Goal: Task Accomplishment & Management: Complete application form

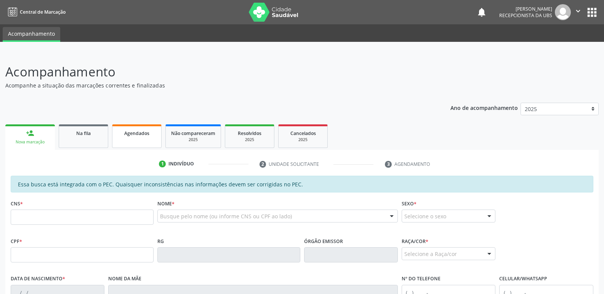
click at [144, 129] on div "Agendados" at bounding box center [137, 133] width 38 height 8
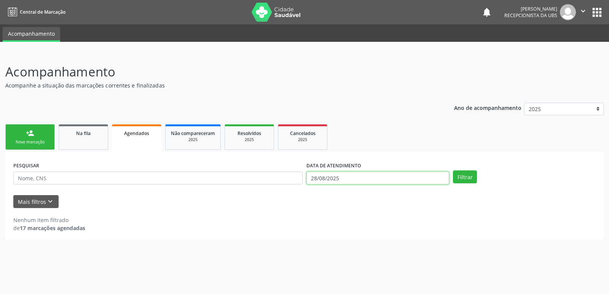
click at [423, 176] on input "28/08/2025" at bounding box center [378, 178] width 143 height 13
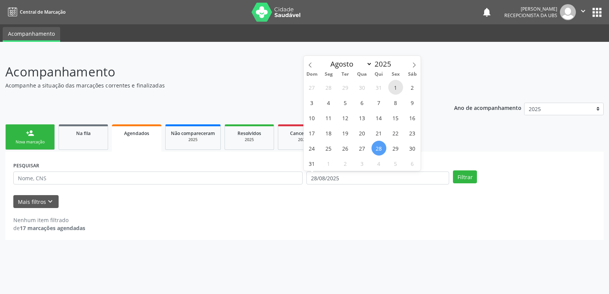
click at [392, 86] on span "1" at bounding box center [395, 87] width 15 height 15
type input "01/08/2025"
click at [412, 64] on icon at bounding box center [414, 64] width 5 height 5
select select "8"
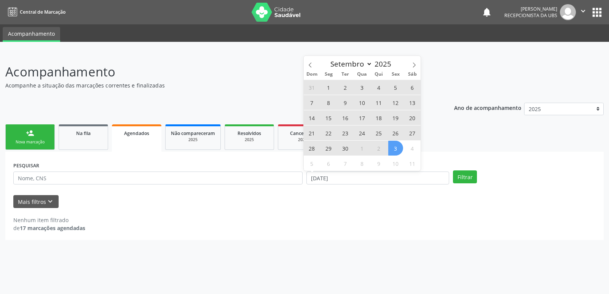
click at [394, 147] on span "3" at bounding box center [395, 148] width 15 height 15
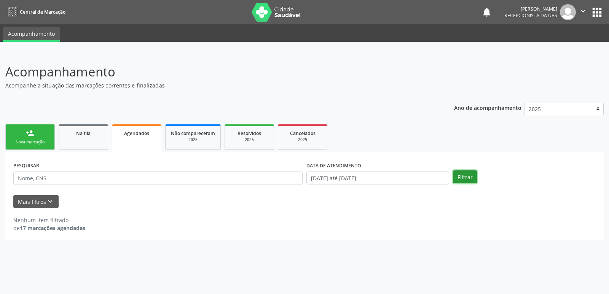
click at [465, 172] on button "Filtrar" at bounding box center [465, 177] width 24 height 13
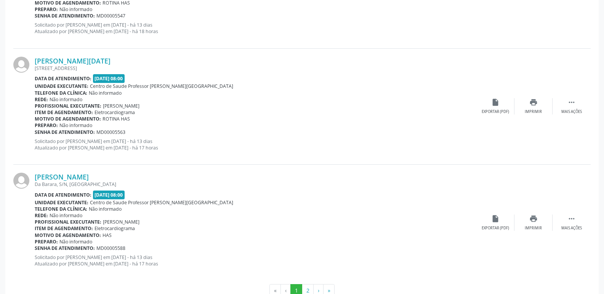
scroll to position [1717, 0]
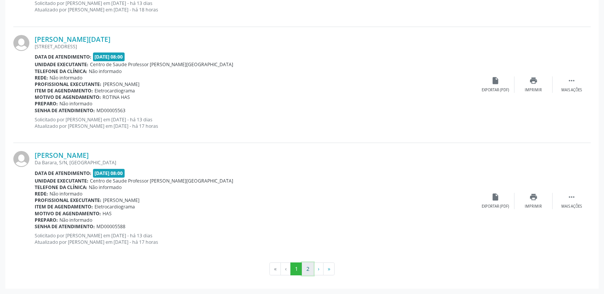
click at [308, 271] on button "2" at bounding box center [308, 269] width 12 height 13
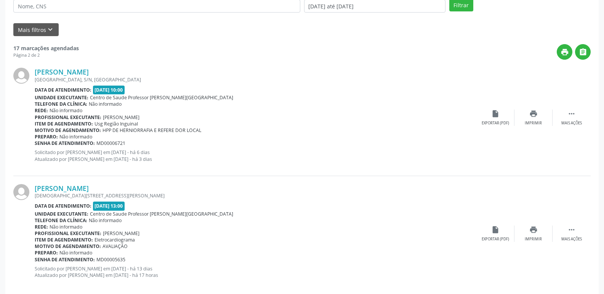
scroll to position [205, 0]
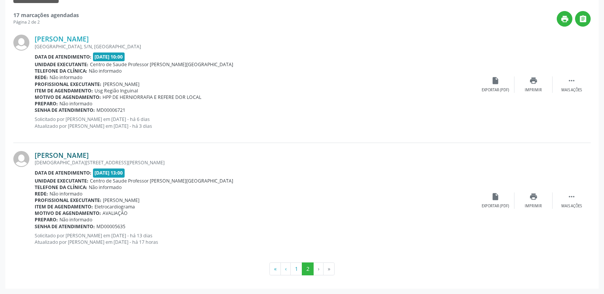
click at [73, 153] on link "[PERSON_NAME]" at bounding box center [62, 155] width 54 height 8
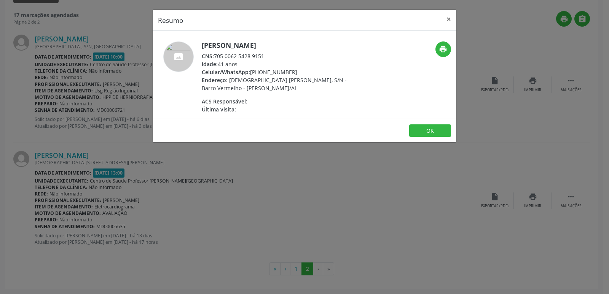
drag, startPoint x: 216, startPoint y: 54, endPoint x: 268, endPoint y: 57, distance: 52.6
click at [268, 57] on div "CNS: 705 0062 5428 9151" at bounding box center [276, 56] width 148 height 8
copy div "705 0062 5428 9151"
click at [280, 201] on div "Resumo × Claudinete Pereira da Silva CNS: 705 0062 5428 9151 Idade: 41 anos Cel…" at bounding box center [304, 147] width 609 height 294
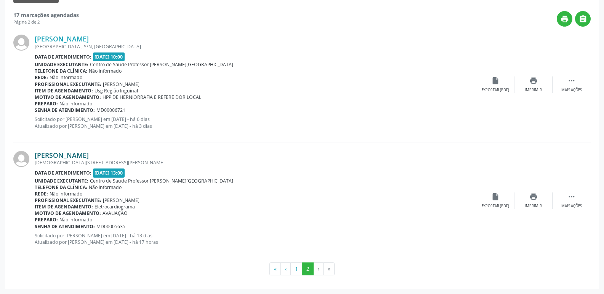
click at [89, 157] on link "[PERSON_NAME]" at bounding box center [62, 155] width 54 height 8
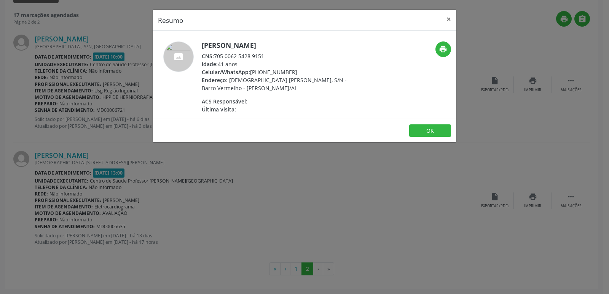
click at [208, 207] on div "Resumo × Claudinete Pereira da Silva CNS: 705 0062 5428 9151 Idade: 41 anos Cel…" at bounding box center [304, 147] width 609 height 294
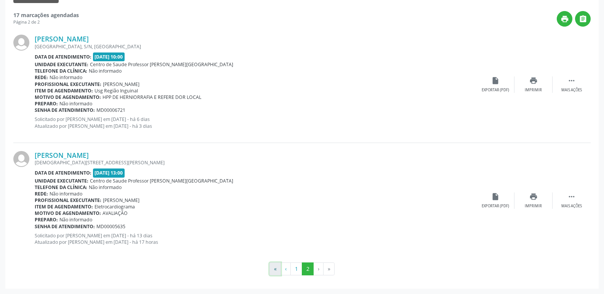
click at [276, 271] on button "«" at bounding box center [274, 269] width 11 height 13
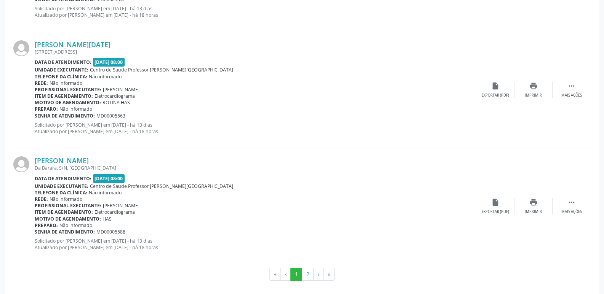
scroll to position [1717, 0]
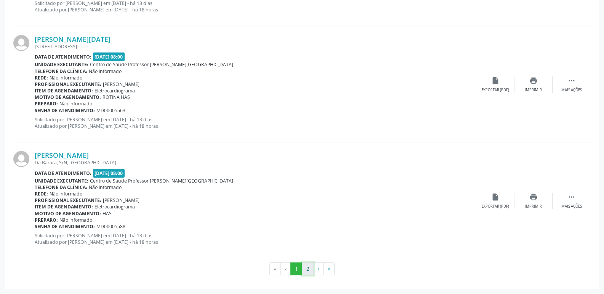
click at [304, 265] on button "2" at bounding box center [308, 269] width 12 height 13
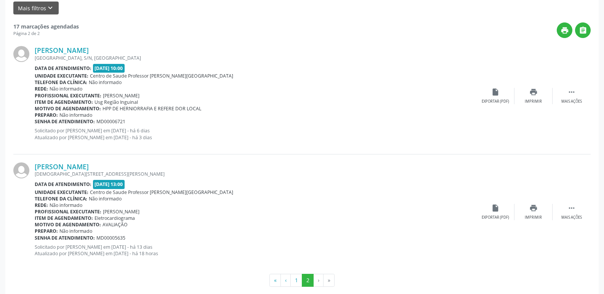
scroll to position [205, 0]
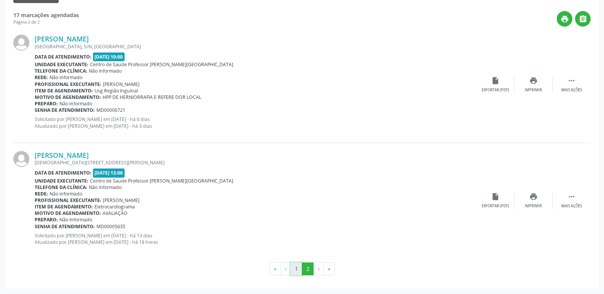
click at [295, 266] on button "1" at bounding box center [296, 269] width 12 height 13
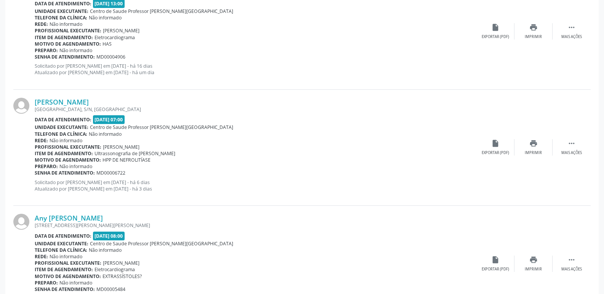
scroll to position [1717, 0]
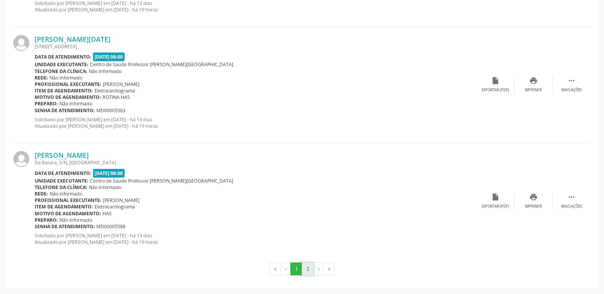
click at [309, 268] on button "2" at bounding box center [308, 269] width 12 height 13
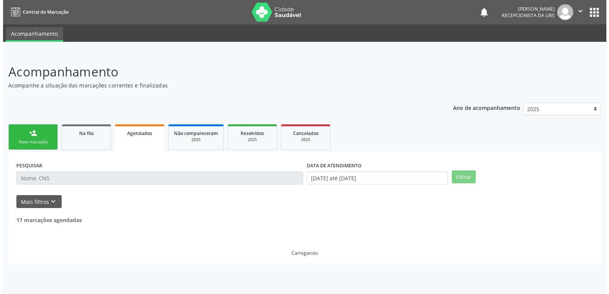
scroll to position [0, 0]
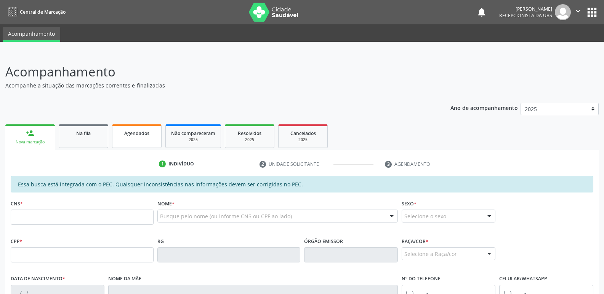
click at [133, 145] on link "Agendados" at bounding box center [137, 137] width 50 height 24
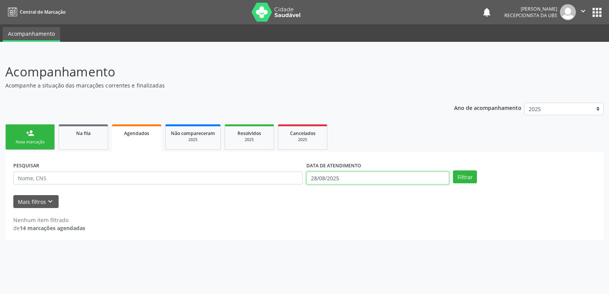
click at [421, 178] on input "28/08/2025" at bounding box center [378, 178] width 143 height 13
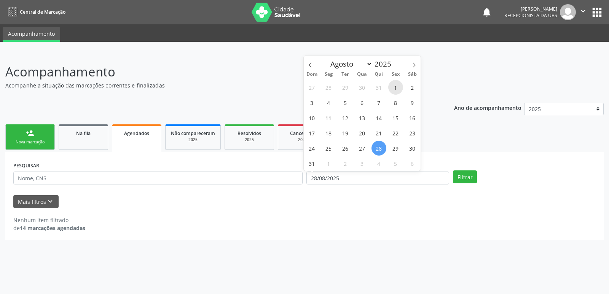
click at [395, 83] on span "1" at bounding box center [395, 87] width 15 height 15
type input "01/08/2025"
click at [414, 59] on span at bounding box center [414, 62] width 13 height 13
select select "8"
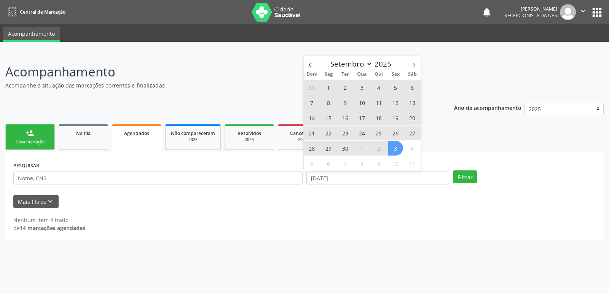
click at [396, 150] on span "3" at bounding box center [395, 148] width 15 height 15
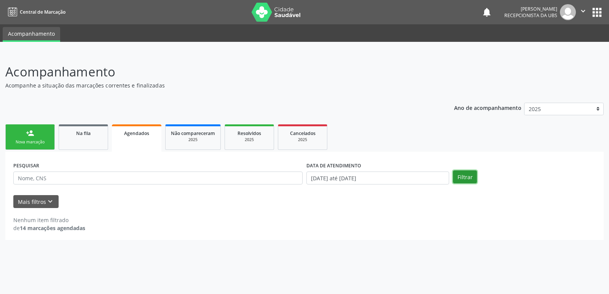
click at [462, 174] on button "Filtrar" at bounding box center [465, 177] width 24 height 13
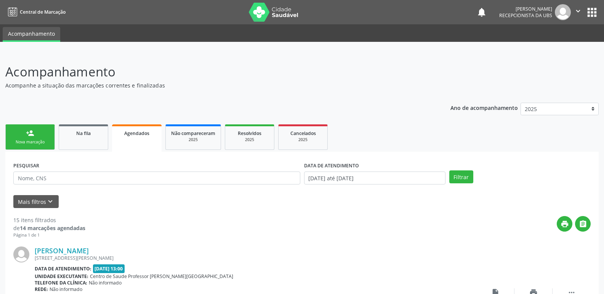
click at [34, 128] on link "person_add Nova marcação" at bounding box center [30, 138] width 50 height 26
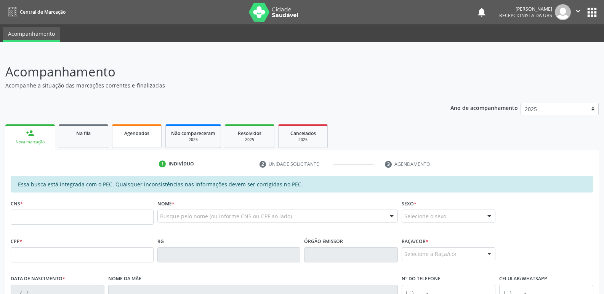
click at [135, 138] on link "Agendados" at bounding box center [137, 137] width 50 height 24
click at [137, 130] on span "Agendados" at bounding box center [136, 133] width 25 height 6
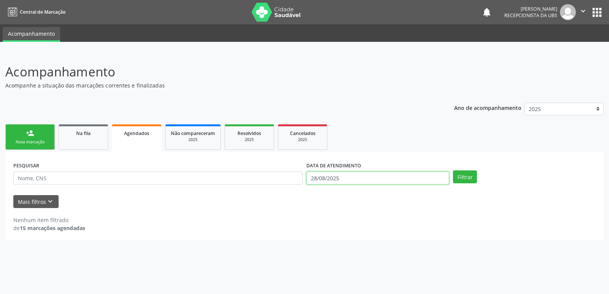
click at [402, 181] on input "28/08/2025" at bounding box center [378, 178] width 143 height 13
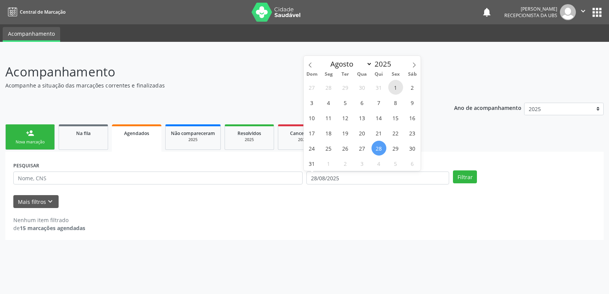
click at [394, 90] on span "1" at bounding box center [395, 87] width 15 height 15
type input "01/08/2025"
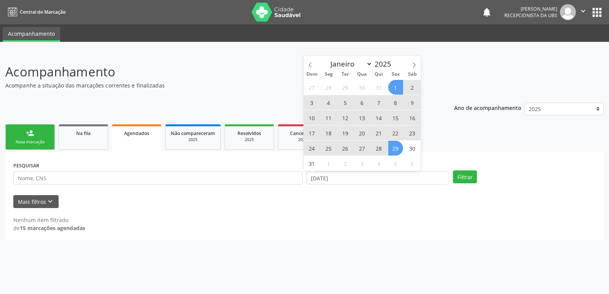
click at [395, 147] on span "29" at bounding box center [395, 148] width 15 height 15
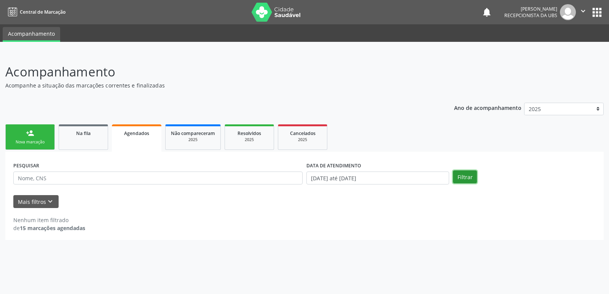
click at [463, 180] on button "Filtrar" at bounding box center [465, 177] width 24 height 13
click at [468, 178] on button "Filtrar" at bounding box center [465, 177] width 24 height 13
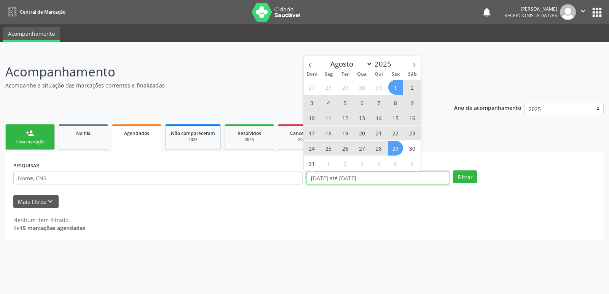
click at [424, 174] on input "01/08/2025 até 29/08/2025" at bounding box center [378, 178] width 143 height 13
click at [394, 90] on span "1" at bounding box center [395, 87] width 15 height 15
type input "01/08/2025"
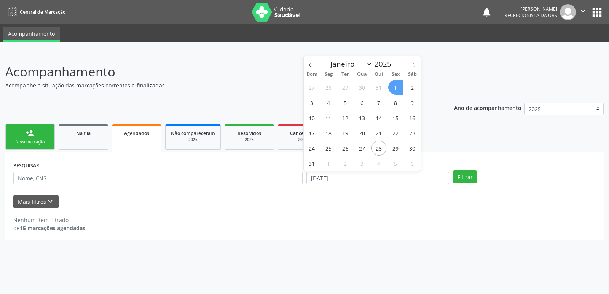
click at [414, 62] on icon at bounding box center [414, 64] width 5 height 5
select select "8"
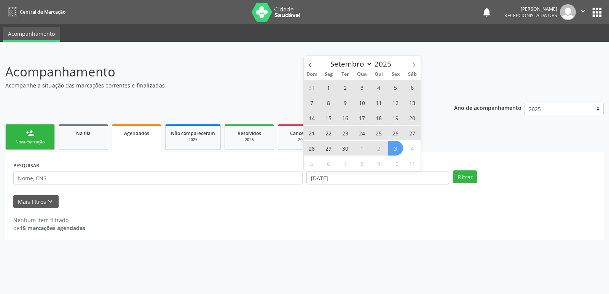
click at [399, 144] on span "3" at bounding box center [395, 148] width 15 height 15
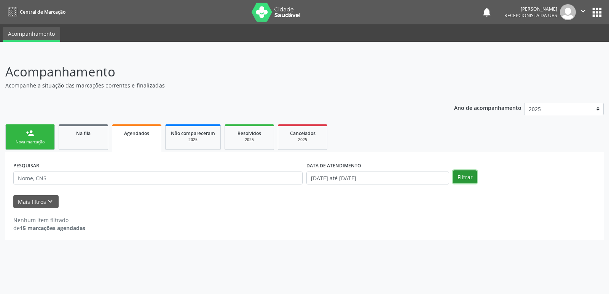
click at [457, 173] on button "Filtrar" at bounding box center [465, 177] width 24 height 13
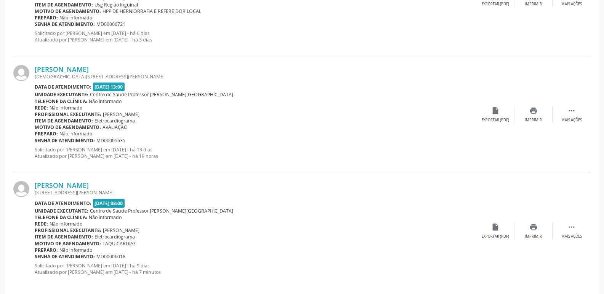
scroll to position [1695, 0]
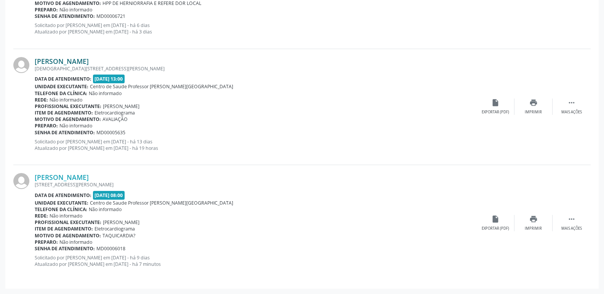
click at [89, 62] on link "[PERSON_NAME]" at bounding box center [62, 61] width 54 height 8
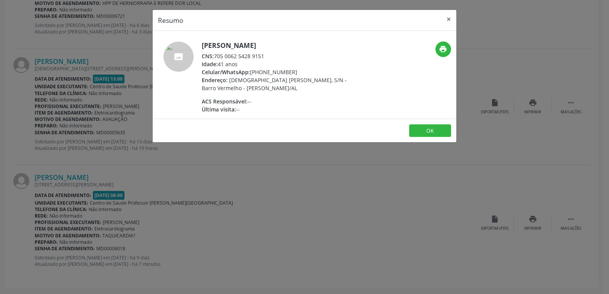
drag, startPoint x: 216, startPoint y: 59, endPoint x: 269, endPoint y: 54, distance: 53.9
click at [269, 54] on div "CNS: 705 0062 5428 9151" at bounding box center [276, 56] width 148 height 8
copy div "705 0062 5428 9151"
click at [54, 121] on div "Resumo × Claudinete Pereira da Silva CNS: 705 0062 5428 9151 Idade: 41 anos Cel…" at bounding box center [304, 147] width 609 height 294
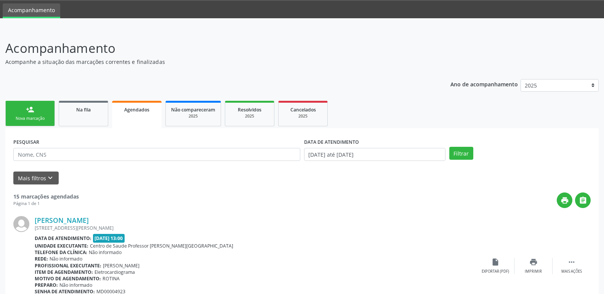
scroll to position [0, 0]
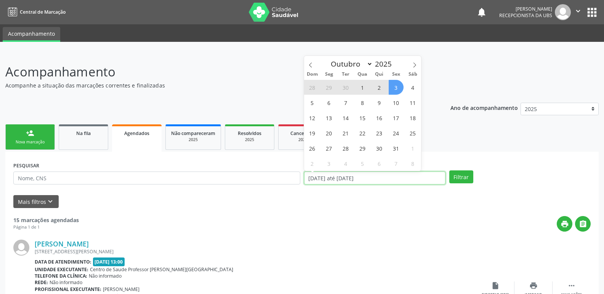
click at [415, 181] on input "01/08/2025 até 03/10/2025" at bounding box center [374, 178] width 141 height 13
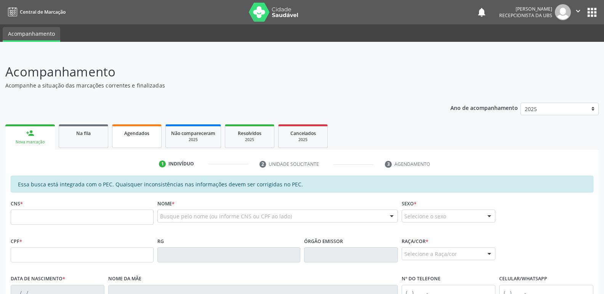
click at [141, 136] on span "Agendados" at bounding box center [136, 133] width 25 height 6
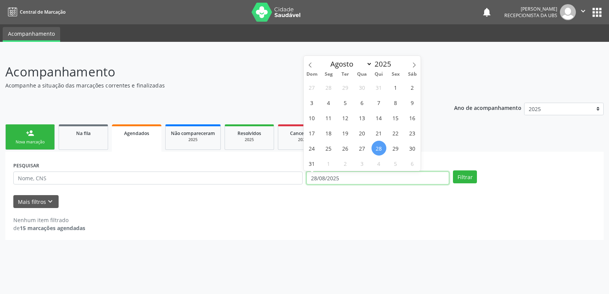
click at [412, 175] on input "28/08/2025" at bounding box center [378, 178] width 143 height 13
click at [378, 146] on span "28" at bounding box center [379, 148] width 15 height 15
type input "28/08/2025"
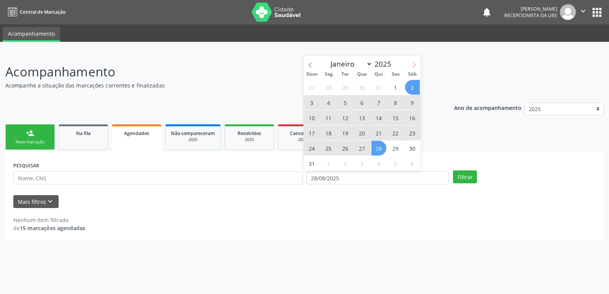
click at [414, 65] on icon at bounding box center [414, 64] width 5 height 5
select select "8"
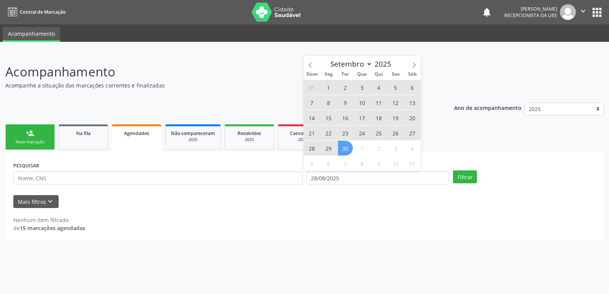
click at [348, 151] on span "30" at bounding box center [345, 148] width 15 height 15
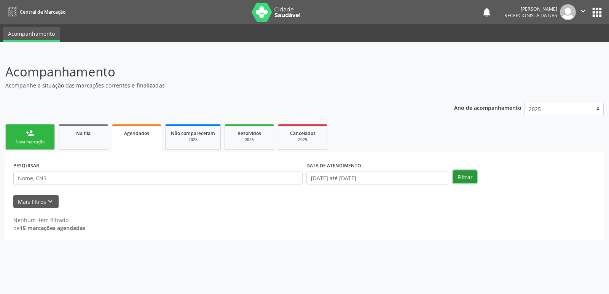
click at [466, 180] on button "Filtrar" at bounding box center [465, 177] width 24 height 13
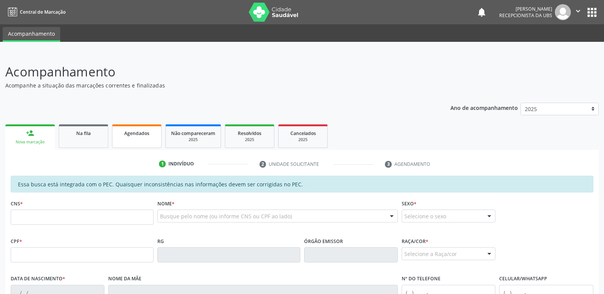
click at [142, 131] on span "Agendados" at bounding box center [136, 133] width 25 height 6
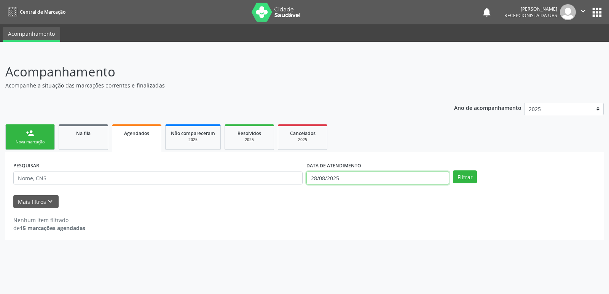
click at [401, 179] on input "28/08/2025" at bounding box center [378, 178] width 143 height 13
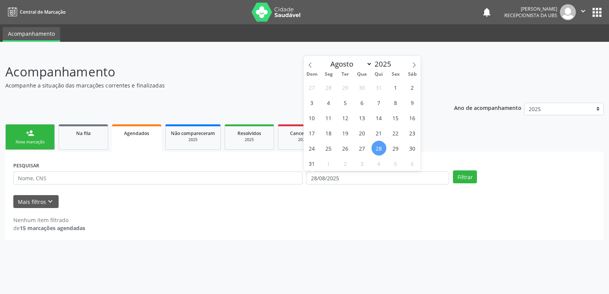
click at [379, 144] on span "28" at bounding box center [379, 148] width 15 height 15
type input "28/08/2025"
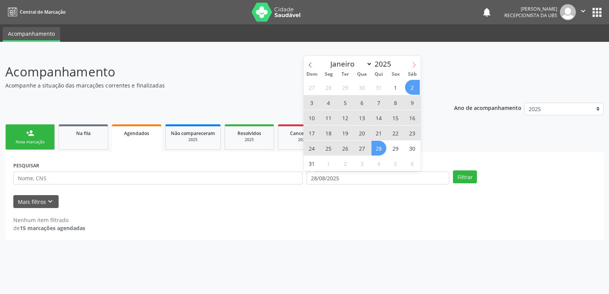
click at [414, 63] on icon at bounding box center [414, 64] width 5 height 5
select select "8"
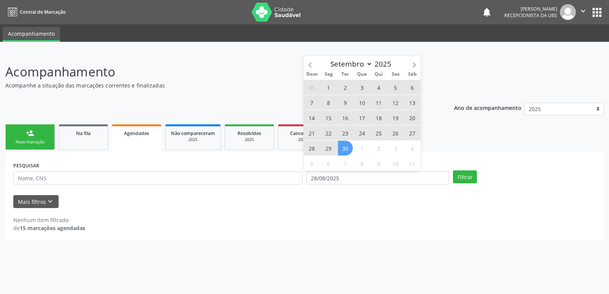
click at [344, 151] on span "30" at bounding box center [345, 148] width 15 height 15
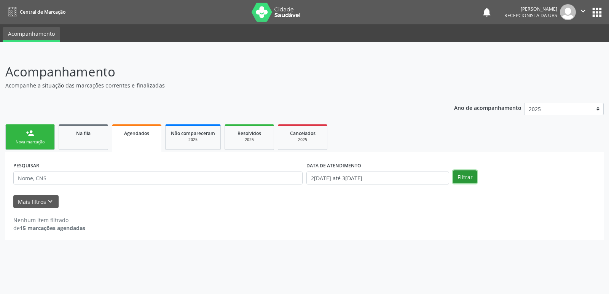
click at [459, 179] on button "Filtrar" at bounding box center [465, 177] width 24 height 13
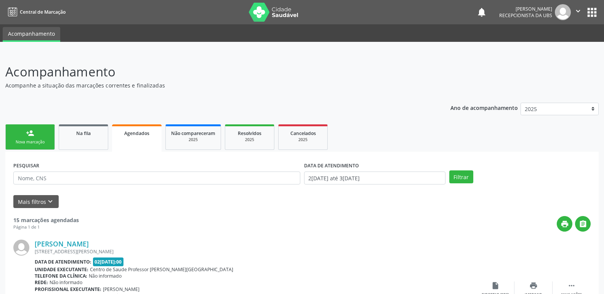
click at [31, 138] on link "person_add Nova marcação" at bounding box center [30, 138] width 50 height 26
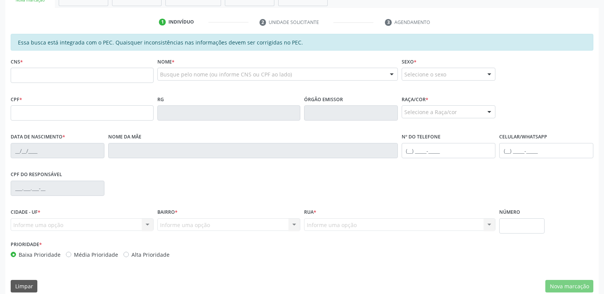
scroll to position [151, 0]
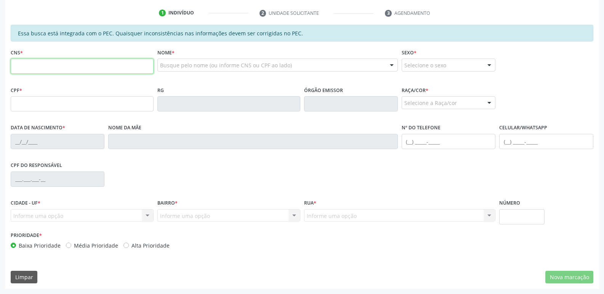
click at [90, 67] on input "text" at bounding box center [82, 66] width 143 height 15
paste input "707 6082 3339 2398"
type input "707 6082 3339 2398"
type input "044.086.934-05"
type input "15/04/1970"
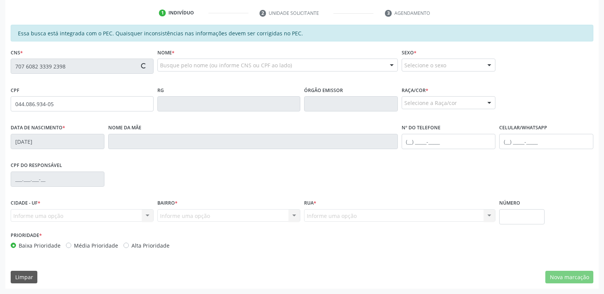
type input "Hosana Olímpia de Melo"
type input "(82) 98722-5136"
type input "166"
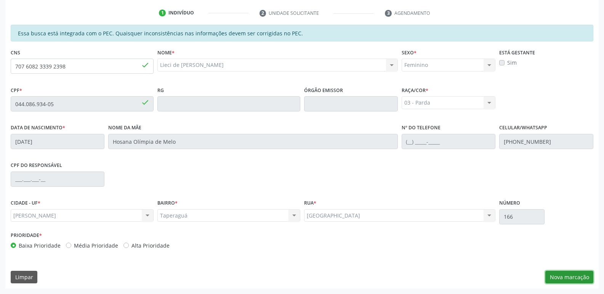
click at [561, 281] on button "Nova marcação" at bounding box center [569, 277] width 48 height 13
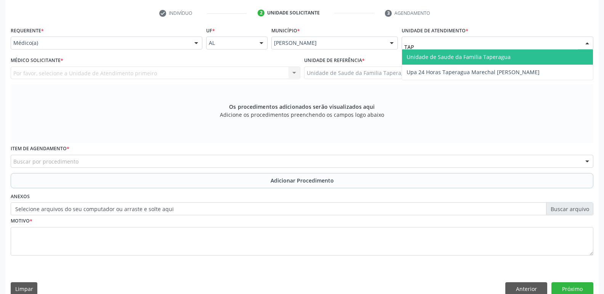
type input "TAPE"
click at [448, 56] on span "Unidade de Saude da Familia Taperagua" at bounding box center [458, 56] width 104 height 7
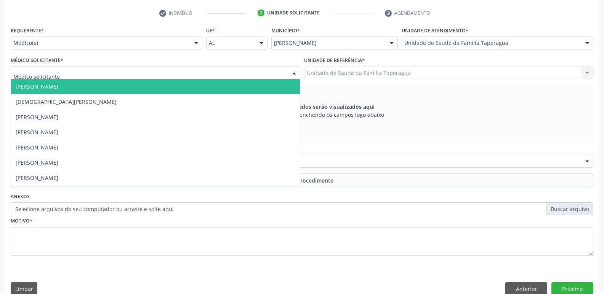
click at [192, 74] on div at bounding box center [155, 73] width 289 height 13
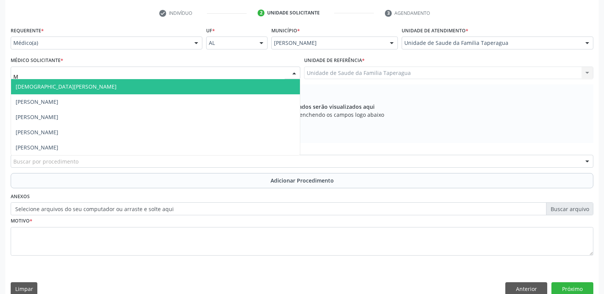
click at [192, 74] on input "M" at bounding box center [148, 76] width 271 height 15
type input "MART"
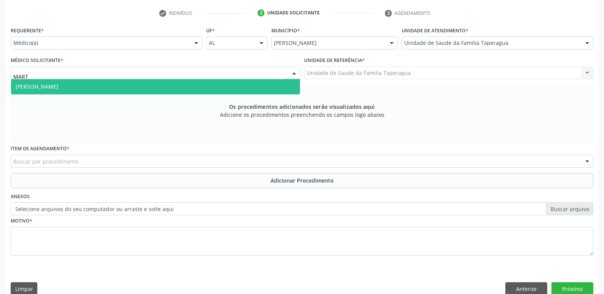
click at [193, 85] on span "[PERSON_NAME]" at bounding box center [155, 86] width 289 height 15
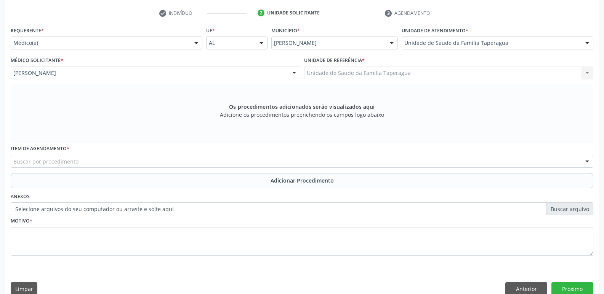
click at [197, 161] on div "Buscar por procedimento" at bounding box center [302, 161] width 582 height 13
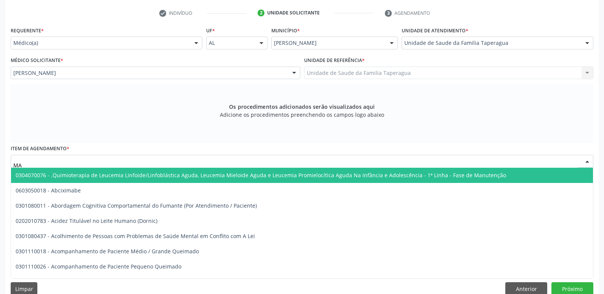
type input "M"
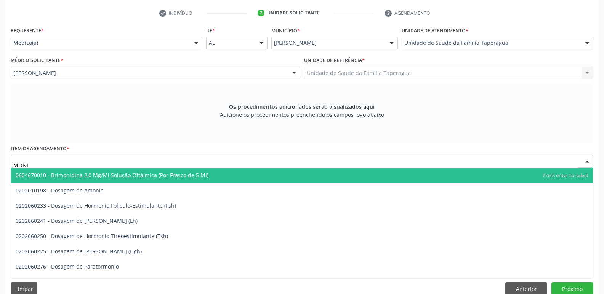
type input "MONIT"
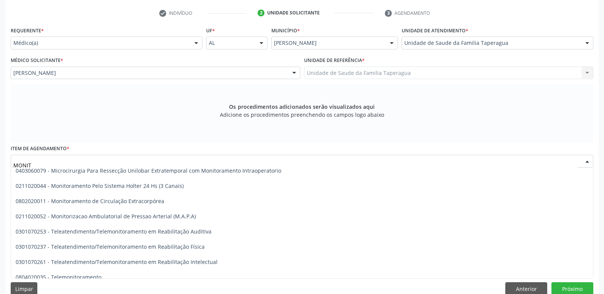
scroll to position [67, 0]
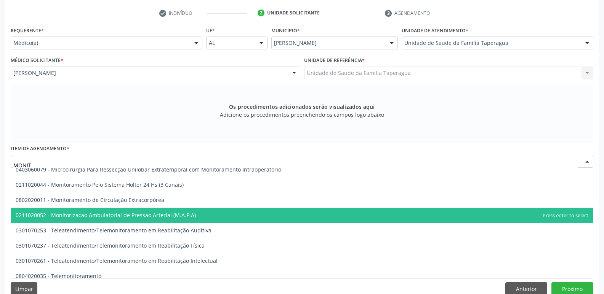
click at [373, 212] on span "0211020052 - Monitorizacao Ambulatorial de Pressao Arterial (M.A.P.A)" at bounding box center [301, 215] width 581 height 15
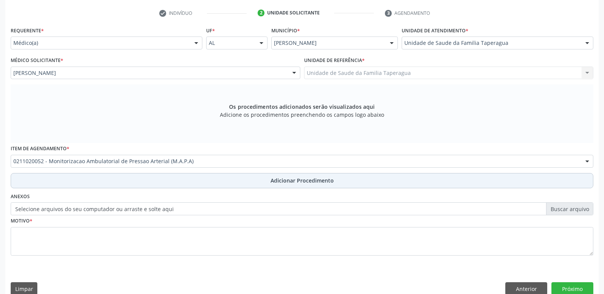
click at [381, 179] on button "Adicionar Procedimento" at bounding box center [302, 180] width 582 height 15
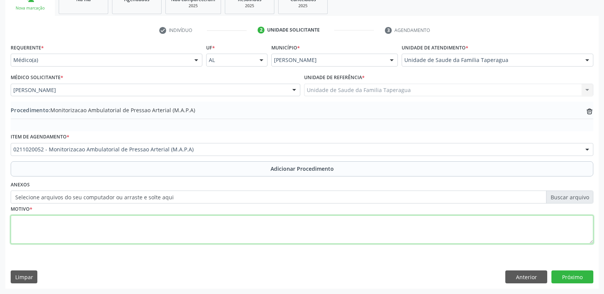
click at [374, 225] on textarea at bounding box center [302, 230] width 582 height 29
type textarea "AUMENTO DE PA"
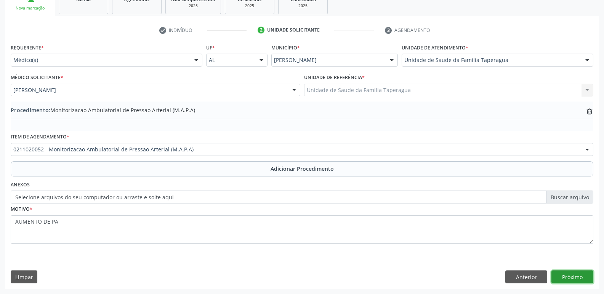
click at [564, 274] on button "Próximo" at bounding box center [572, 277] width 42 height 13
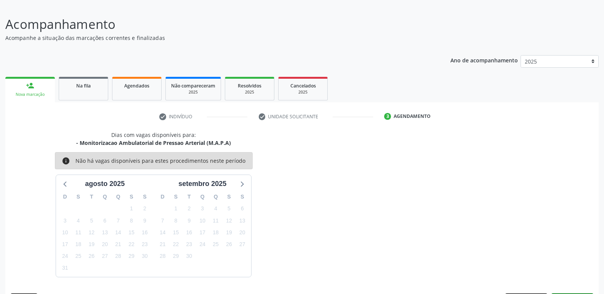
scroll to position [70, 0]
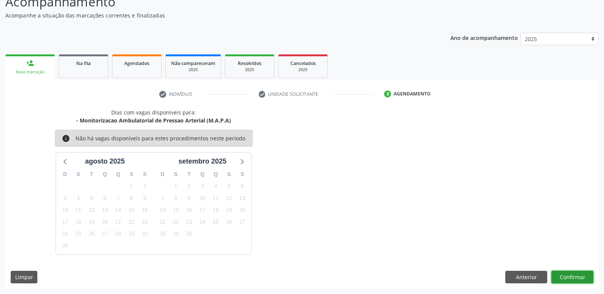
click at [568, 276] on button "Confirmar" at bounding box center [572, 277] width 42 height 13
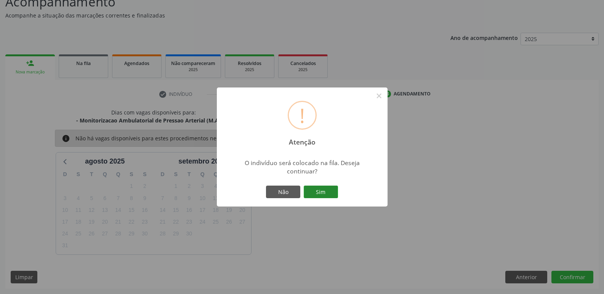
click at [303, 186] on button "Sim" at bounding box center [320, 192] width 34 height 13
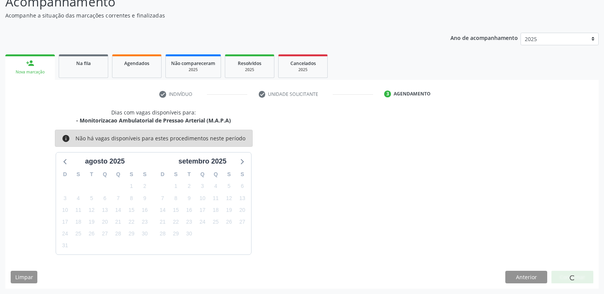
scroll to position [0, 0]
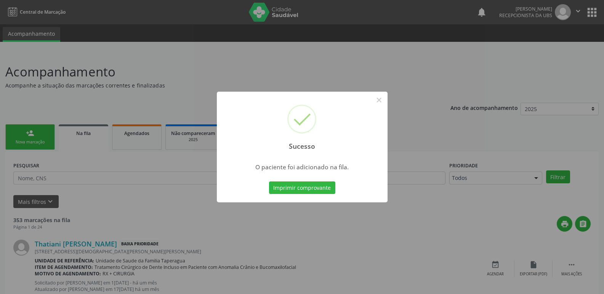
click at [171, 144] on div "Sucesso × O paciente foi adicionado na fila. Imprimir comprovante Cancel" at bounding box center [302, 147] width 604 height 294
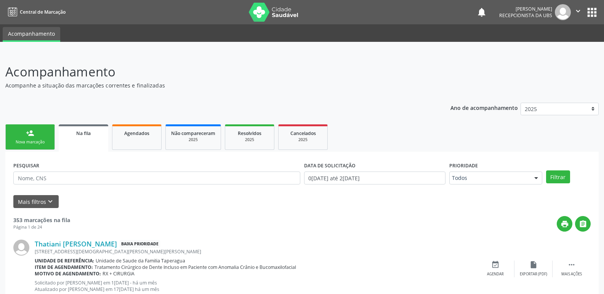
click at [38, 134] on link "person_add Nova marcação" at bounding box center [30, 138] width 50 height 26
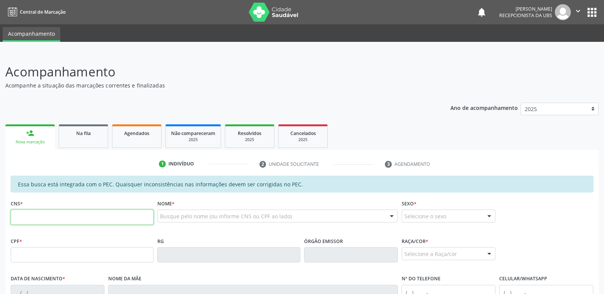
click at [82, 213] on input "text" at bounding box center [82, 217] width 143 height 15
paste input "707 6082 3339 2398"
type input "707 6082 3339 2398"
type input "044.086.934-05"
type input "15/04/1970"
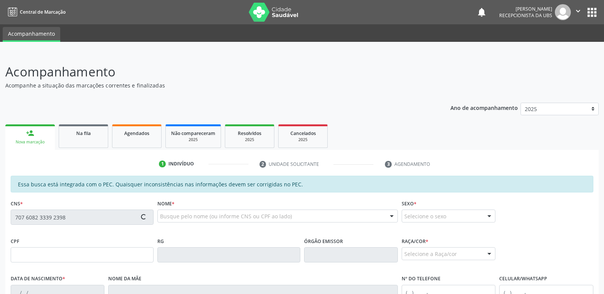
type input "Hosana Olímpia de Melo"
type input "(82) 98722-5136"
type input "166"
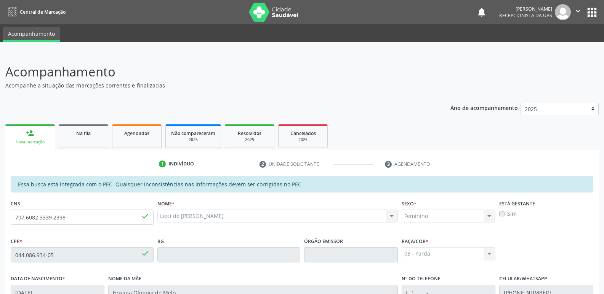
scroll to position [151, 0]
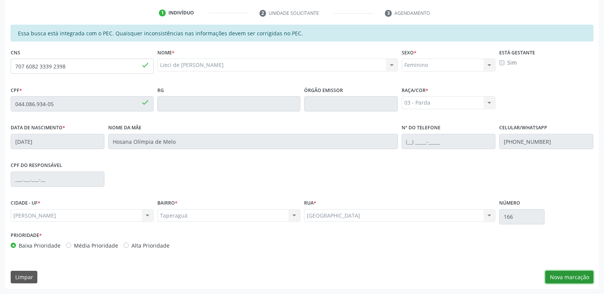
click at [574, 274] on button "Nova marcação" at bounding box center [569, 277] width 48 height 13
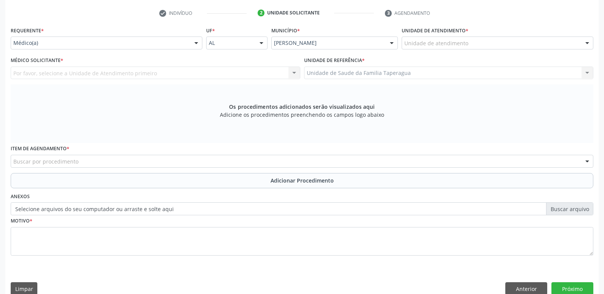
click at [386, 163] on div "Buscar por procedimento" at bounding box center [302, 161] width 582 height 13
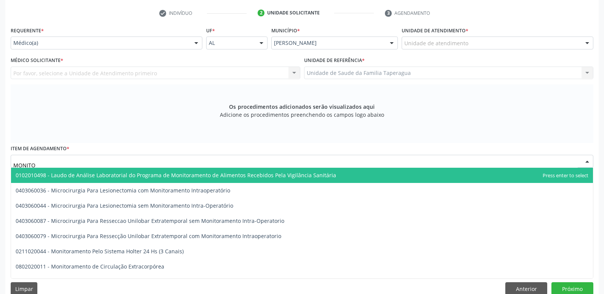
type input "MONITOR"
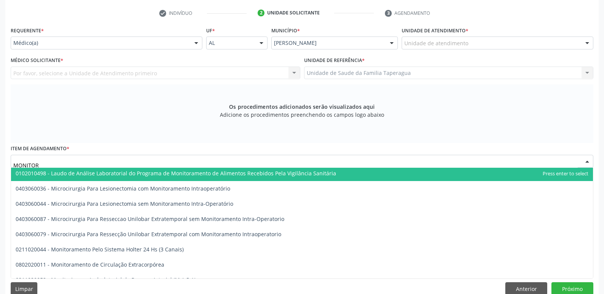
scroll to position [0, 0]
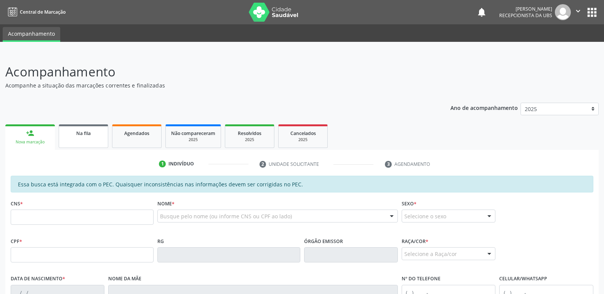
click at [82, 138] on link "Na fila" at bounding box center [84, 137] width 50 height 24
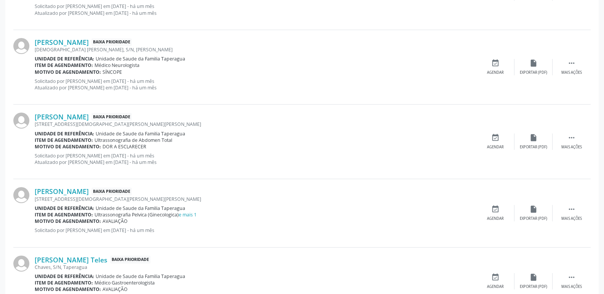
scroll to position [1074, 0]
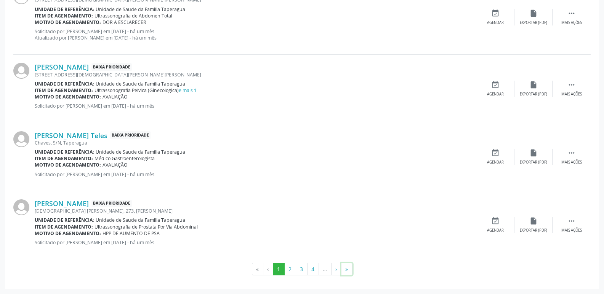
click at [348, 269] on button "»" at bounding box center [346, 269] width 11 height 13
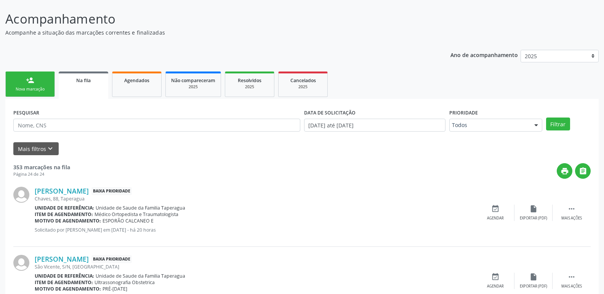
scroll to position [0, 0]
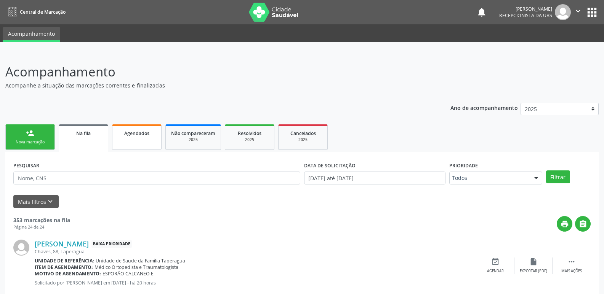
click at [160, 131] on link "Agendados" at bounding box center [137, 138] width 50 height 26
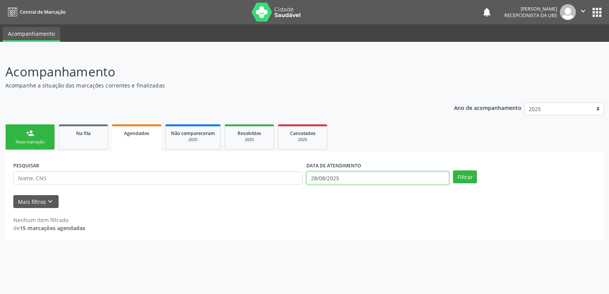
click at [402, 182] on input "28/08/2025" at bounding box center [378, 178] width 143 height 13
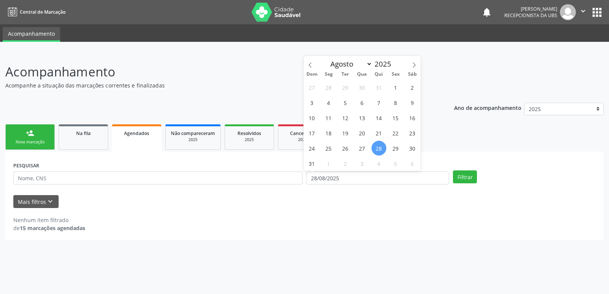
click at [376, 149] on span "28" at bounding box center [379, 148] width 15 height 15
type input "28/08/2025"
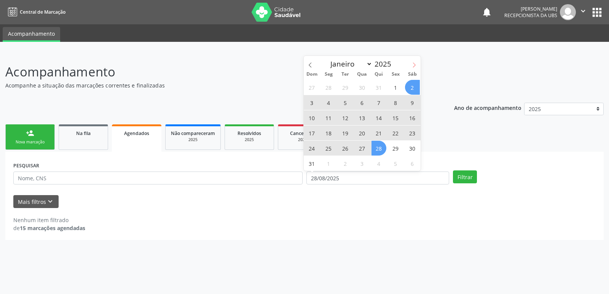
click at [415, 61] on span at bounding box center [414, 62] width 13 height 13
select select "8"
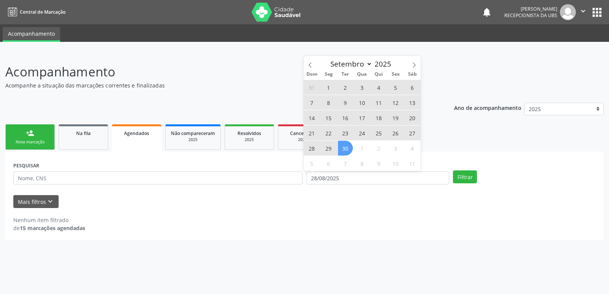
click at [348, 149] on span "30" at bounding box center [345, 148] width 15 height 15
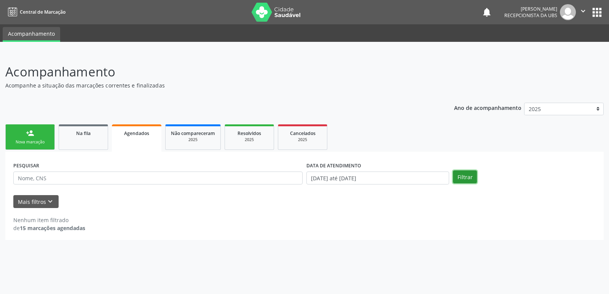
click at [460, 177] on button "Filtrar" at bounding box center [465, 177] width 24 height 13
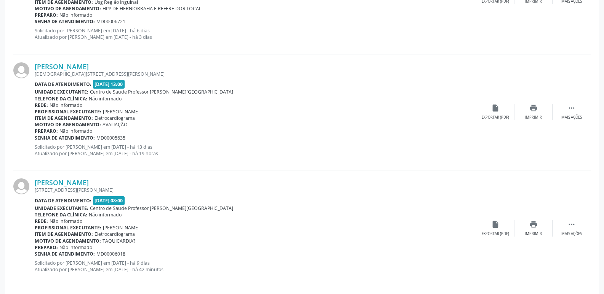
scroll to position [1695, 0]
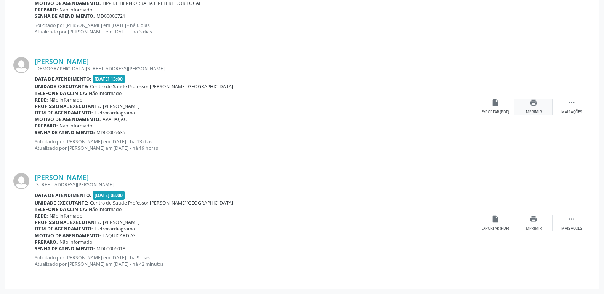
click at [535, 105] on icon "print" at bounding box center [533, 103] width 8 height 8
click at [89, 175] on link "Maria Cicera Ferreira dos Santos" at bounding box center [62, 177] width 54 height 8
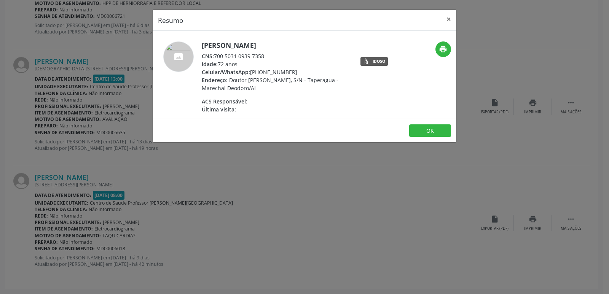
drag, startPoint x: 214, startPoint y: 55, endPoint x: 289, endPoint y: 54, distance: 74.6
click at [289, 54] on div "CNS: 700 5031 0939 7358" at bounding box center [276, 56] width 148 height 8
copy div "700 5031 0939 7358"
click at [348, 208] on div "Resumo × Maria Cicera Ferreira dos Santos CNS: 700 5031 0939 7358 Idade: 72 ano…" at bounding box center [304, 147] width 609 height 294
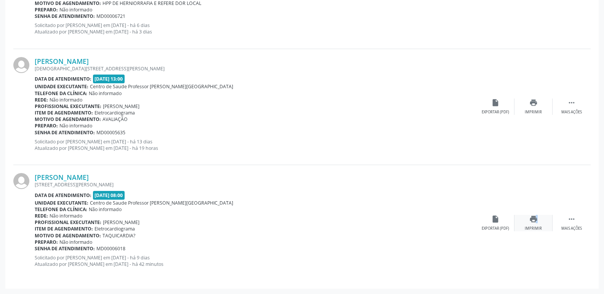
click at [531, 219] on icon "print" at bounding box center [533, 219] width 8 height 8
click at [343, 164] on div "Claudinete Pereira da Silva Pergentina Pedrosa, 7A, Barro Vermelho Data de aten…" at bounding box center [301, 107] width 577 height 116
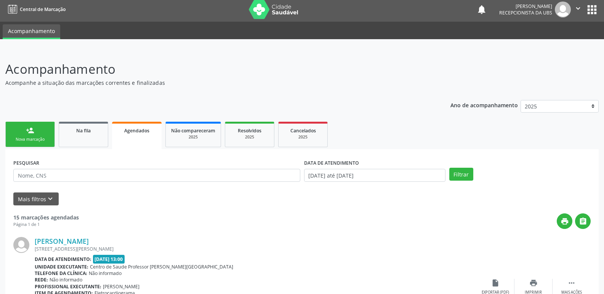
scroll to position [0, 0]
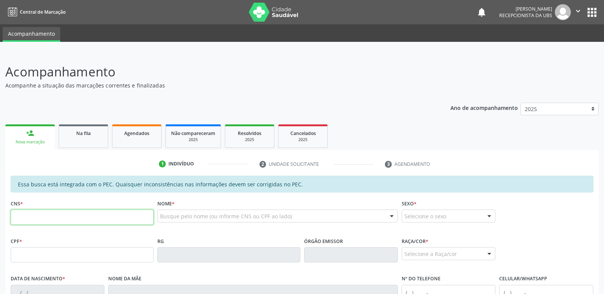
paste input "708 7031 5834 1496"
type input "708 7031 5834 1496"
type input "103.119.574-20"
type input "[DATE]"
type input "[PERSON_NAME]"
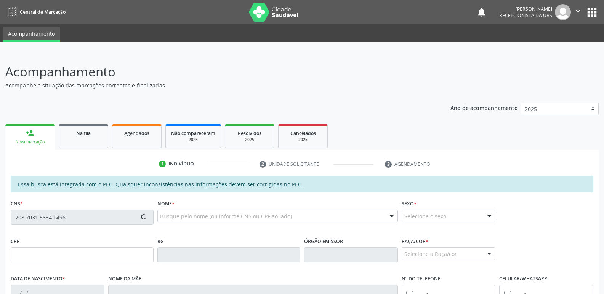
type input "[PHONE_NUMBER]"
type input "152"
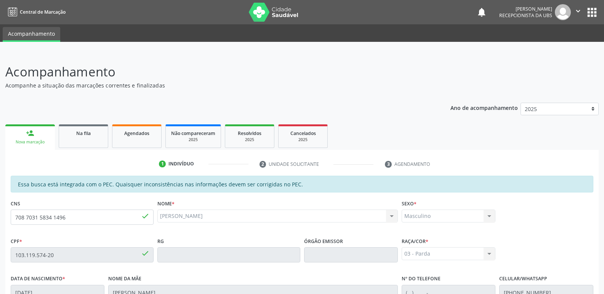
scroll to position [151, 0]
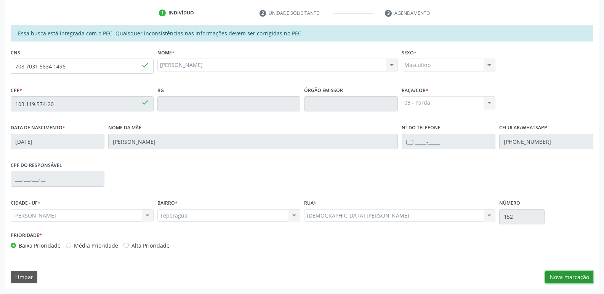
click at [572, 281] on button "Nova marcação" at bounding box center [569, 277] width 48 height 13
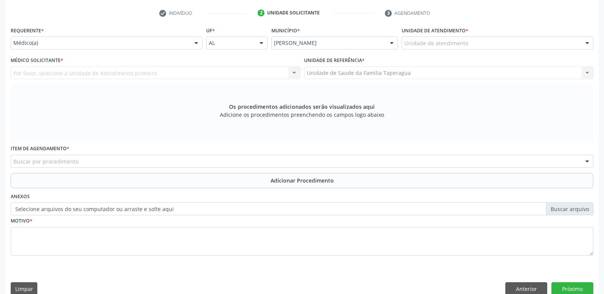
click at [483, 44] on div "Unidade de atendimento" at bounding box center [497, 43] width 192 height 13
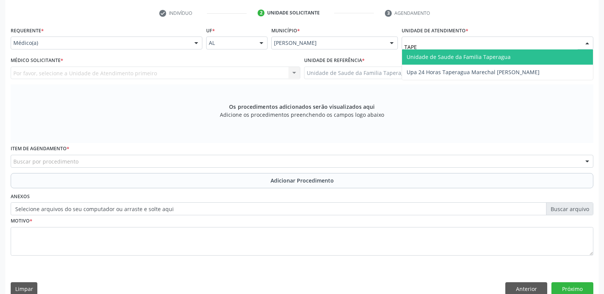
type input "TAPER"
click at [483, 53] on span "Unidade de Saude da Familia Taperagua" at bounding box center [497, 57] width 191 height 15
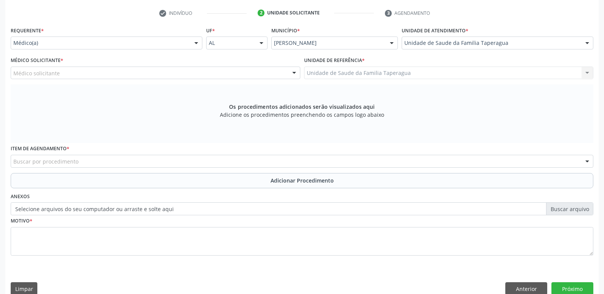
click at [274, 72] on div "Médico solicitante" at bounding box center [155, 73] width 289 height 13
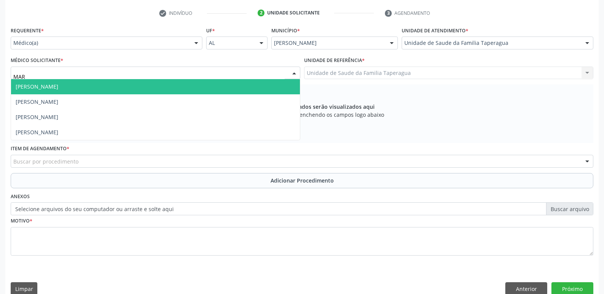
type input "MART"
click at [268, 81] on span "[PERSON_NAME]" at bounding box center [155, 86] width 289 height 15
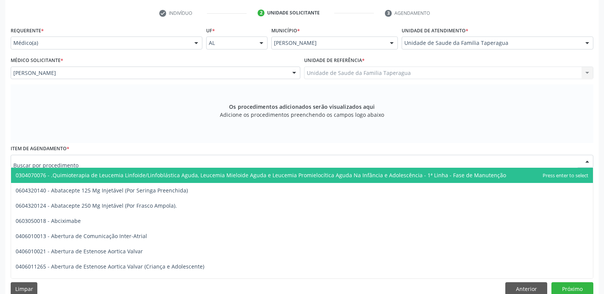
click at [264, 160] on div at bounding box center [302, 161] width 582 height 13
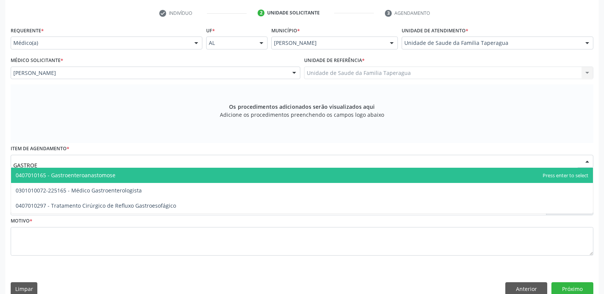
type input "GASTROEN"
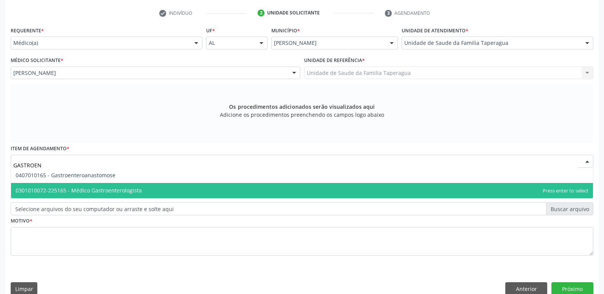
click at [260, 185] on span "0301010072-225165 - Médico Gastroenterologista" at bounding box center [301, 190] width 581 height 15
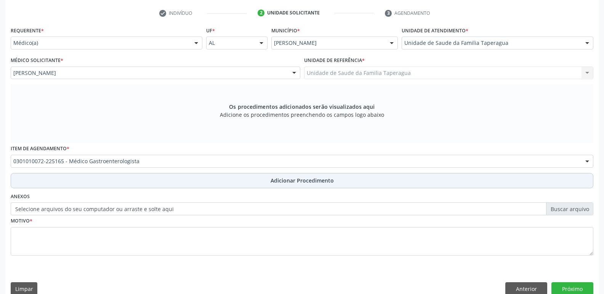
click at [264, 176] on button "Adicionar Procedimento" at bounding box center [302, 180] width 582 height 15
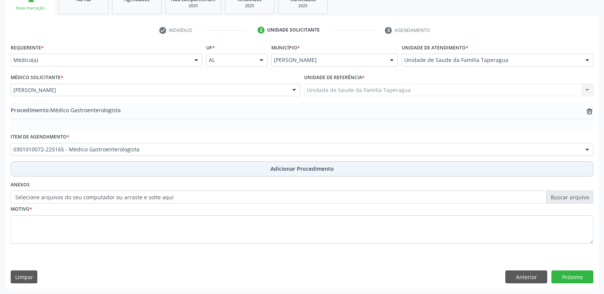
scroll to position [134, 0]
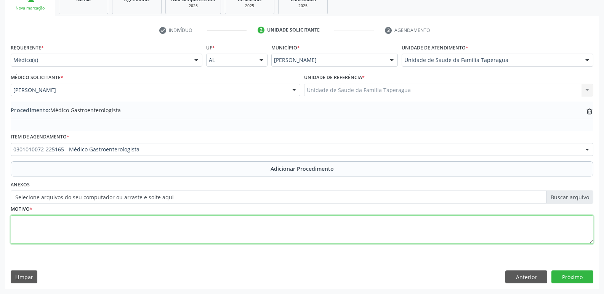
click at [255, 229] on textarea at bounding box center [302, 230] width 582 height 29
type textarea "EDA COM UREASE POSITIVA, INICO TTO, APRESENTANTO ESOFAGITE DE REFLUXO"
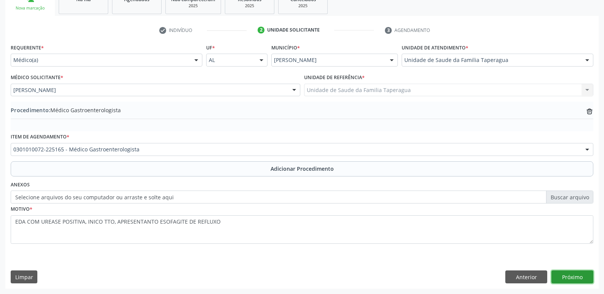
click at [567, 278] on button "Próximo" at bounding box center [572, 277] width 42 height 13
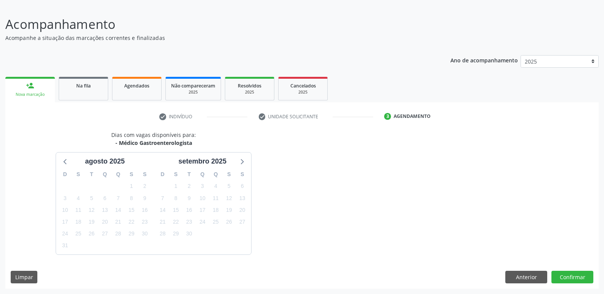
scroll to position [70, 0]
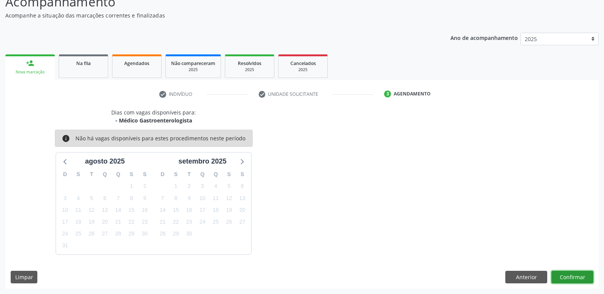
click at [566, 273] on button "Confirmar" at bounding box center [572, 277] width 42 height 13
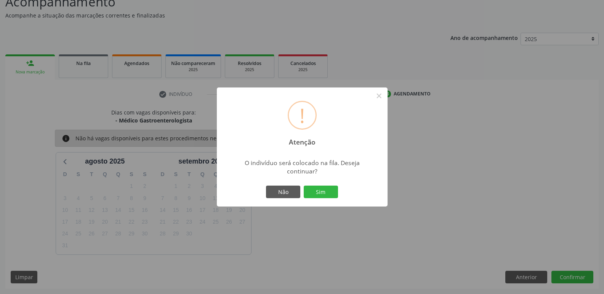
click at [303, 186] on button "Sim" at bounding box center [320, 192] width 34 height 13
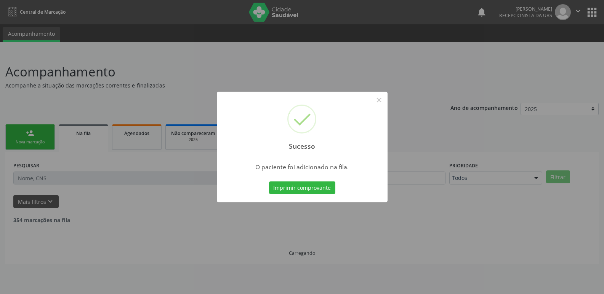
scroll to position [0, 0]
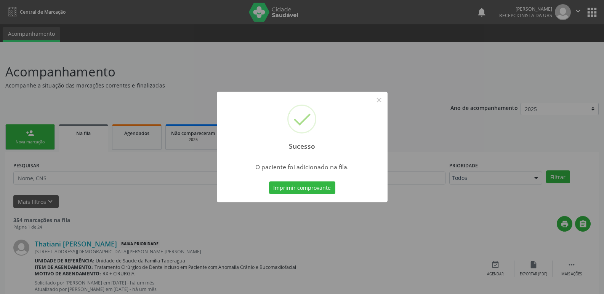
click at [517, 147] on div "Sucesso × O paciente foi adicionado na fila. Imprimir comprovante Cancel" at bounding box center [302, 147] width 604 height 294
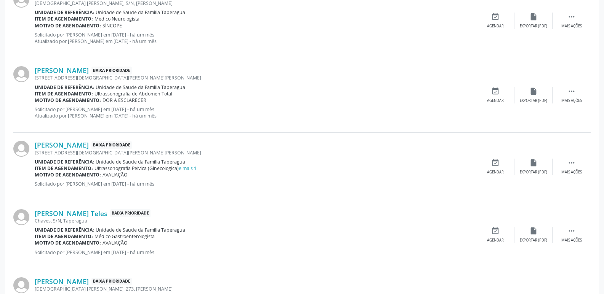
scroll to position [1074, 0]
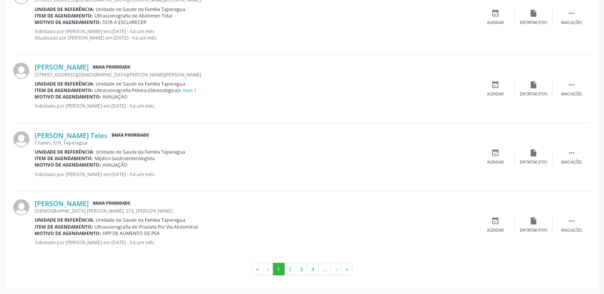
click at [348, 273] on button "»" at bounding box center [346, 269] width 11 height 13
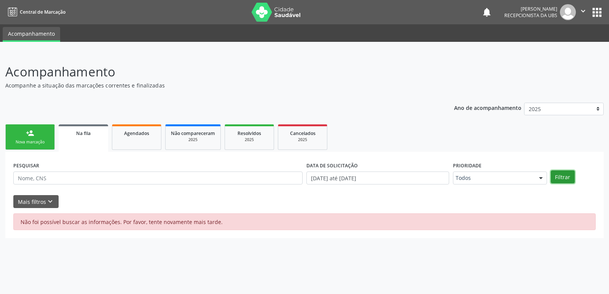
click at [564, 176] on button "Filtrar" at bounding box center [563, 177] width 24 height 13
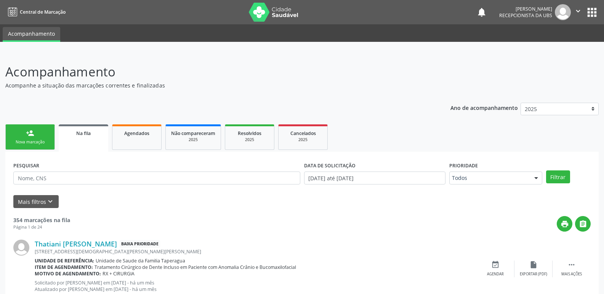
scroll to position [1074, 0]
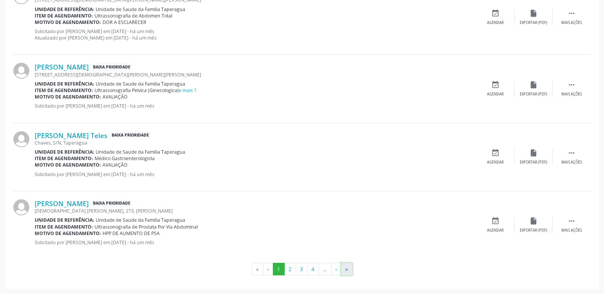
click at [347, 270] on button "»" at bounding box center [346, 269] width 11 height 13
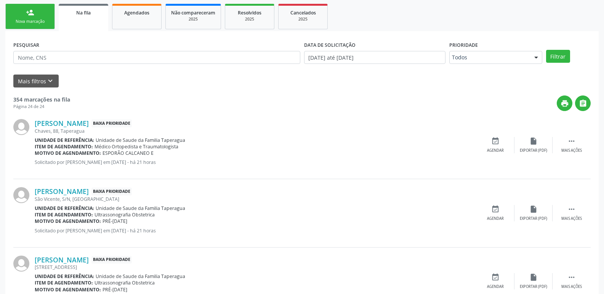
scroll to position [0, 0]
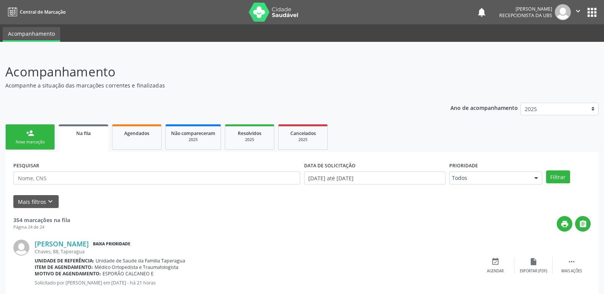
click at [40, 139] on link "person_add Nova marcação" at bounding box center [30, 138] width 50 height 26
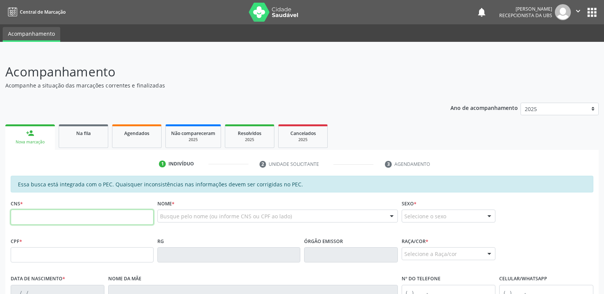
click at [129, 217] on input "text" at bounding box center [82, 217] width 143 height 15
paste input "702 3031 8615 2613"
type input "702 3031 8615 2613"
type input "142.006.934-96"
type input "06/08/2006"
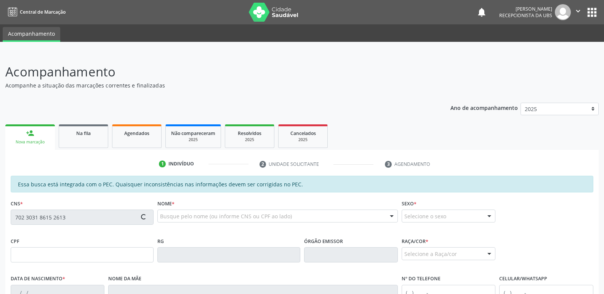
type input "Luiziane Gomes dos Santos"
type input "(82) 98828-8164"
type input "(82) 99698-9763"
type input "128"
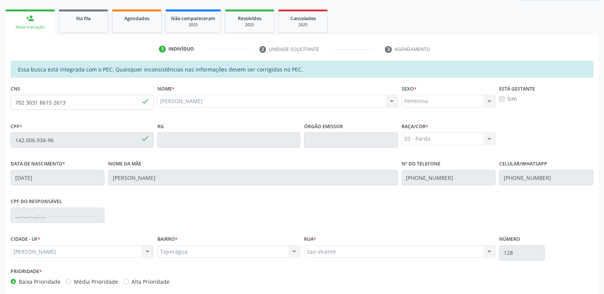
scroll to position [151, 0]
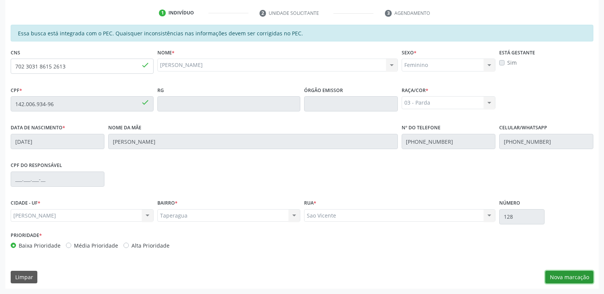
click at [572, 276] on button "Nova marcação" at bounding box center [569, 277] width 48 height 13
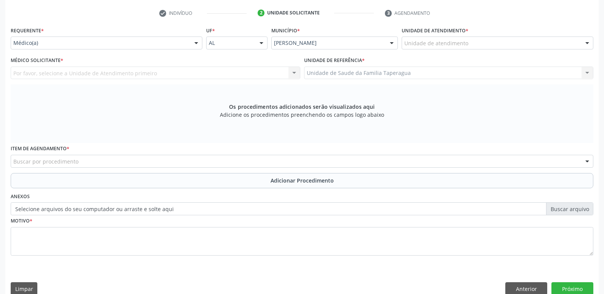
click at [473, 41] on div "Unidade de atendimento" at bounding box center [497, 43] width 192 height 13
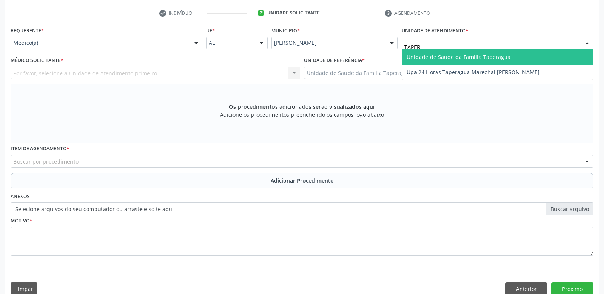
click at [473, 61] on span "Unidade de Saude da Familia Taperagua" at bounding box center [497, 57] width 191 height 15
click at [506, 57] on span "Centro de Saude Professor [PERSON_NAME][GEOGRAPHIC_DATA]" at bounding box center [489, 56] width 166 height 7
type input "ESTA"
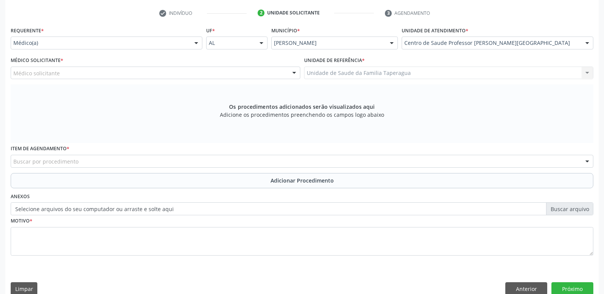
click at [193, 81] on div "Médico Solicitante * Médico solicitante Alex da Costa Vieira Alexandre Lima Mal…" at bounding box center [155, 70] width 293 height 30
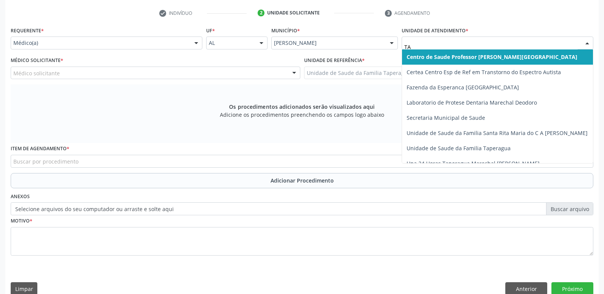
type input "TAP"
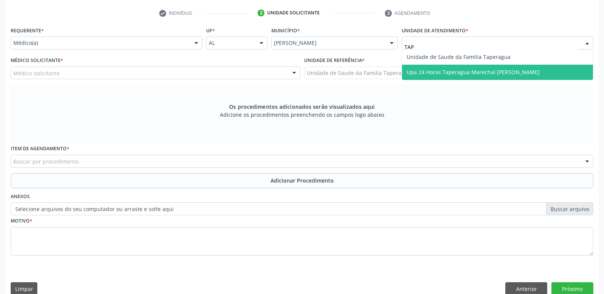
click at [479, 74] on span "Upa 24 Horas Taperagua Marechal [PERSON_NAME]" at bounding box center [472, 72] width 133 height 7
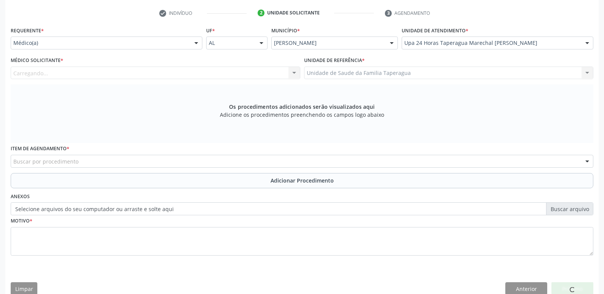
click at [243, 73] on div "Carregando... Alex da Costa Vieira Alexandre Lima Malta Gaia Alvaro Morais Mede…" at bounding box center [155, 73] width 289 height 13
click at [238, 77] on div "Carregando... Alex da Costa Vieira Alexandre Lima Malta Gaia Alvaro Morais Mede…" at bounding box center [155, 73] width 289 height 13
click at [226, 70] on div "Carregando... Alex da Costa Vieira Alexandre Lima Malta Gaia Alvaro Morais Mede…" at bounding box center [155, 73] width 289 height 13
click at [226, 70] on div "Médico solicitante" at bounding box center [155, 73] width 289 height 13
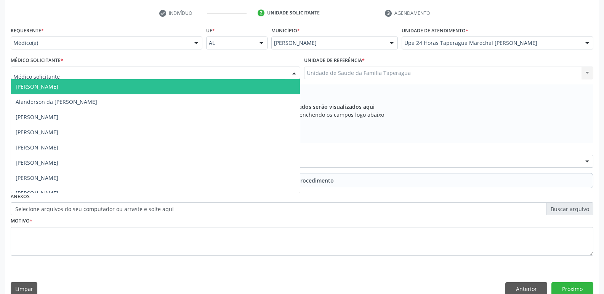
click at [226, 70] on input "text" at bounding box center [148, 76] width 271 height 15
type input "PR"
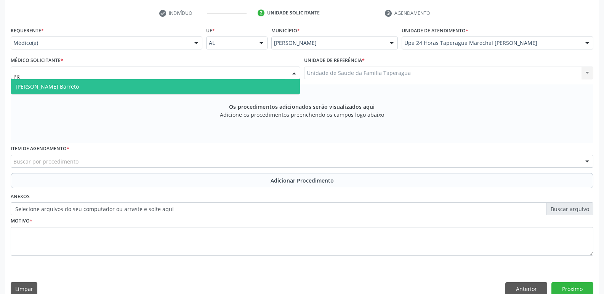
click at [204, 89] on span "Priscilla Cordeiro Barreto" at bounding box center [155, 86] width 289 height 15
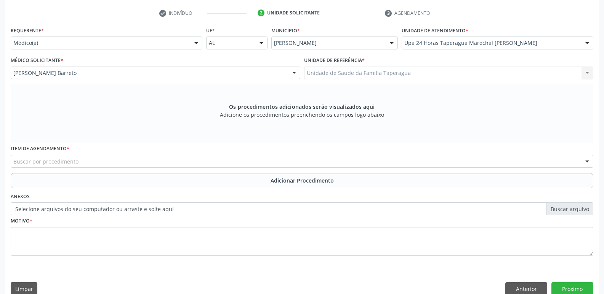
click at [214, 162] on div "Buscar por procedimento" at bounding box center [302, 161] width 582 height 13
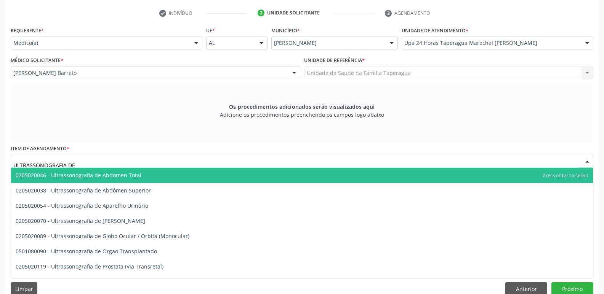
type input "ULTRASSONOGRAFIA DE A"
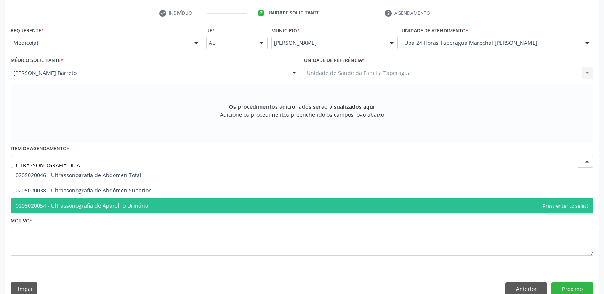
click at [187, 206] on span "0205020054 - Ultrassonografia de Aparelho Urinário" at bounding box center [301, 205] width 581 height 15
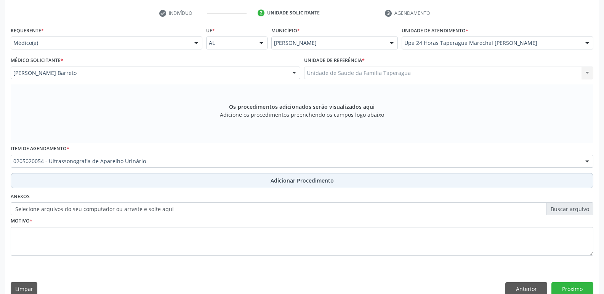
click at [201, 177] on button "Adicionar Procedimento" at bounding box center [302, 180] width 582 height 15
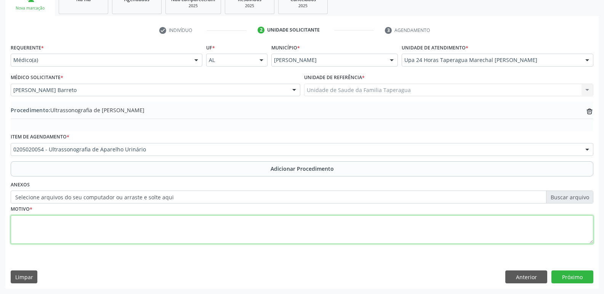
click at [201, 220] on textarea at bounding box center [302, 230] width 582 height 29
type textarea "LITÍASE RENAL?"
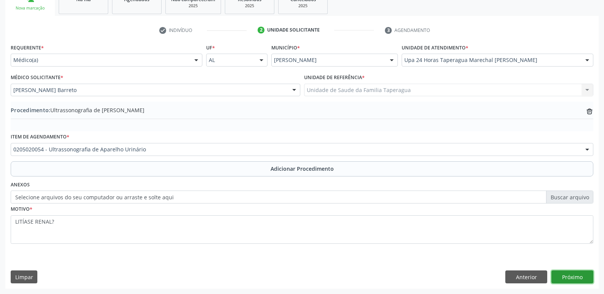
click at [567, 276] on button "Próximo" at bounding box center [572, 277] width 42 height 13
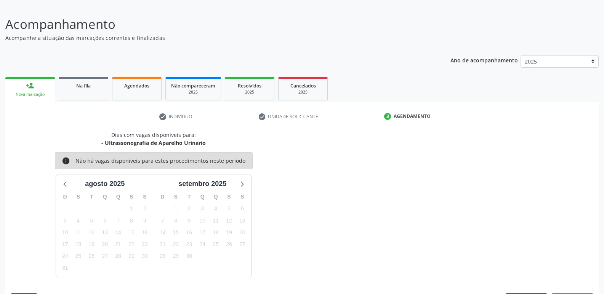
scroll to position [70, 0]
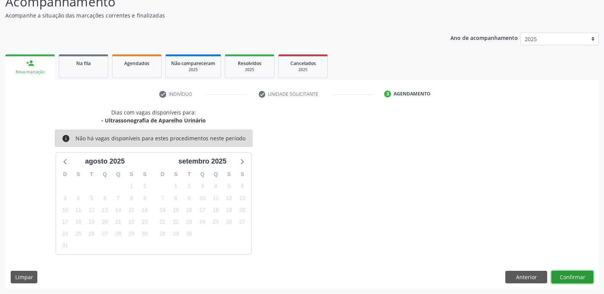
click at [580, 278] on button "Confirmar" at bounding box center [572, 277] width 42 height 13
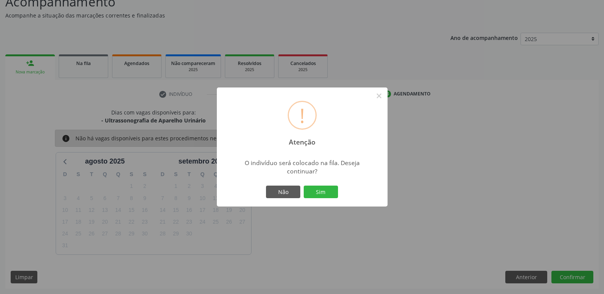
click at [303, 186] on button "Sim" at bounding box center [320, 192] width 34 height 13
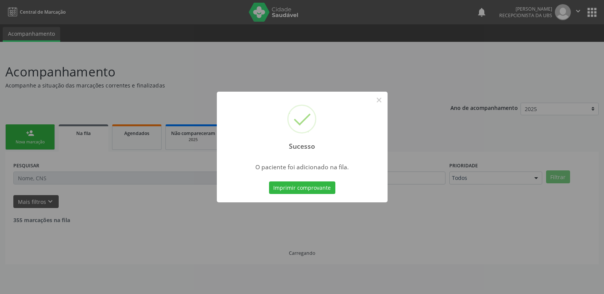
scroll to position [0, 0]
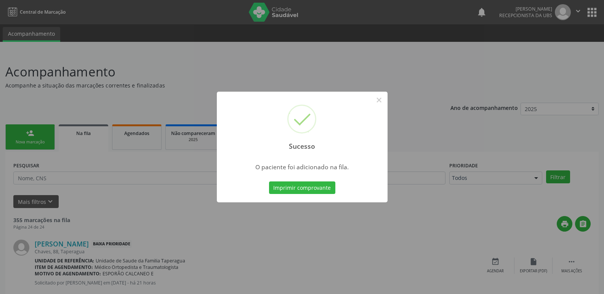
click at [467, 128] on div "Sucesso × O paciente foi adicionado na fila. Imprimir comprovante Cancel" at bounding box center [302, 147] width 604 height 294
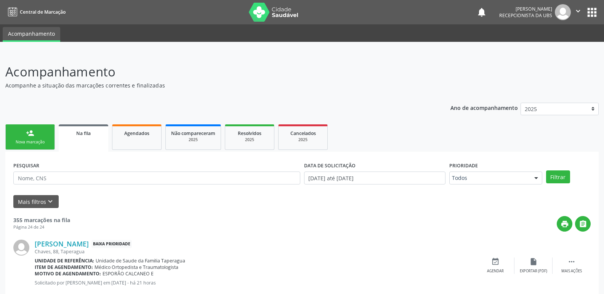
click at [38, 142] on div "Nova marcação" at bounding box center [30, 142] width 38 height 6
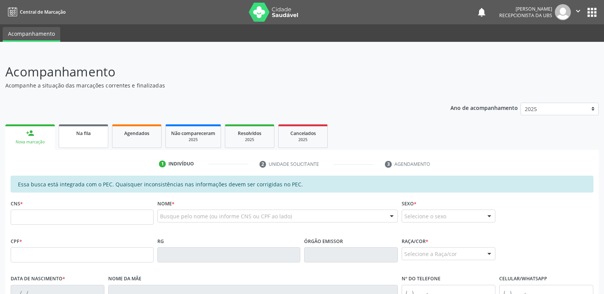
click at [84, 140] on link "Na fila" at bounding box center [84, 137] width 50 height 24
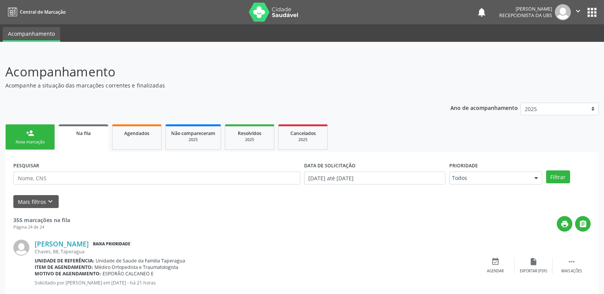
click at [36, 133] on link "person_add Nova marcação" at bounding box center [30, 138] width 50 height 26
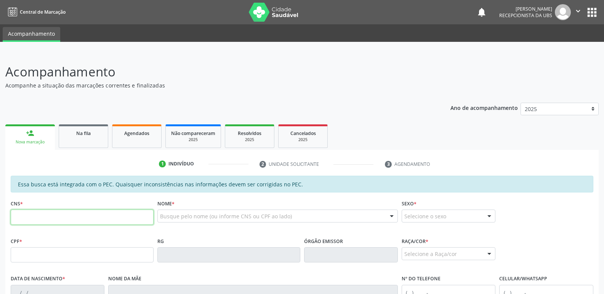
click at [110, 215] on input "text" at bounding box center [82, 217] width 143 height 15
paste input "708 5073 8286 8678"
type input "708 5073 8286 8678"
type input "021.173.334-27"
type input "20/07/1961"
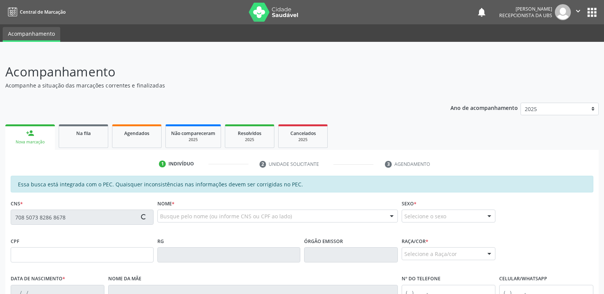
type input "Mariavjose da Silva"
type input "(82) 99824-4044"
type input "23"
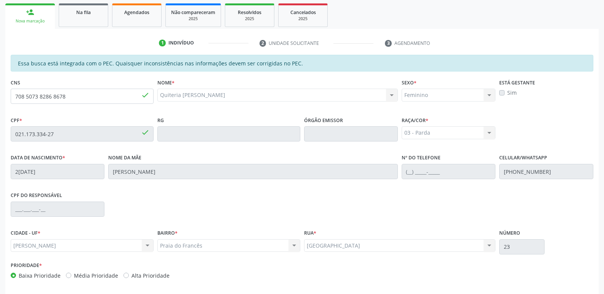
scroll to position [151, 0]
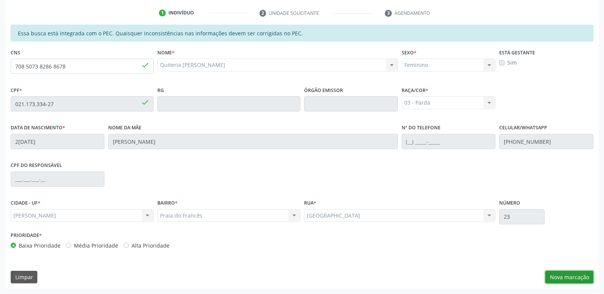
click at [575, 279] on button "Nova marcação" at bounding box center [569, 277] width 48 height 13
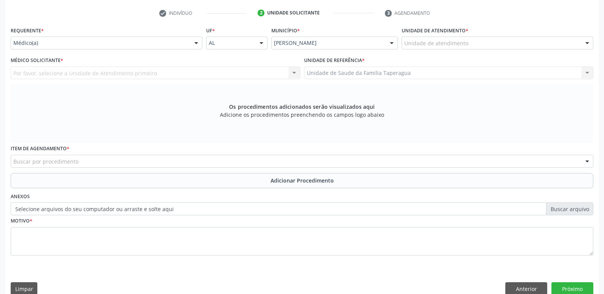
click at [492, 39] on div "Unidade de atendimento" at bounding box center [497, 43] width 192 height 13
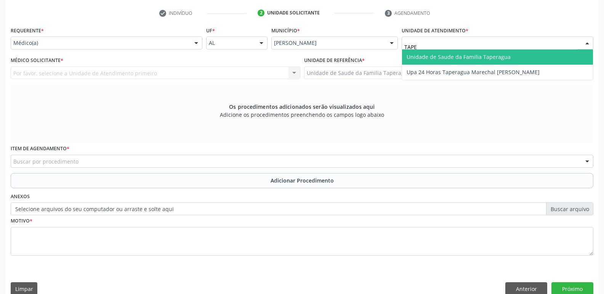
type input "TAPER"
click at [492, 57] on span "Unidade de Saude da Familia Taperagua" at bounding box center [458, 56] width 104 height 7
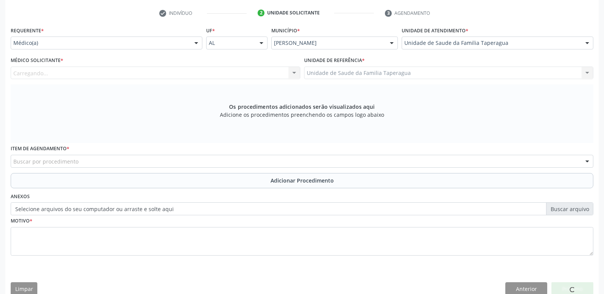
click at [224, 73] on div "Carregando... Nenhum resultado encontrado para: " " Não há nenhuma opção para s…" at bounding box center [155, 73] width 289 height 13
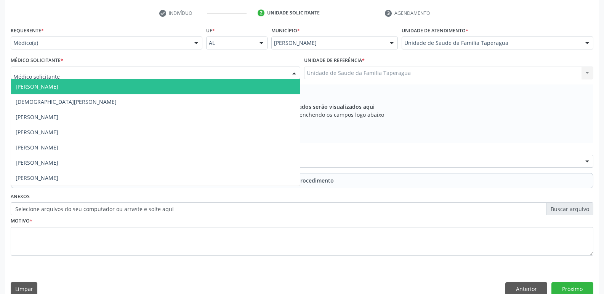
click at [224, 73] on div at bounding box center [155, 73] width 289 height 13
type input "MART"
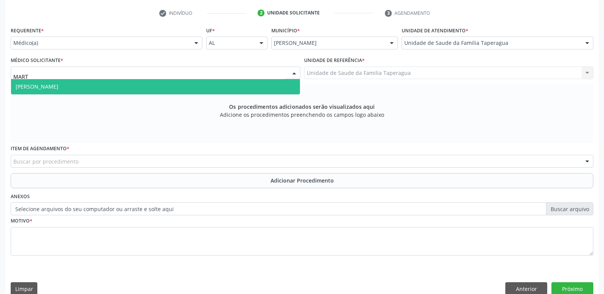
click at [218, 86] on span "[PERSON_NAME]" at bounding box center [155, 86] width 289 height 15
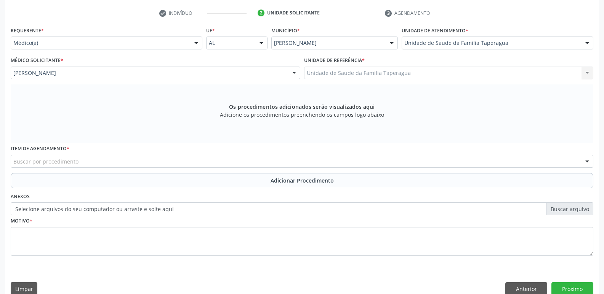
click at [198, 161] on div "Buscar por procedimento" at bounding box center [302, 161] width 582 height 13
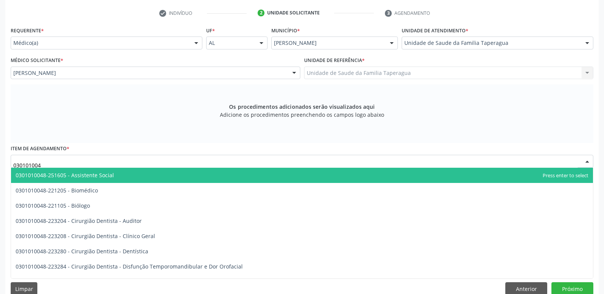
type input "0301010048"
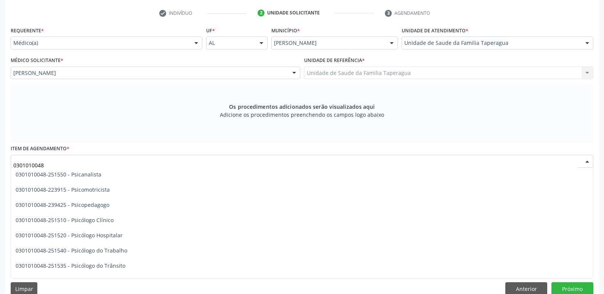
scroll to position [1230, 0]
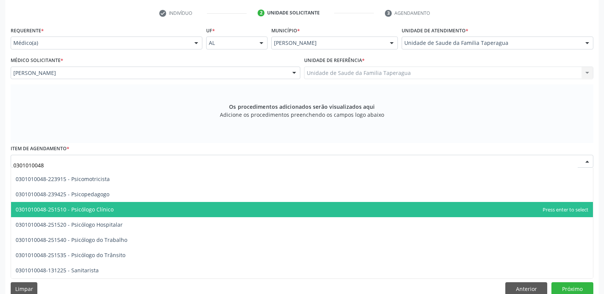
click at [250, 210] on span "0301010048-251510 - Psicólogo Clínico" at bounding box center [301, 209] width 581 height 15
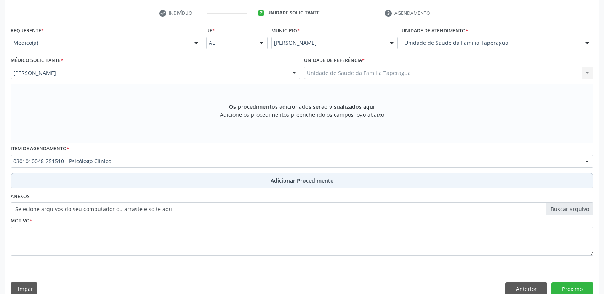
click at [254, 183] on button "Adicionar Procedimento" at bounding box center [302, 180] width 582 height 15
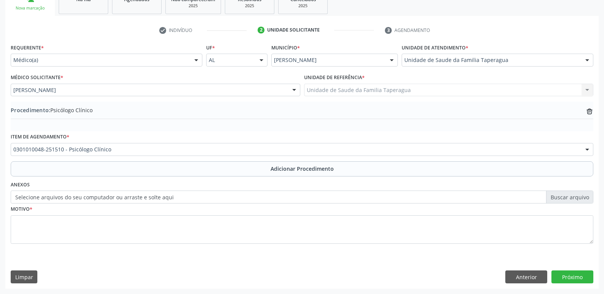
scroll to position [134, 0]
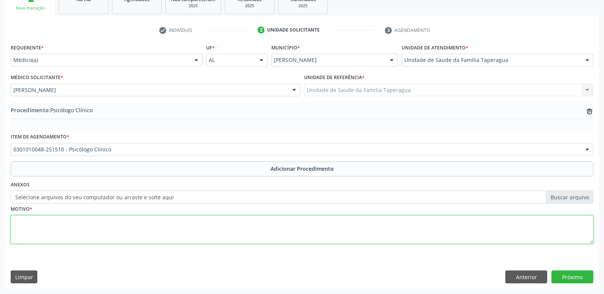
click at [248, 226] on textarea at bounding box center [302, 230] width 582 height 29
type textarea "ANSIEDADE"
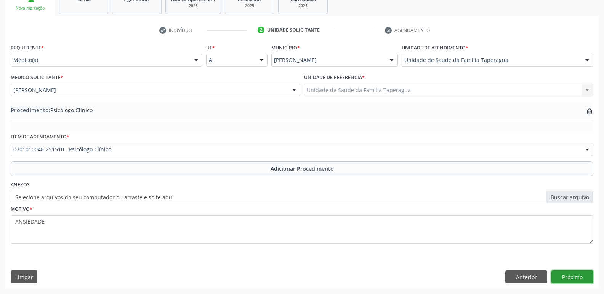
click at [573, 283] on button "Próximo" at bounding box center [572, 277] width 42 height 13
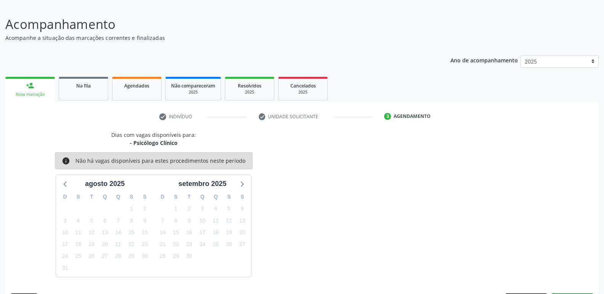
scroll to position [70, 0]
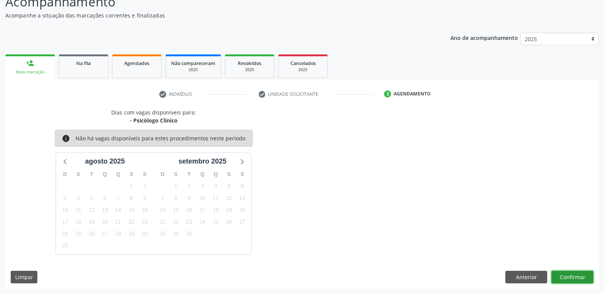
click at [573, 276] on button "Confirmar" at bounding box center [572, 277] width 42 height 13
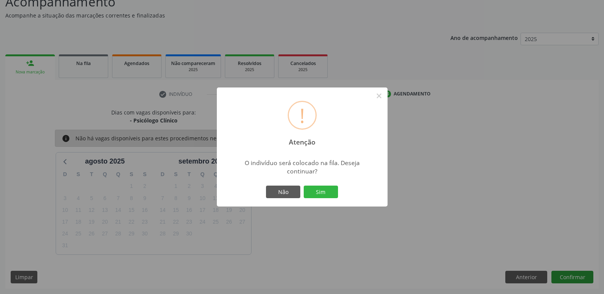
click at [303, 186] on button "Sim" at bounding box center [320, 192] width 34 height 13
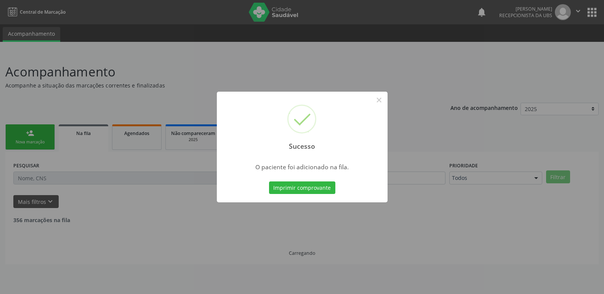
scroll to position [0, 0]
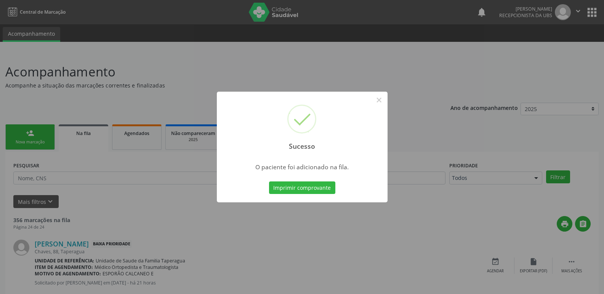
click at [121, 155] on div "Sucesso × O paciente foi adicionado na fila. Imprimir comprovante Cancel" at bounding box center [302, 147] width 604 height 294
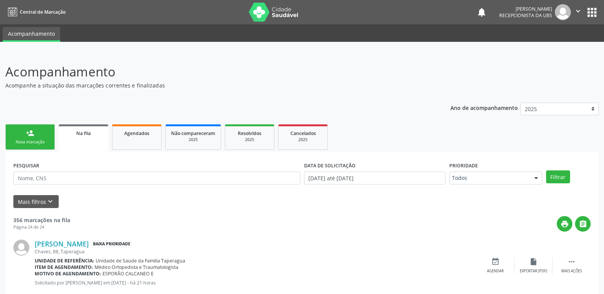
click at [47, 136] on link "person_add Nova marcação" at bounding box center [30, 138] width 50 height 26
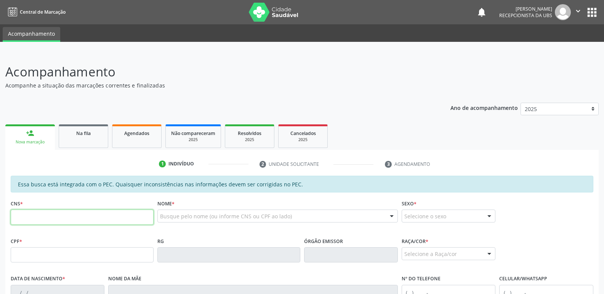
click at [69, 215] on input "text" at bounding box center [82, 217] width 143 height 15
paste input "708 6005 8529 2080"
type input "708 6005 8529 2080"
type input "077.340.744-80"
type input "10/01/1990"
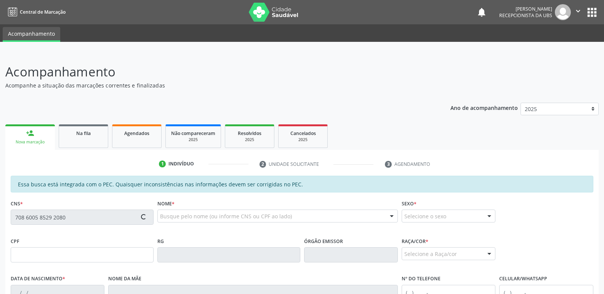
type input "Girlene dos Santos"
type input "(82) 98855-9450"
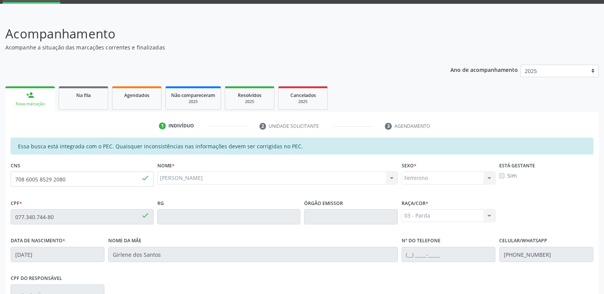
scroll to position [151, 0]
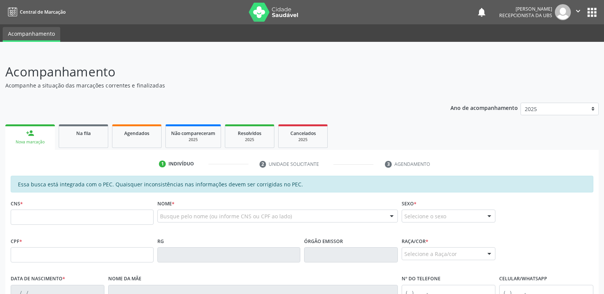
scroll to position [151, 0]
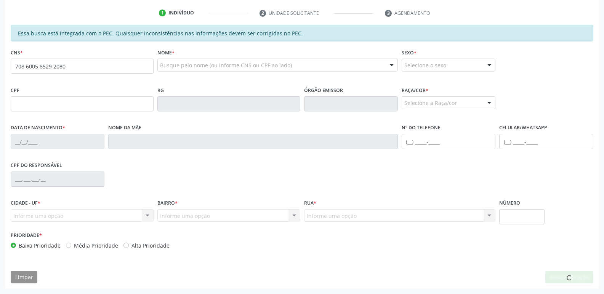
type input "708 6005 8529 2080"
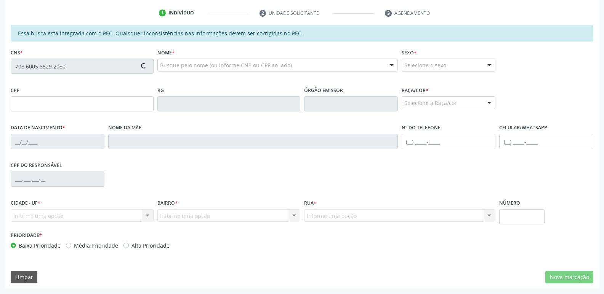
type input "077.340.744-80"
type input "1[DATE]"
type input "Girlene dos Santos"
type input "[PHONE_NUMBER]"
type input "62"
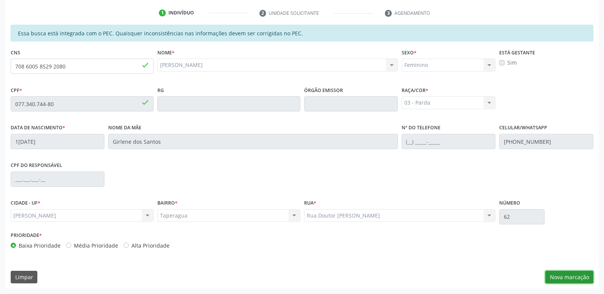
click at [584, 275] on button "Nova marcação" at bounding box center [569, 277] width 48 height 13
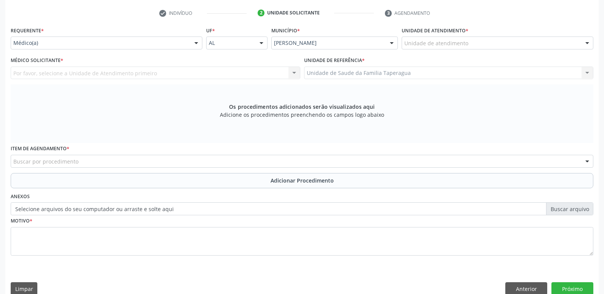
click at [527, 48] on div "Unidade de atendimento" at bounding box center [497, 43] width 192 height 13
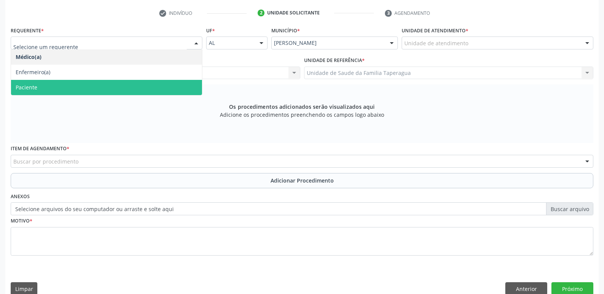
click at [152, 87] on span "Paciente" at bounding box center [106, 87] width 191 height 15
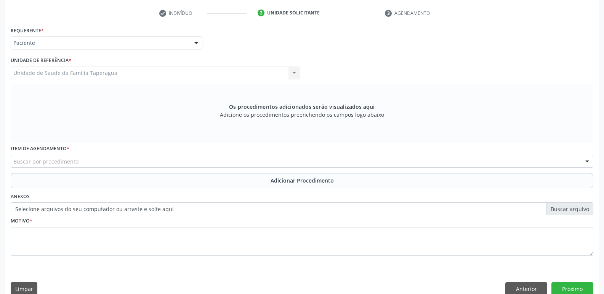
click at [164, 161] on div "Buscar por procedimento" at bounding box center [302, 161] width 582 height 13
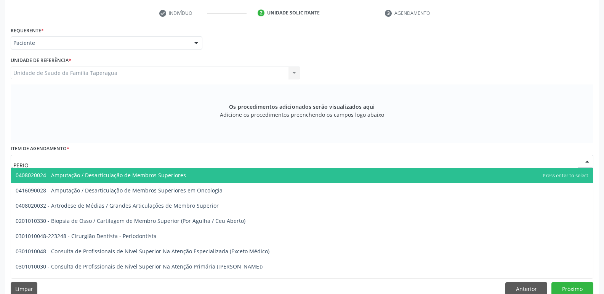
type input "PERIOD"
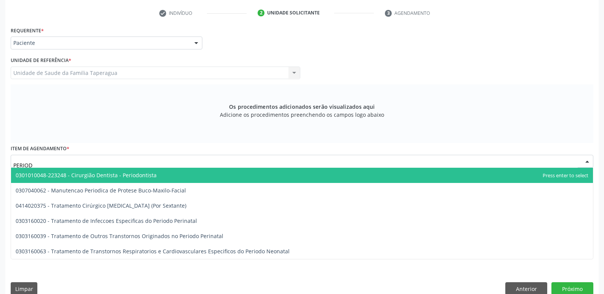
click at [163, 175] on span "0301010048-223248 - Cirurgião Dentista - Periodontista" at bounding box center [301, 175] width 581 height 15
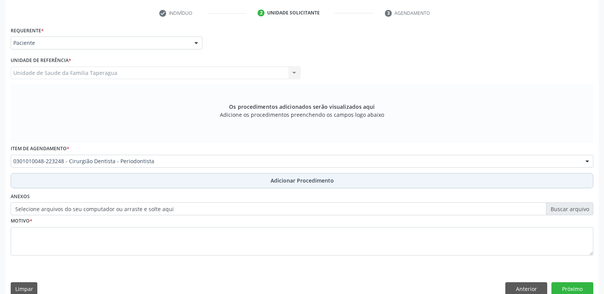
click at [164, 176] on button "Adicionar Procedimento" at bounding box center [302, 180] width 582 height 15
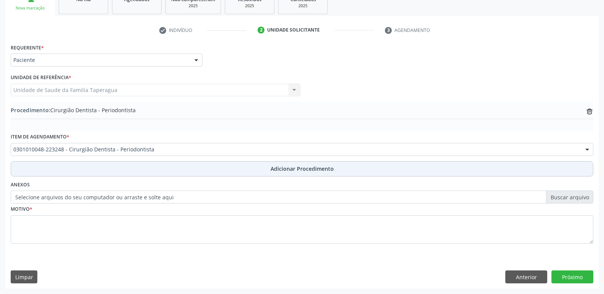
scroll to position [134, 0]
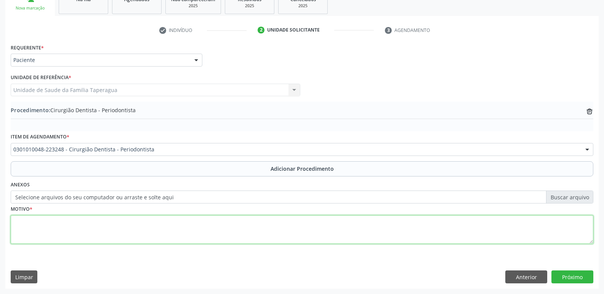
click at [165, 222] on textarea at bounding box center [302, 230] width 582 height 29
drag, startPoint x: 92, startPoint y: 218, endPoint x: 0, endPoint y: 216, distance: 92.2
click at [0, 216] on div "Acompanhamento Acompanhe a situação das marcações correntes e finalizadas Relat…" at bounding box center [302, 107] width 604 height 376
type textarea "AVALIAR POSSIBILIDADE DE CUNHA NO ELEMENTO 37 PARA POSTERIORMENTE RESTAURAÇÃO."
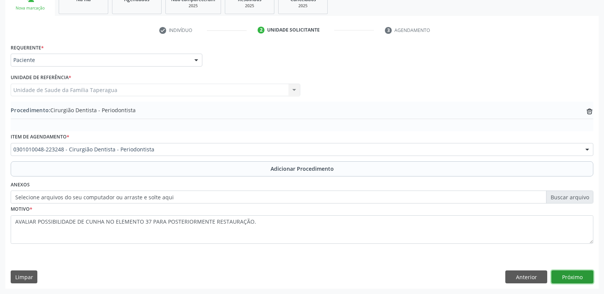
click at [577, 276] on button "Próximo" at bounding box center [572, 277] width 42 height 13
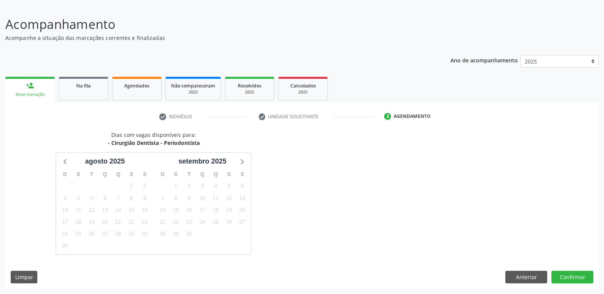
scroll to position [70, 0]
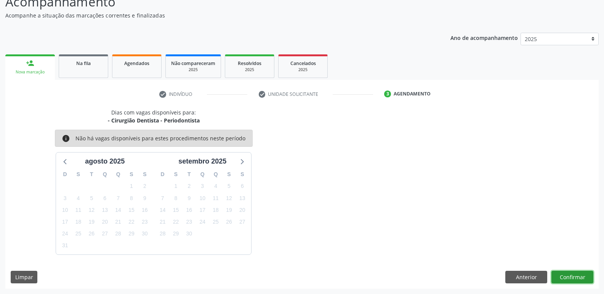
click at [564, 275] on button "Confirmar" at bounding box center [572, 277] width 42 height 13
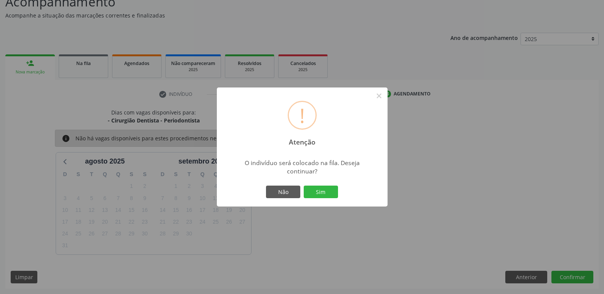
click at [303, 186] on button "Sim" at bounding box center [320, 192] width 34 height 13
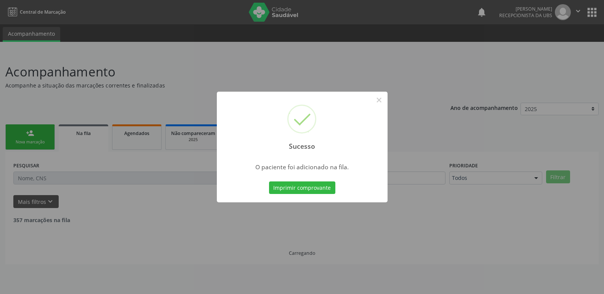
scroll to position [0, 0]
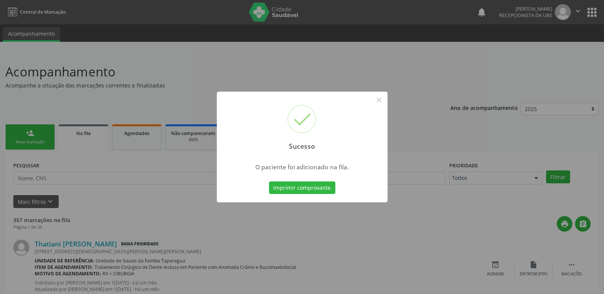
click at [178, 94] on div "Sucesso × O paciente foi adicionado na fila. Imprimir comprovante Cancel" at bounding box center [302, 147] width 604 height 294
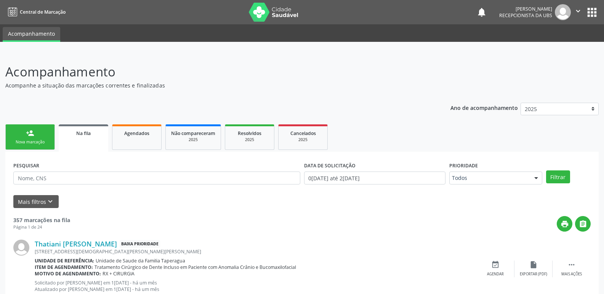
click at [34, 140] on div "Nova marcação" at bounding box center [30, 142] width 38 height 6
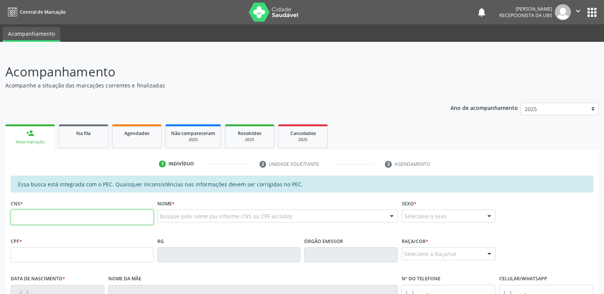
click at [116, 215] on input "text" at bounding box center [82, 217] width 143 height 15
paste input "702 8036 5658 1669"
type input "702 8036 5658 1669"
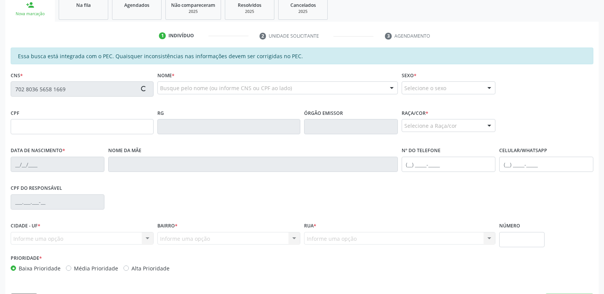
scroll to position [151, 0]
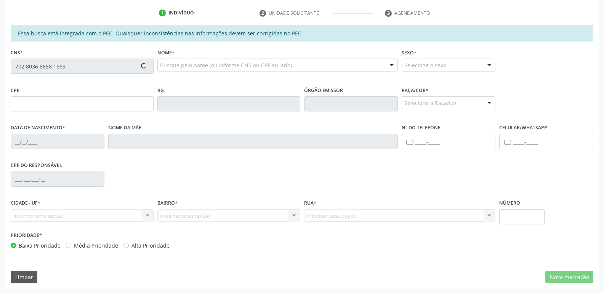
type input "013.717.964-24"
type input "29/07/1960"
type input "Maria Gedalva dos Santos"
type input "(82) 99415-0846"
type input "81"
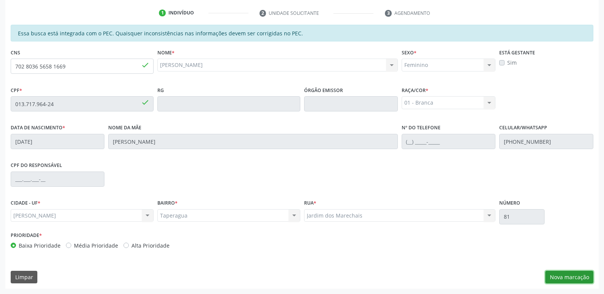
click at [575, 277] on button "Nova marcação" at bounding box center [569, 277] width 48 height 13
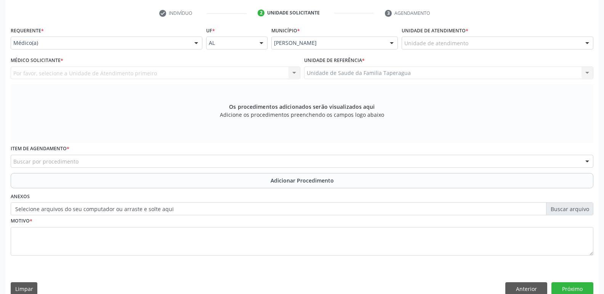
click at [521, 41] on div "Unidade de atendimento" at bounding box center [497, 43] width 192 height 13
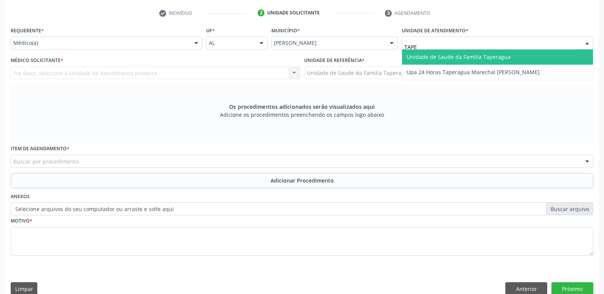
type input "TAPER"
click at [521, 57] on span "Unidade de Saude da Familia Taperagua" at bounding box center [497, 57] width 191 height 15
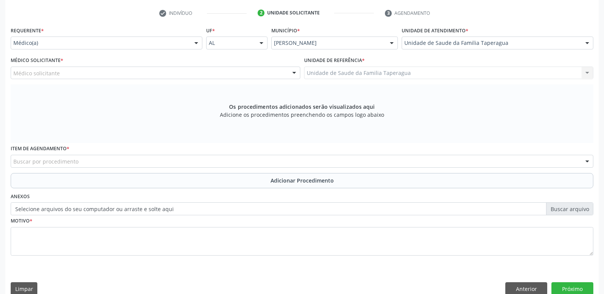
click at [198, 73] on div "Médico solicitante" at bounding box center [155, 73] width 289 height 13
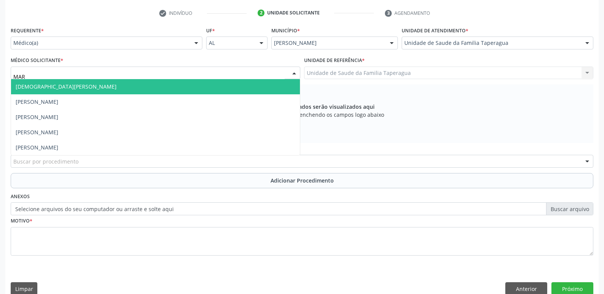
type input "MART"
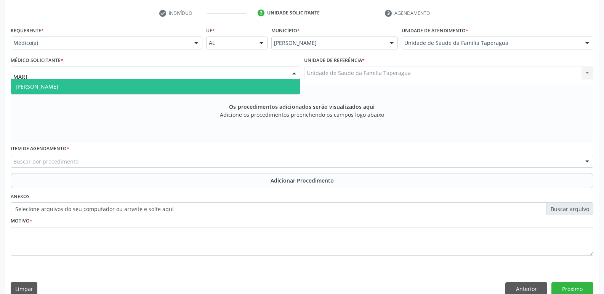
click at [194, 86] on span "[PERSON_NAME]" at bounding box center [155, 86] width 289 height 15
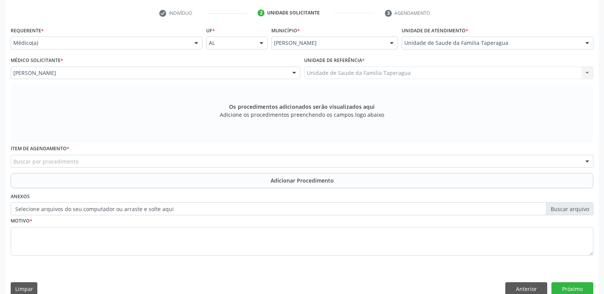
click at [132, 165] on div "Buscar por procedimento" at bounding box center [302, 161] width 582 height 13
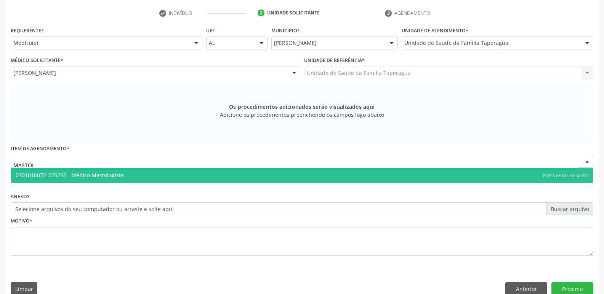
type input "MASTOLO"
click at [134, 175] on span "0301010072-225255 - Médico Mastologista" at bounding box center [301, 175] width 581 height 15
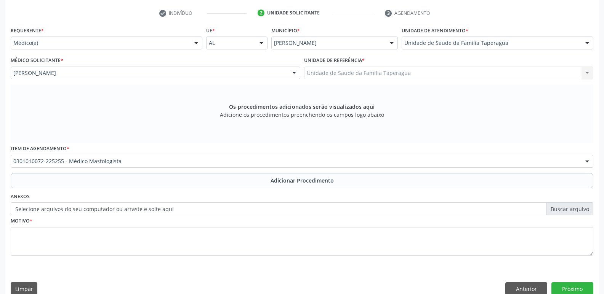
click at [149, 186] on button "Adicionar Procedimento" at bounding box center [302, 180] width 582 height 15
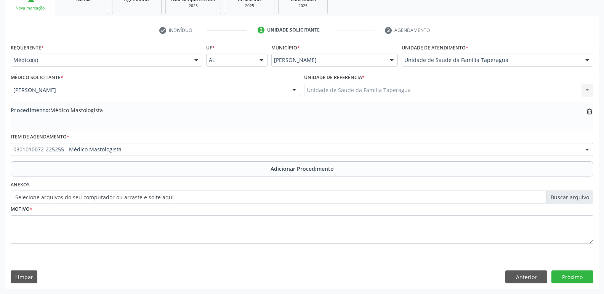
scroll to position [134, 0]
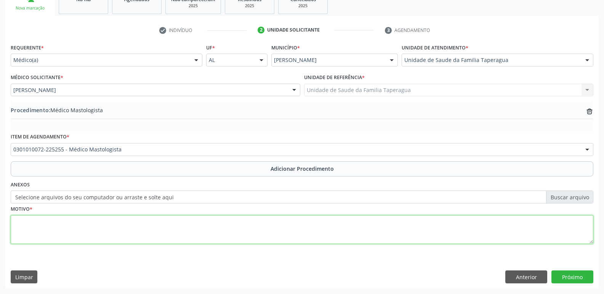
click at [166, 231] on textarea at bounding box center [302, 230] width 582 height 29
type textarea "USG DE MAMA - BI RADS 2 CISTO MD 8H, 0,4CM CISTO ME 8H 0,3CM"
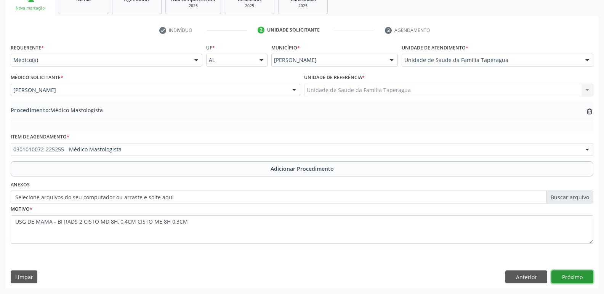
click at [571, 278] on button "Próximo" at bounding box center [572, 277] width 42 height 13
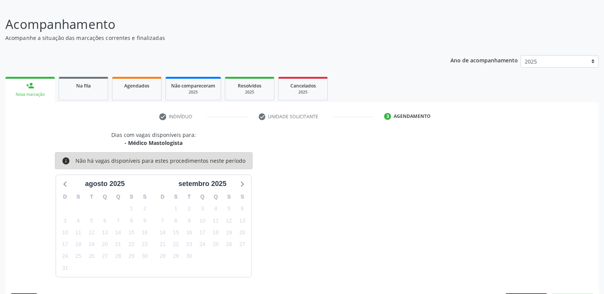
scroll to position [70, 0]
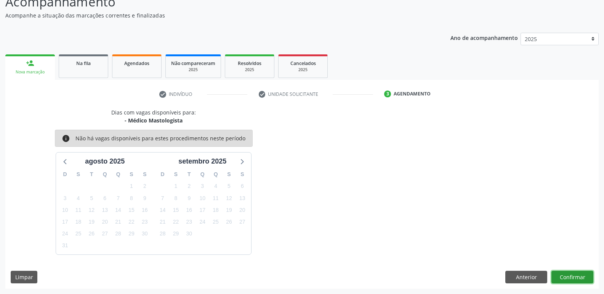
click at [567, 276] on button "Confirmar" at bounding box center [572, 277] width 42 height 13
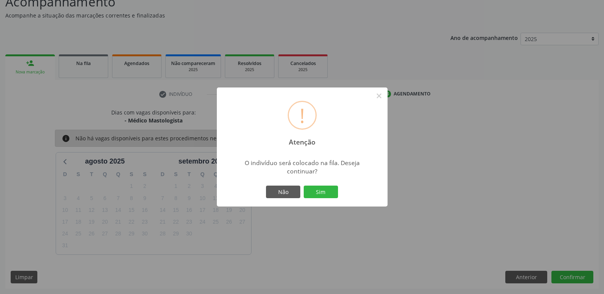
click at [303, 186] on button "Sim" at bounding box center [320, 192] width 34 height 13
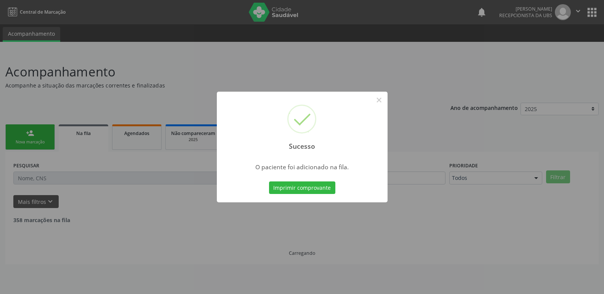
scroll to position [0, 0]
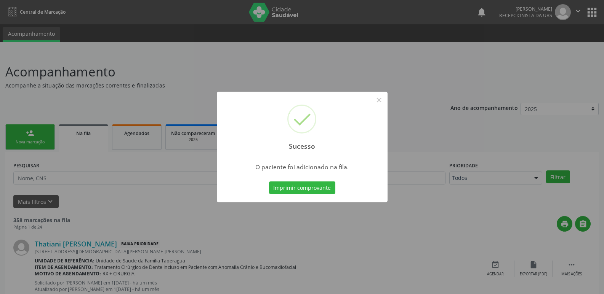
click at [117, 86] on div "Sucesso × O paciente foi adicionado na fila. Imprimir comprovante Cancel" at bounding box center [302, 147] width 604 height 294
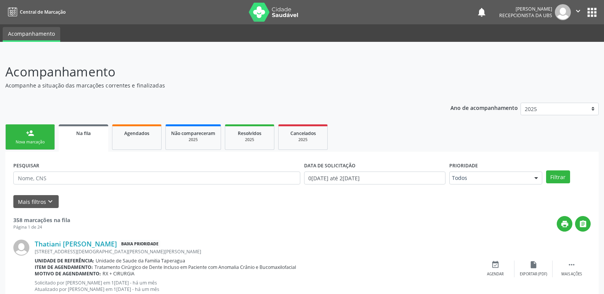
click at [19, 142] on div "Nova marcação" at bounding box center [30, 142] width 38 height 6
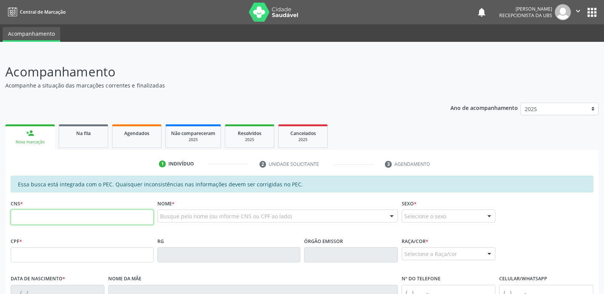
click at [91, 214] on input "text" at bounding box center [82, 217] width 143 height 15
paste input "702 8036 5658 1669"
type input "702 8036 5658 1669"
type input "013.717.964-24"
type input "29/07/1960"
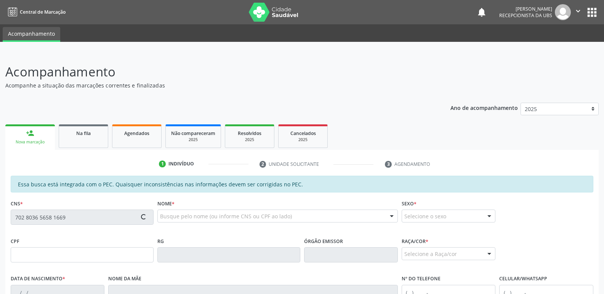
type input "Maria Gedalva dos Santos"
type input "(82) 99415-0846"
type input "81"
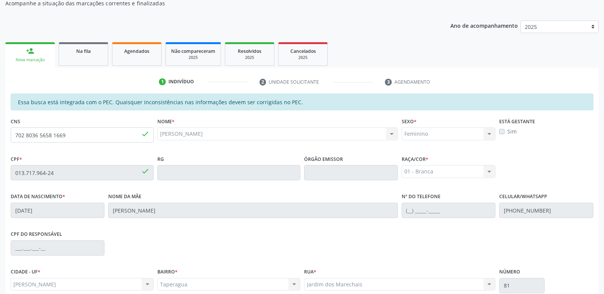
scroll to position [151, 0]
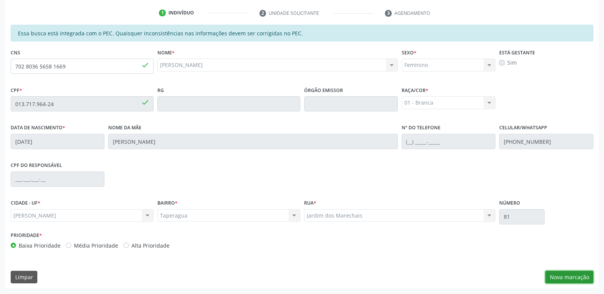
click at [568, 275] on button "Nova marcação" at bounding box center [569, 277] width 48 height 13
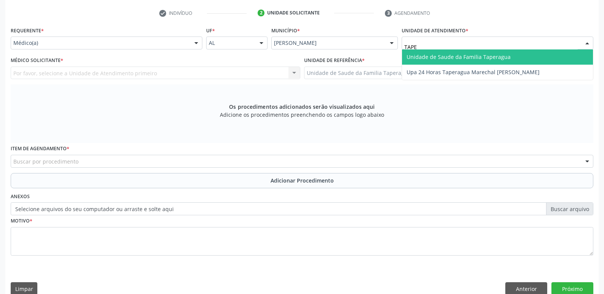
type input "TAPER"
click at [434, 56] on span "Unidade de Saude da Familia Taperagua" at bounding box center [458, 56] width 104 height 7
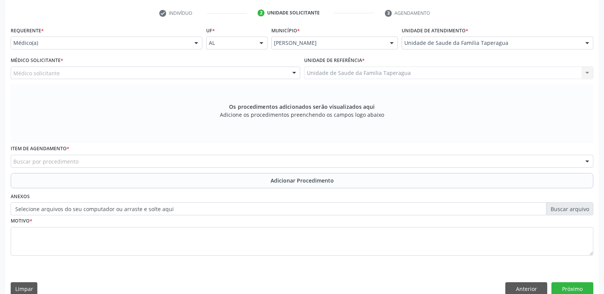
click at [184, 75] on div "Médico solicitante" at bounding box center [155, 73] width 289 height 13
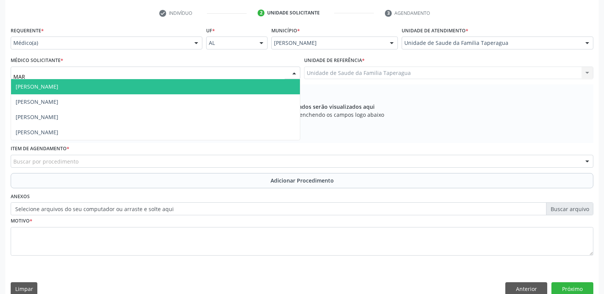
type input "MART"
click at [183, 83] on span "[PERSON_NAME]" at bounding box center [155, 86] width 289 height 15
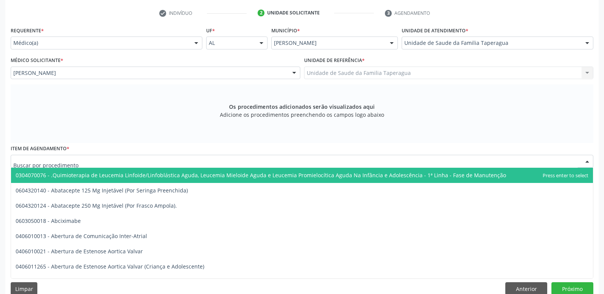
click at [179, 163] on div at bounding box center [302, 161] width 582 height 13
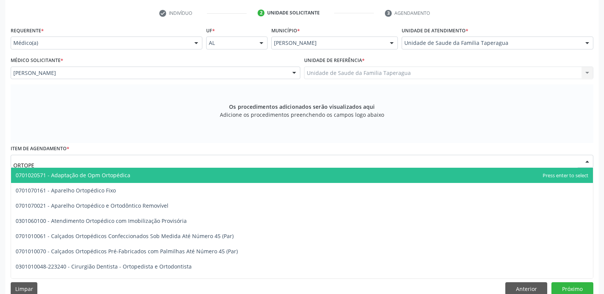
type input "ORTOPED"
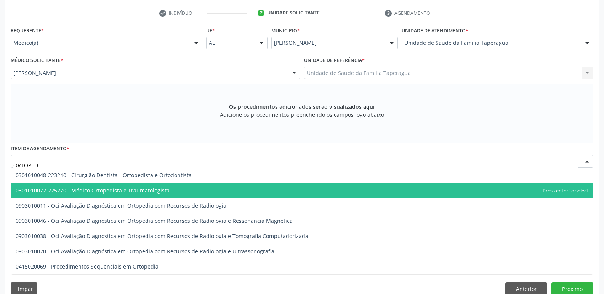
click at [180, 187] on span "0301010072-225270 - Médico Ortopedista e Traumatologista" at bounding box center [301, 190] width 581 height 15
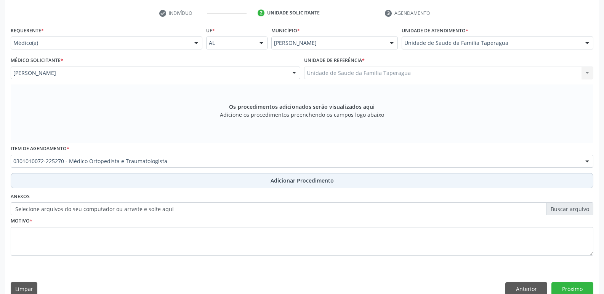
click at [179, 179] on button "Adicionar Procedimento" at bounding box center [302, 180] width 582 height 15
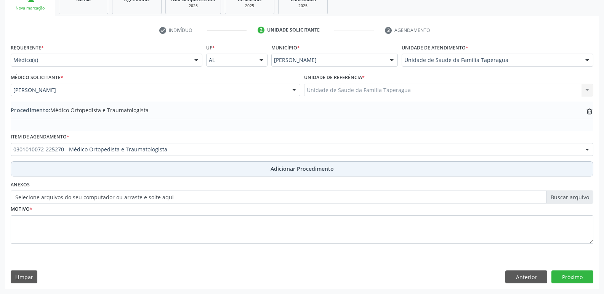
scroll to position [134, 0]
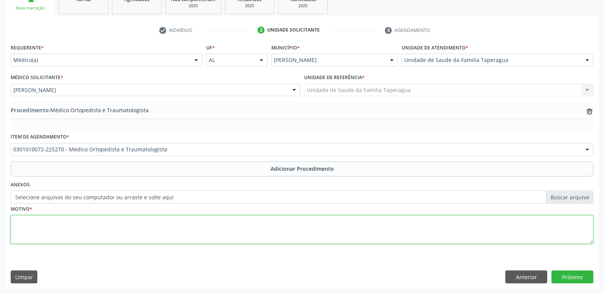
click at [190, 225] on textarea at bounding box center [302, 230] width 582 height 29
type textarea "HPP DE [MEDICAL_DATA] DE DISCO COM DOR"
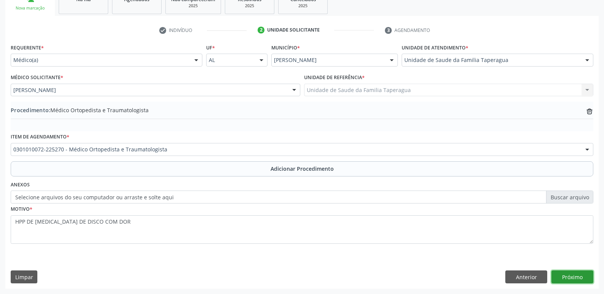
click at [565, 282] on button "Próximo" at bounding box center [572, 277] width 42 height 13
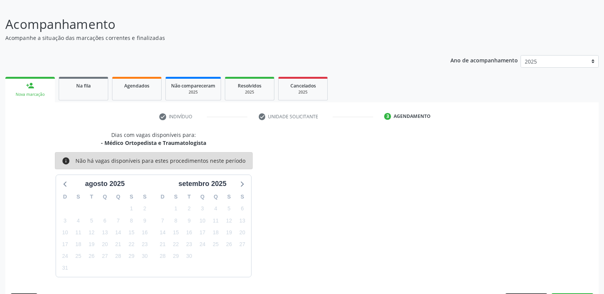
scroll to position [70, 0]
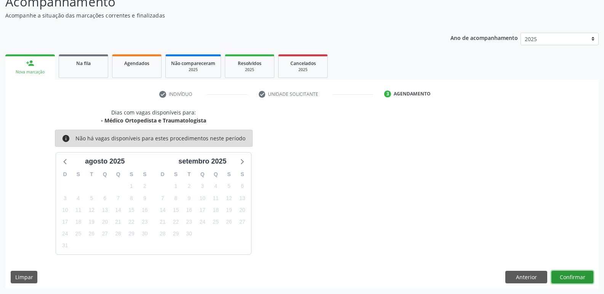
click at [566, 280] on button "Confirmar" at bounding box center [572, 277] width 42 height 13
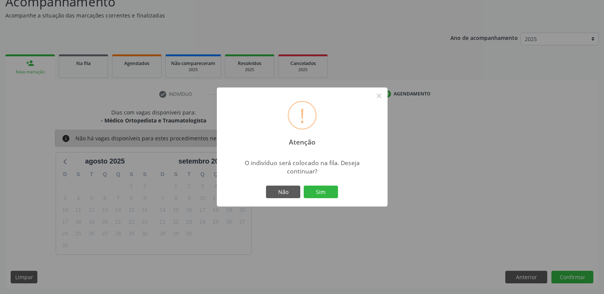
click at [303, 186] on button "Sim" at bounding box center [320, 192] width 34 height 13
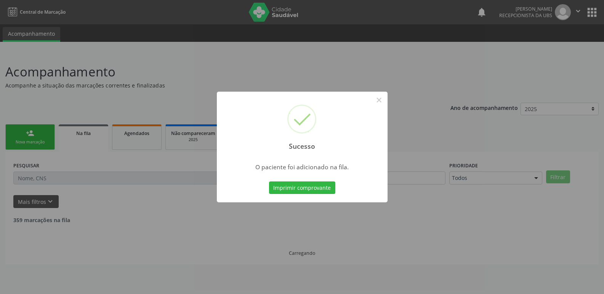
scroll to position [0, 0]
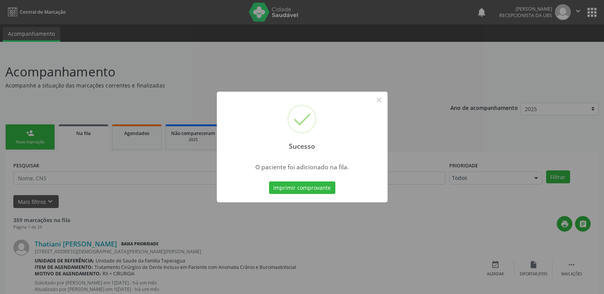
click at [386, 4] on div "Sucesso × O paciente foi adicionado na fila. Imprimir comprovante Cancel" at bounding box center [302, 147] width 604 height 294
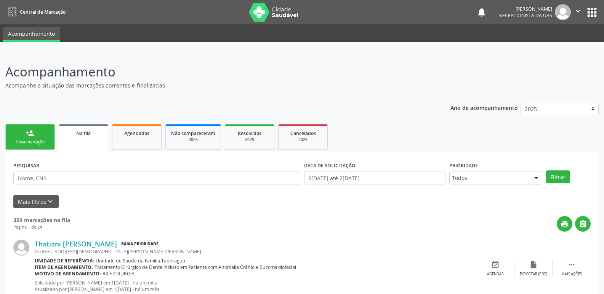
click at [48, 144] on div "Nova marcação" at bounding box center [30, 142] width 38 height 6
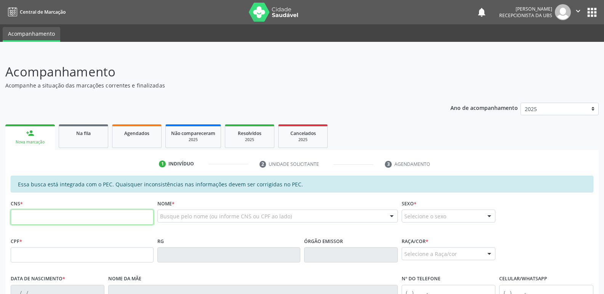
click at [58, 220] on input "text" at bounding box center [82, 217] width 143 height 15
paste input "898 0006 0264 8442"
type input "898 0006 0264 8442"
type input "23/05/1966"
type input "Iraci Maria da Conceicao"
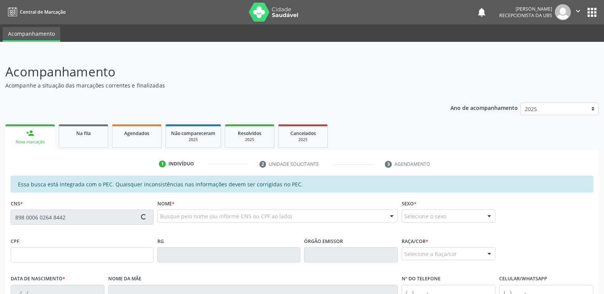
type input "(82) 99634-8591"
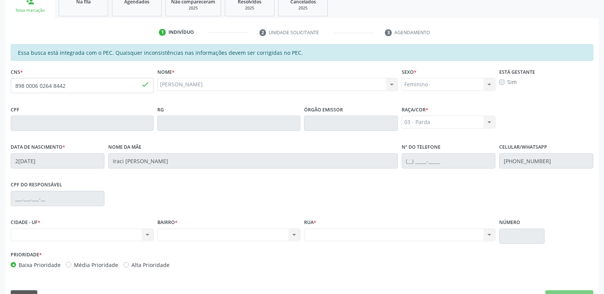
scroll to position [151, 0]
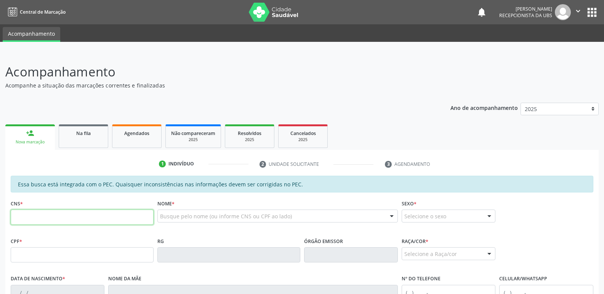
paste input "898 0006 0264 8442"
type input "898 0006 0264 8442"
type input "[DATE]"
type input "Iraci [PERSON_NAME]"
type input "[PHONE_NUMBER]"
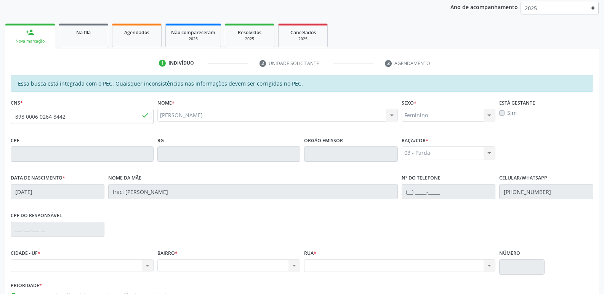
scroll to position [151, 0]
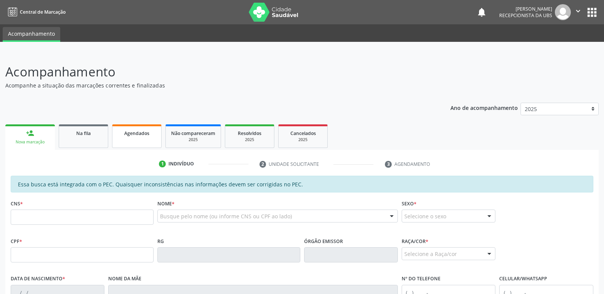
click at [135, 137] on div "Agendados" at bounding box center [137, 133] width 38 height 8
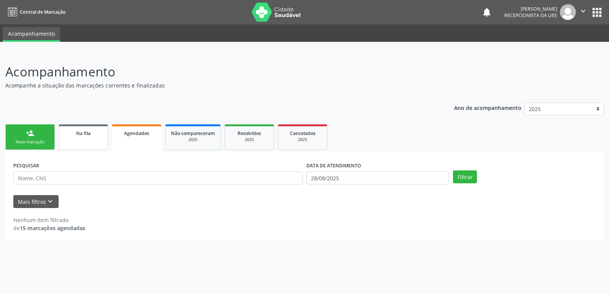
click at [91, 139] on link "Na fila" at bounding box center [84, 138] width 50 height 26
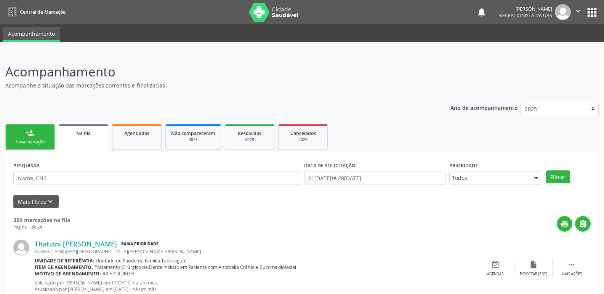
click at [32, 130] on div "person_add" at bounding box center [30, 133] width 8 height 8
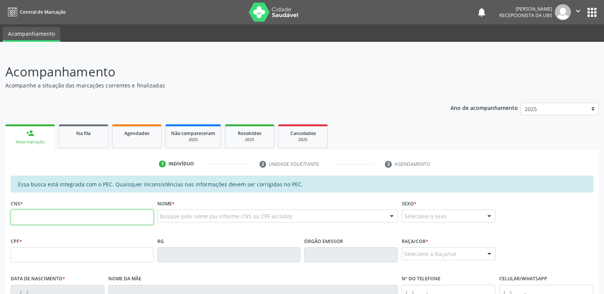
click at [72, 216] on input "text" at bounding box center [82, 217] width 143 height 15
paste input "898 0006 0264 8442"
type input "898 0006 0264 8442"
type input "2[DATE]"
type input "Iraci [PERSON_NAME]"
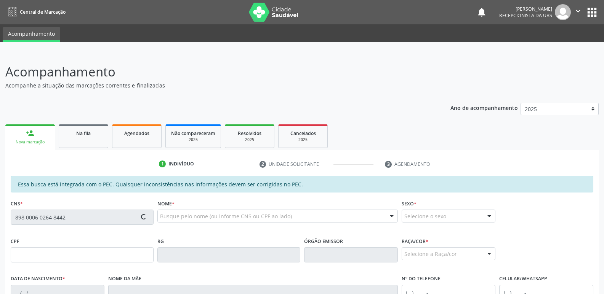
type input "[PHONE_NUMBER]"
type input "26"
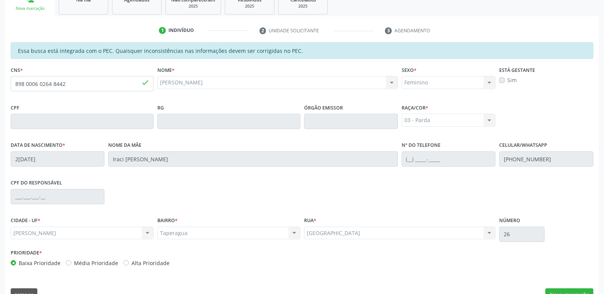
scroll to position [151, 0]
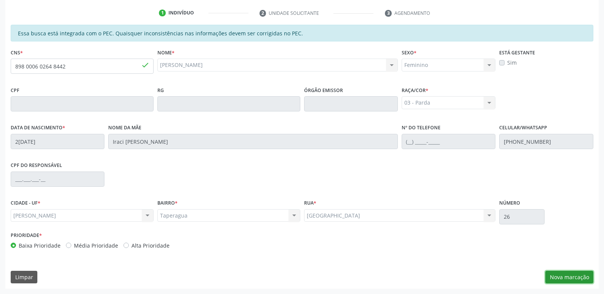
click at [570, 275] on button "Nova marcação" at bounding box center [569, 277] width 48 height 13
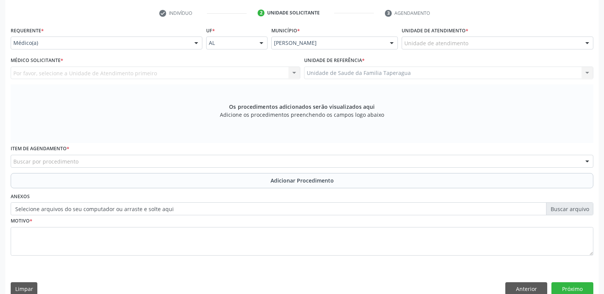
click at [495, 42] on div "Unidade de atendimento" at bounding box center [497, 43] width 192 height 13
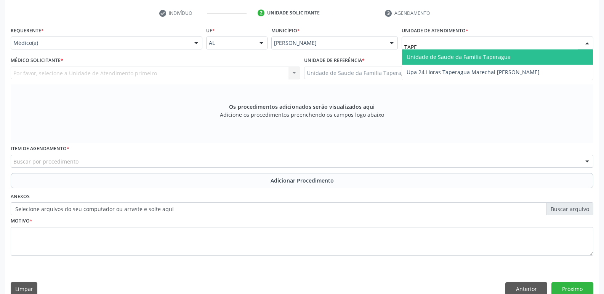
type input "TAPER"
click at [493, 55] on span "Unidade de Saude da Familia Taperagua" at bounding box center [458, 56] width 104 height 7
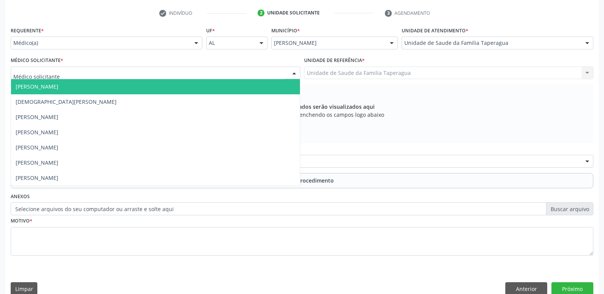
click at [233, 73] on div at bounding box center [155, 73] width 289 height 13
type input "MART"
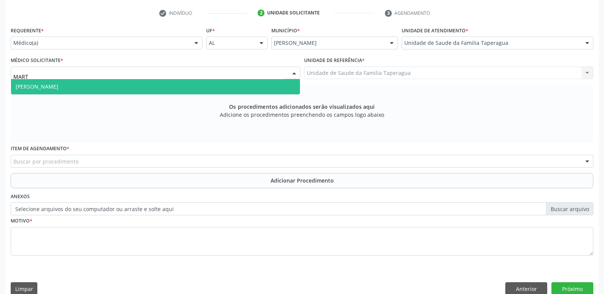
click at [231, 83] on span "[PERSON_NAME]" at bounding box center [155, 86] width 289 height 15
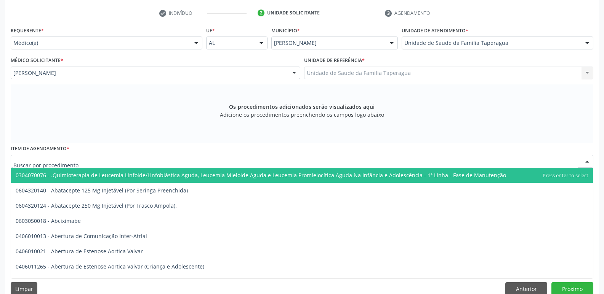
click at [199, 159] on div at bounding box center [302, 161] width 582 height 13
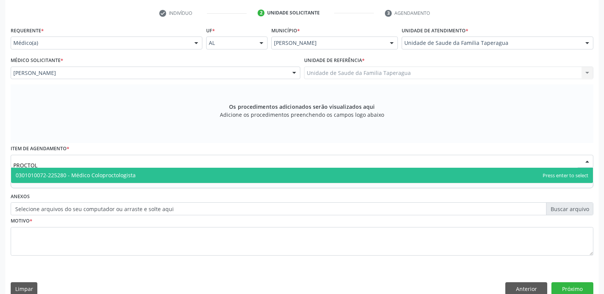
type input "PROCTOLO"
click at [198, 176] on span "0301010072-225280 - Médico Coloproctologista" at bounding box center [301, 175] width 581 height 15
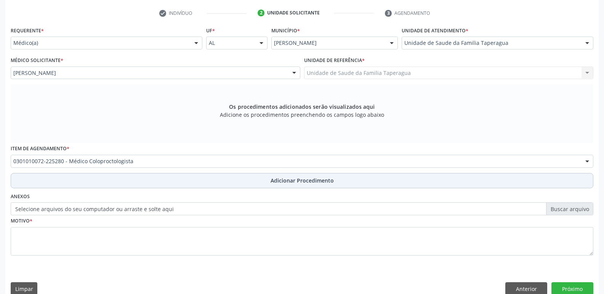
click at [199, 185] on button "Adicionar Procedimento" at bounding box center [302, 180] width 582 height 15
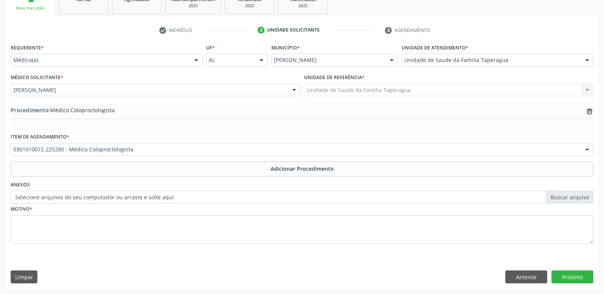
scroll to position [134, 0]
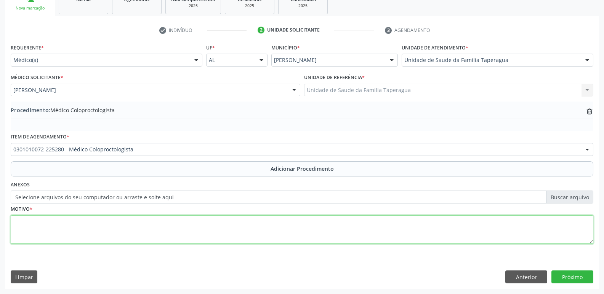
click at [201, 227] on textarea at bounding box center [302, 230] width 582 height 29
type textarea "PACIENTE COM CRISES DE HEMORROIDAS RECORRENTE"
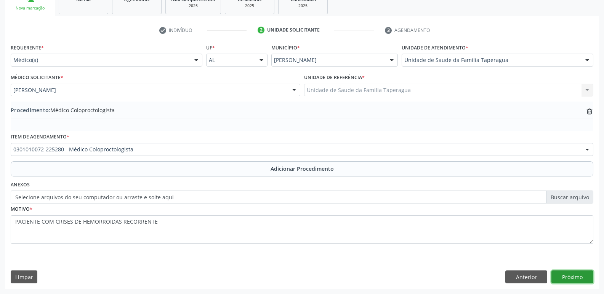
click at [557, 274] on button "Próximo" at bounding box center [572, 277] width 42 height 13
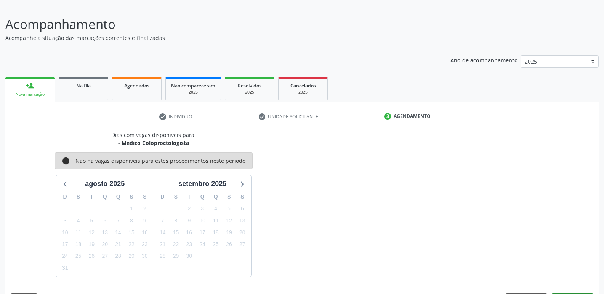
scroll to position [70, 0]
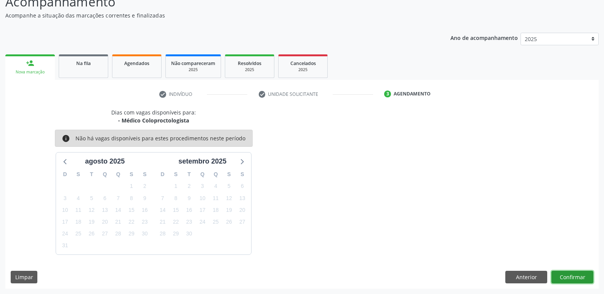
click at [568, 278] on button "Confirmar" at bounding box center [572, 277] width 42 height 13
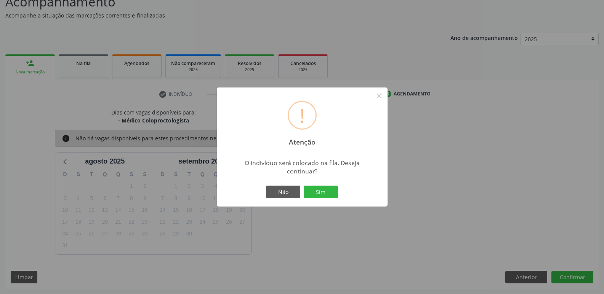
click at [303, 186] on button "Sim" at bounding box center [320, 192] width 34 height 13
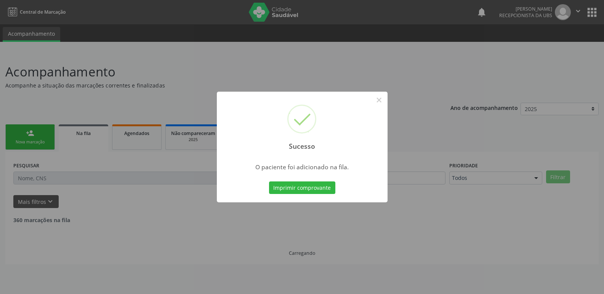
scroll to position [0, 0]
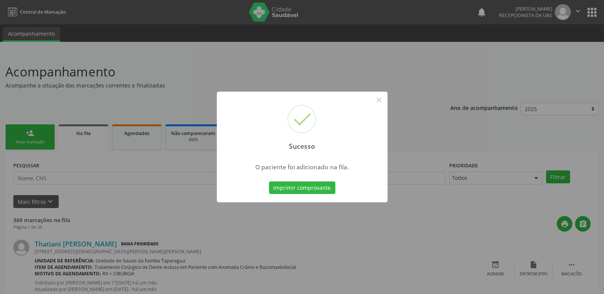
click at [497, 162] on div "Sucesso × O paciente foi adicionado na fila. Imprimir comprovante Cancel" at bounding box center [302, 147] width 604 height 294
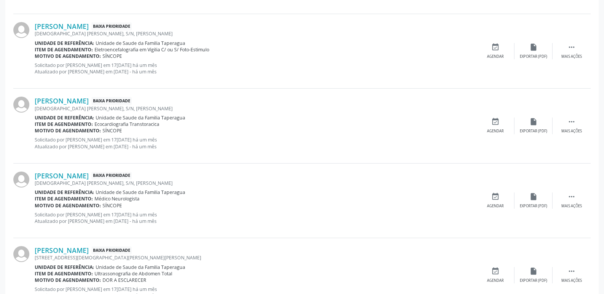
scroll to position [1074, 0]
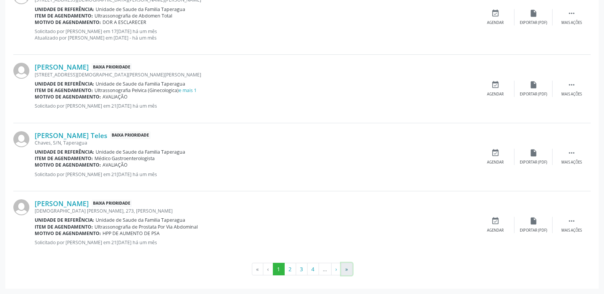
click at [347, 271] on button "»" at bounding box center [346, 269] width 11 height 13
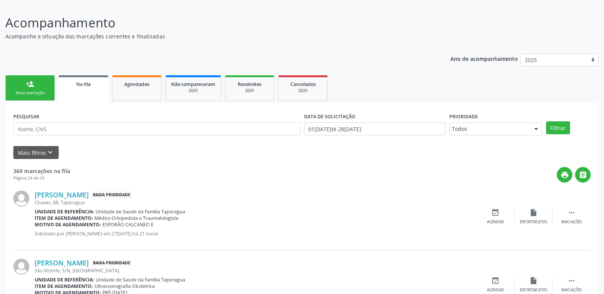
scroll to position [0, 0]
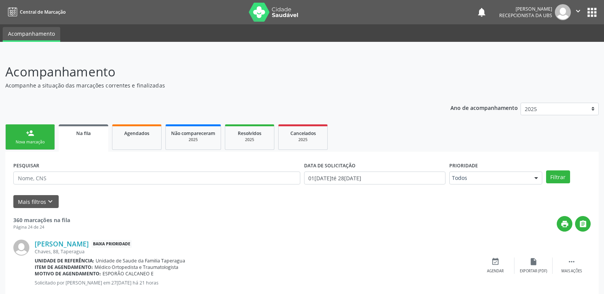
click at [46, 140] on div "Nova marcação" at bounding box center [30, 142] width 38 height 6
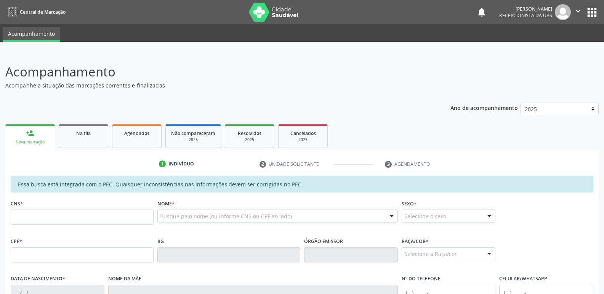
click at [97, 227] on fieldset "CNS *" at bounding box center [82, 214] width 143 height 32
click at [99, 221] on input "text" at bounding box center [82, 217] width 143 height 15
paste input "708 0018 5923 9420"
type input "708 0018 5923 9420"
type input "872.275.414-87"
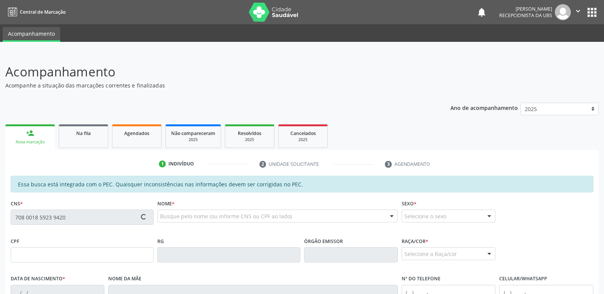
type input "12/05/1958"
type input "Sebastiana Josefa da Conceição"
type input "(82) 99832-8190"
type input "27"
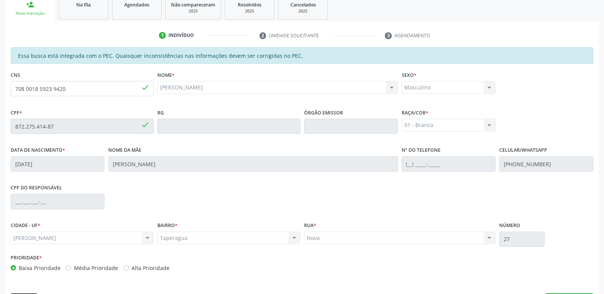
scroll to position [151, 0]
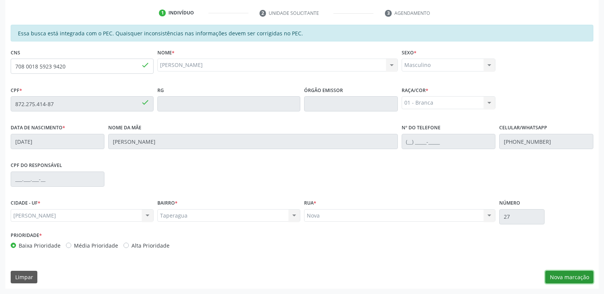
click at [572, 277] on button "Nova marcação" at bounding box center [569, 277] width 48 height 13
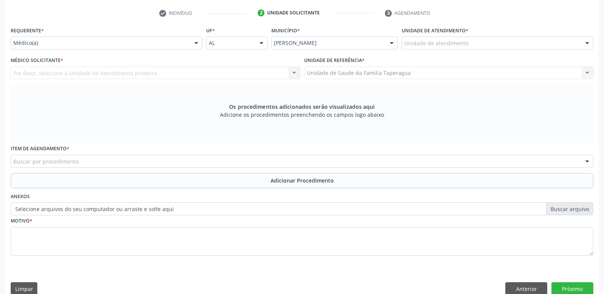
click at [473, 43] on div "Unidade de atendimento" at bounding box center [497, 43] width 192 height 13
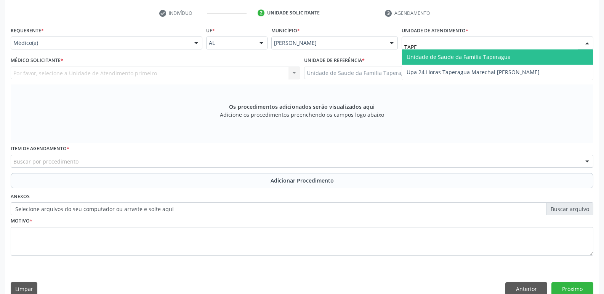
type input "TAPER"
click at [472, 54] on span "Unidade de Saude da Familia Taperagua" at bounding box center [458, 56] width 104 height 7
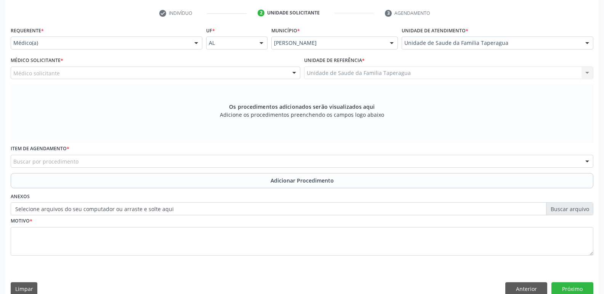
click at [245, 72] on div "Médico solicitante" at bounding box center [155, 73] width 289 height 13
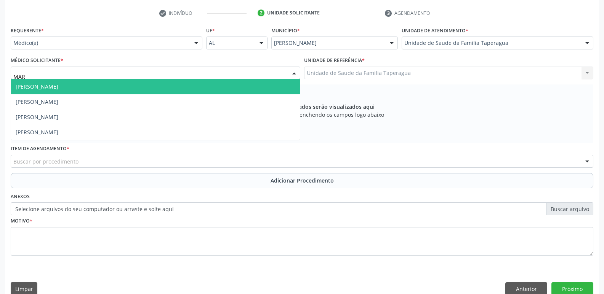
type input "MART"
click at [236, 82] on span "[PERSON_NAME]" at bounding box center [155, 86] width 289 height 15
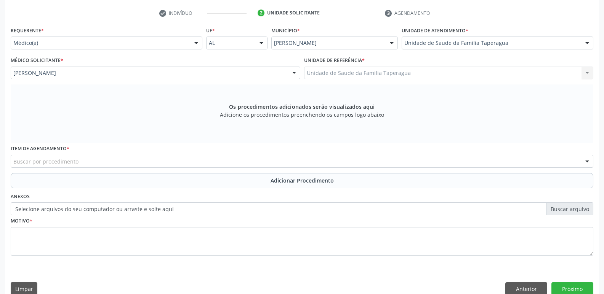
click at [205, 164] on div "Buscar por procedimento" at bounding box center [302, 161] width 582 height 13
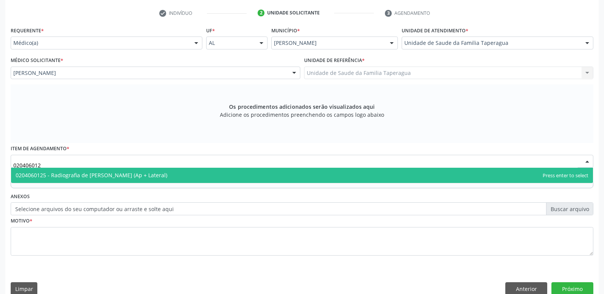
type input "0204060125"
click at [207, 177] on span "0204060125 - Radiografia de [PERSON_NAME] (Ap + Lateral)" at bounding box center [301, 175] width 581 height 15
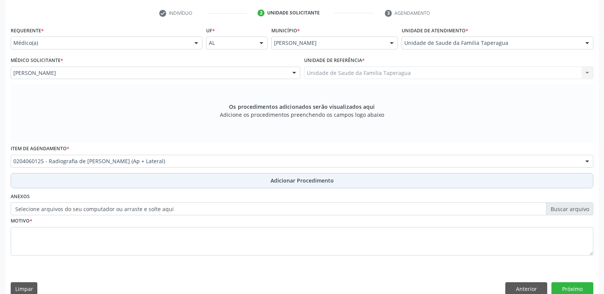
click at [215, 180] on button "Adicionar Procedimento" at bounding box center [302, 180] width 582 height 15
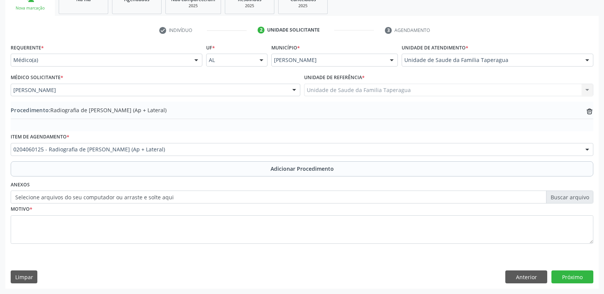
scroll to position [134, 0]
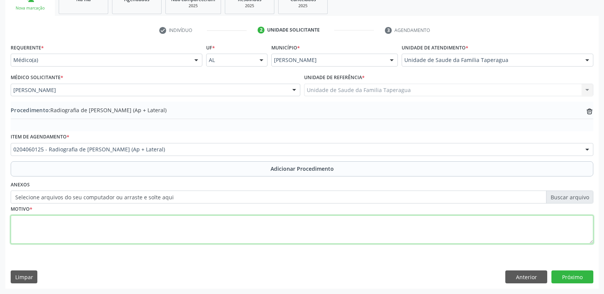
click at [210, 229] on textarea at bounding box center [302, 230] width 582 height 29
click at [14, 222] on textarea "JOELHO ESQUERDO" at bounding box center [302, 230] width 582 height 29
type textarea "DOR EM [PERSON_NAME]"
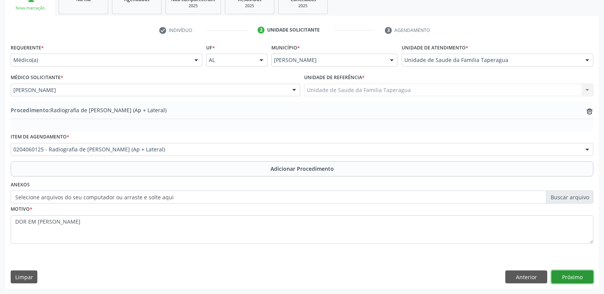
click at [580, 275] on button "Próximo" at bounding box center [572, 277] width 42 height 13
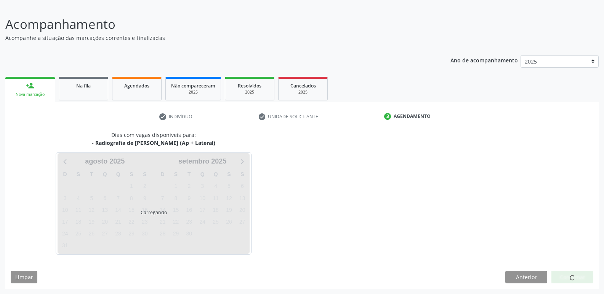
scroll to position [70, 0]
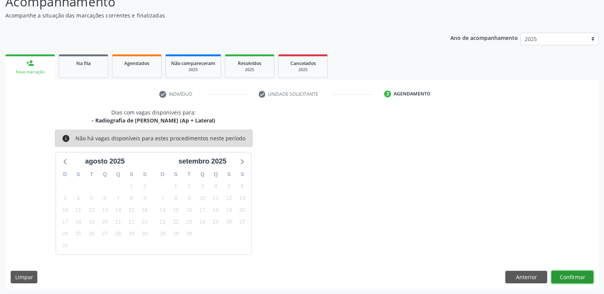
click at [569, 276] on button "Confirmar" at bounding box center [572, 277] width 42 height 13
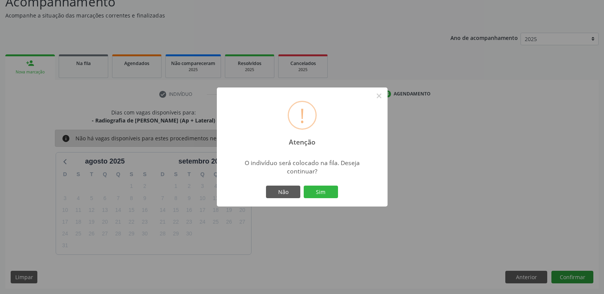
click at [303, 186] on button "Sim" at bounding box center [320, 192] width 34 height 13
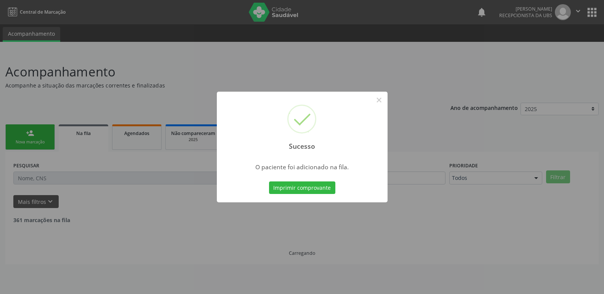
scroll to position [0, 0]
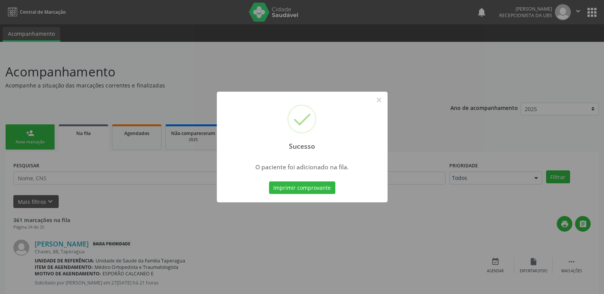
click at [544, 72] on div "Sucesso × O paciente foi adicionado na fila. Imprimir comprovante Cancel" at bounding box center [302, 147] width 604 height 294
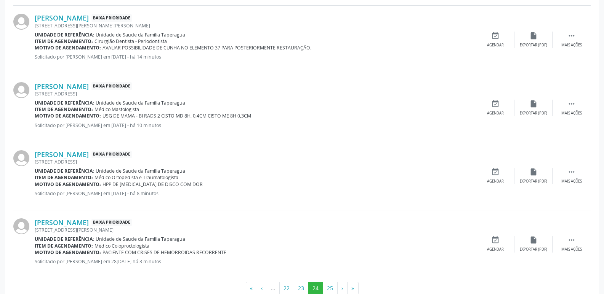
scroll to position [996, 0]
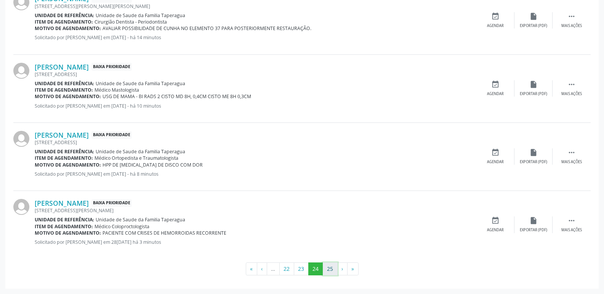
click at [326, 268] on button "25" at bounding box center [330, 269] width 15 height 13
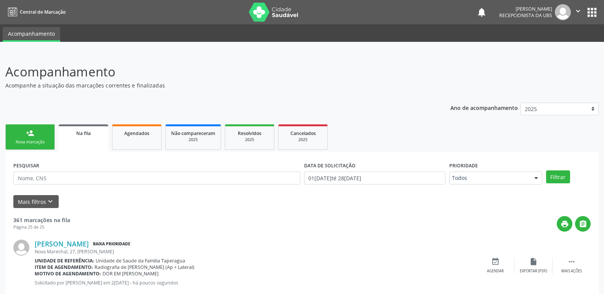
scroll to position [41, 0]
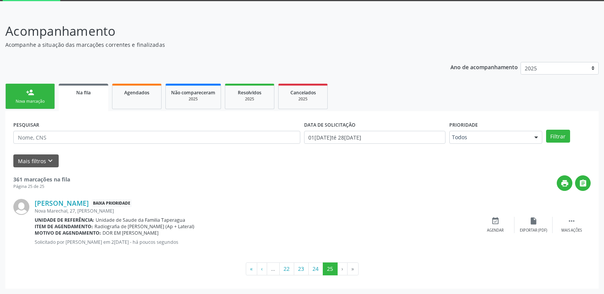
click at [37, 109] on link "person_add Nova marcação" at bounding box center [30, 97] width 50 height 26
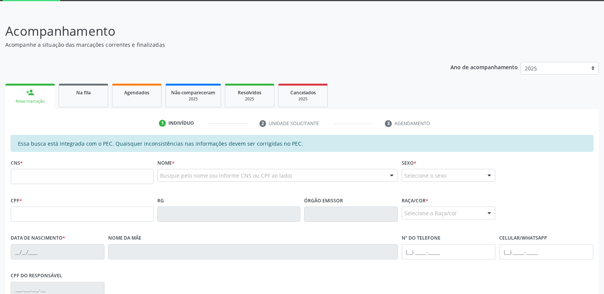
click at [38, 103] on div "Nova marcação" at bounding box center [30, 102] width 39 height 6
click at [85, 181] on input "text" at bounding box center [82, 176] width 143 height 15
paste input "705 6094 7537 0919"
type input "705 6094 7537 0919"
type input "081.751.984-00"
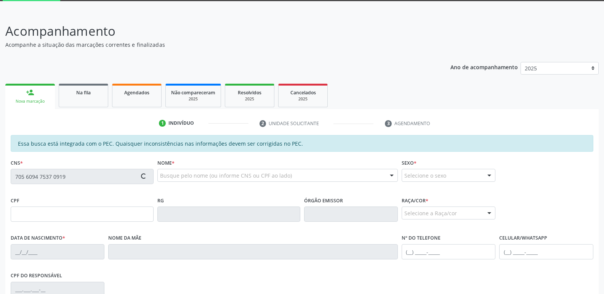
type input "11/07/1987"
type input "Glauciene Guimaraes da Silva"
type input "(82) 99184-9189"
type input "85"
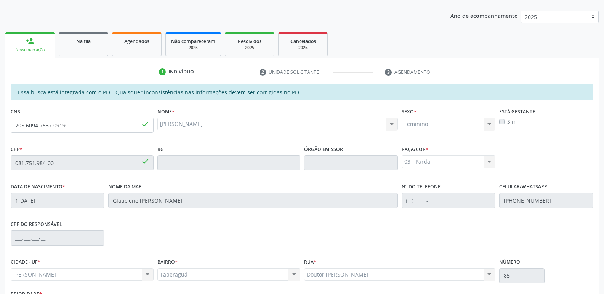
scroll to position [151, 0]
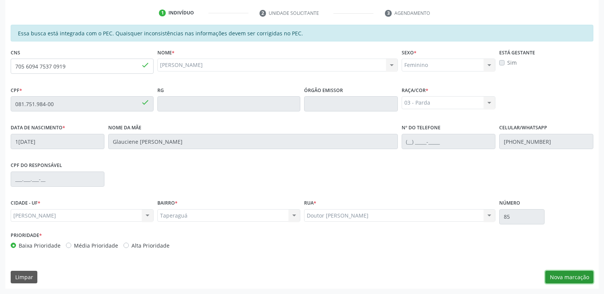
click at [570, 276] on button "Nova marcação" at bounding box center [569, 277] width 48 height 13
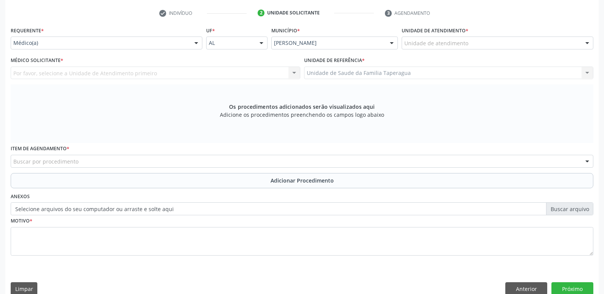
click at [466, 49] on div "Unidade de atendimento * Unidade de atendimento Aeronave Baron 58 Aeronave Cess…" at bounding box center [496, 40] width 195 height 30
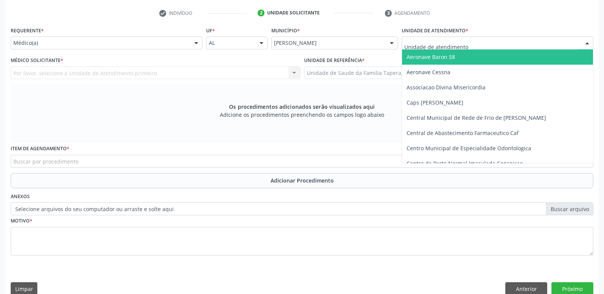
click at [466, 46] on div at bounding box center [497, 43] width 192 height 13
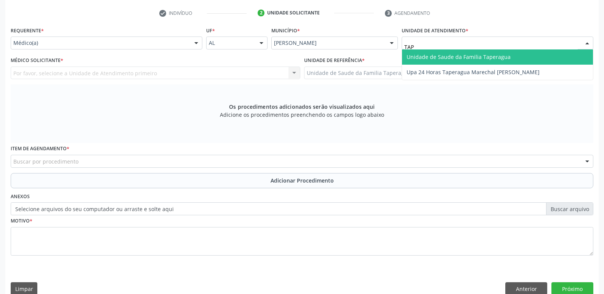
type input "TAPE"
click at [466, 57] on span "Unidade de Saude da Familia Taperagua" at bounding box center [458, 56] width 104 height 7
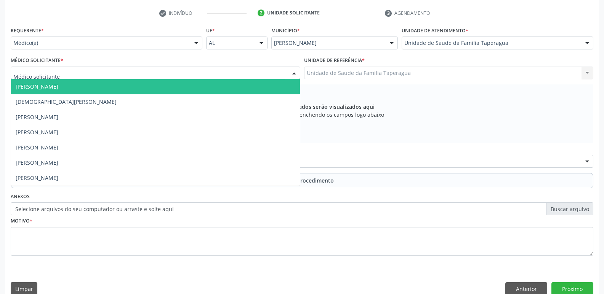
click at [248, 72] on div at bounding box center [155, 73] width 289 height 13
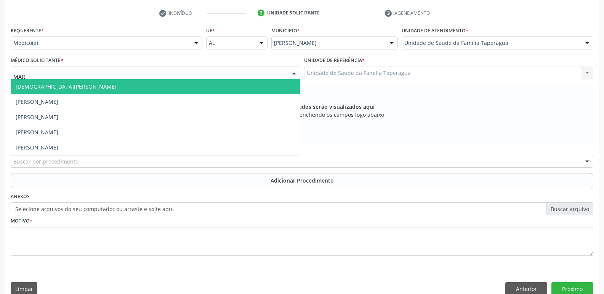
type input "MART"
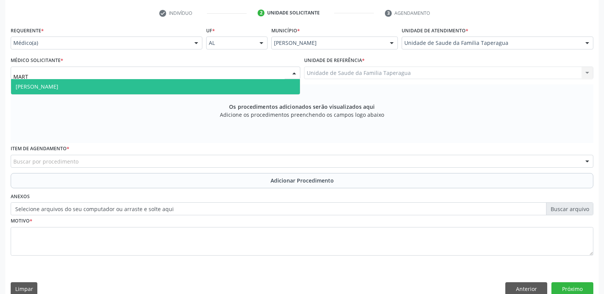
click at [244, 85] on span "[PERSON_NAME]" at bounding box center [155, 86] width 289 height 15
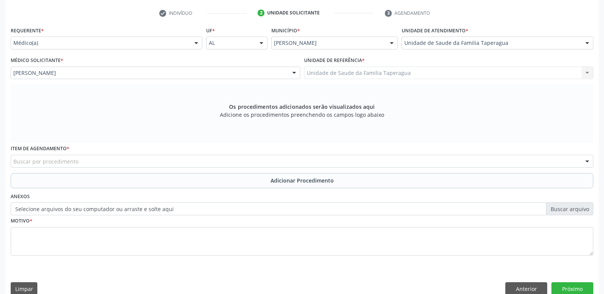
click at [222, 165] on div "Buscar por procedimento" at bounding box center [302, 161] width 582 height 13
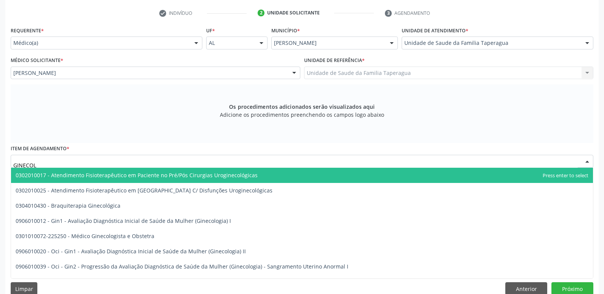
type input "GINECOLO"
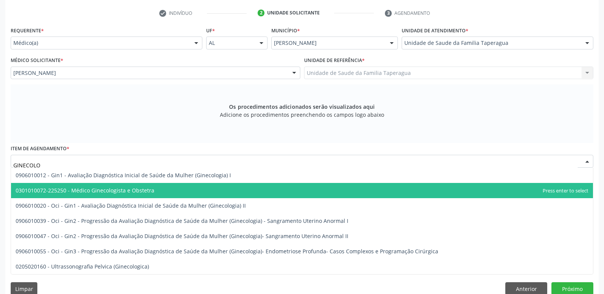
click at [206, 187] on span "0301010072-225250 - Médico Ginecologista e Obstetra" at bounding box center [301, 190] width 581 height 15
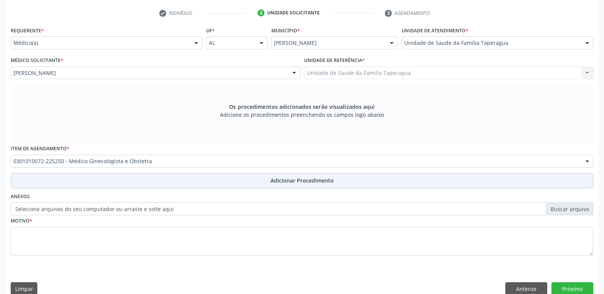
click at [211, 180] on button "Adicionar Procedimento" at bounding box center [302, 180] width 582 height 15
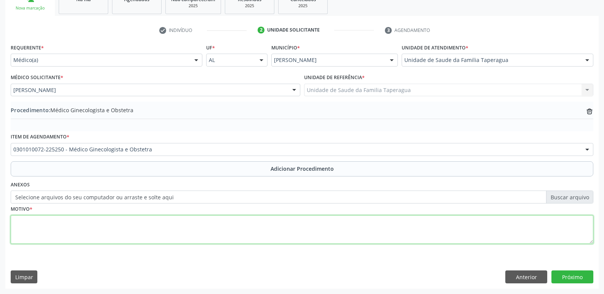
click at [205, 225] on textarea at bounding box center [302, 230] width 582 height 29
type textarea "CISTO DE NABOTH COLEÇÃO CISTICA OVÁRIO E, MEDINDO 2,1"
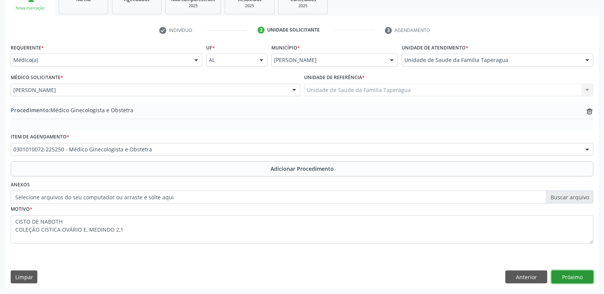
click at [568, 276] on button "Próximo" at bounding box center [572, 277] width 42 height 13
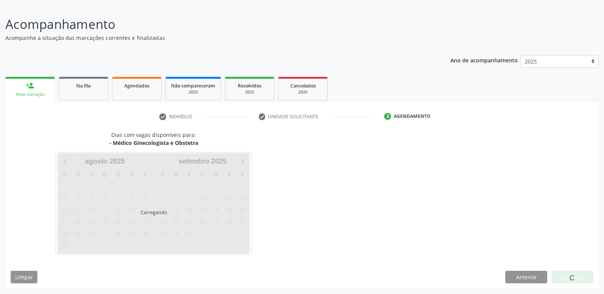
scroll to position [70, 0]
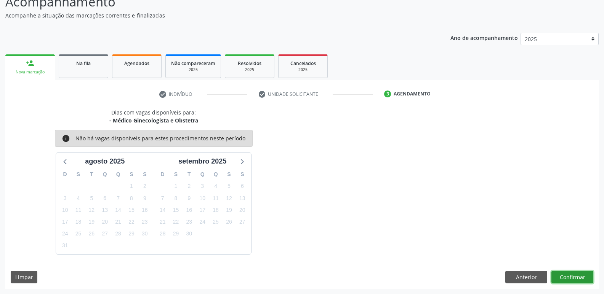
click at [575, 277] on button "Confirmar" at bounding box center [572, 277] width 42 height 13
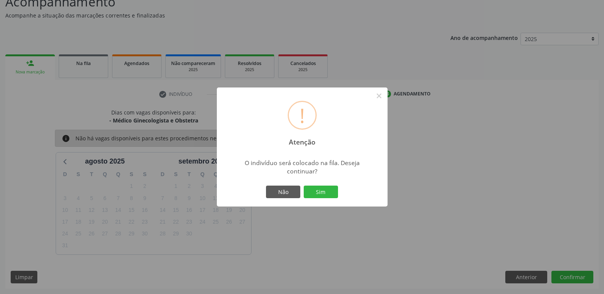
click at [303, 186] on button "Sim" at bounding box center [320, 192] width 34 height 13
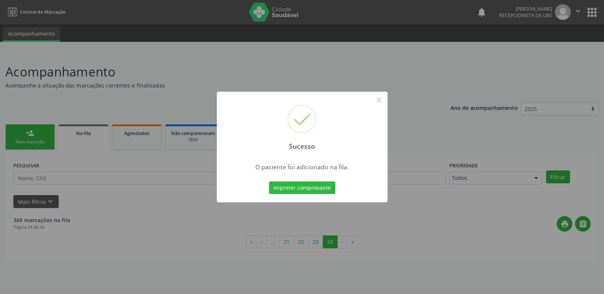
scroll to position [0, 0]
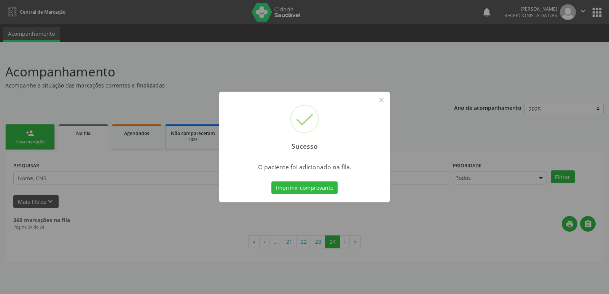
click at [428, 142] on div "Sucesso × O paciente foi adicionado na fila. Imprimir comprovante Cancel" at bounding box center [304, 147] width 609 height 294
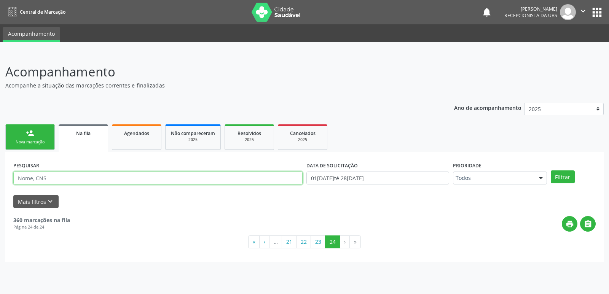
click at [130, 183] on input "text" at bounding box center [157, 178] width 289 height 13
click at [318, 238] on button "23" at bounding box center [318, 242] width 15 height 13
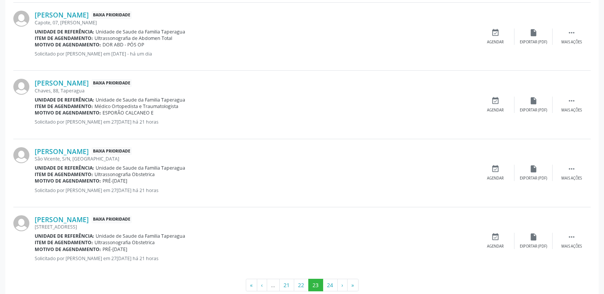
scroll to position [1003, 0]
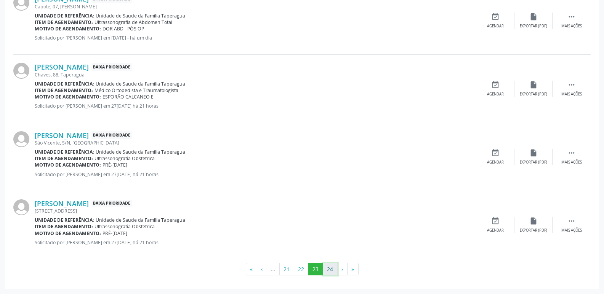
click at [332, 269] on button "24" at bounding box center [330, 269] width 15 height 13
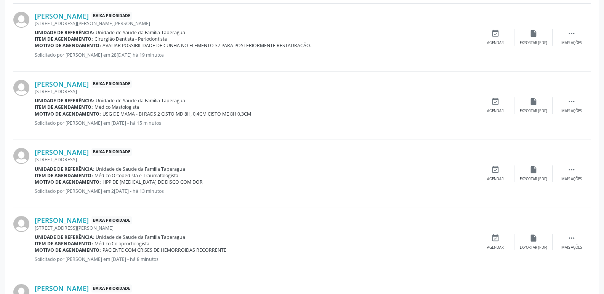
scroll to position [934, 0]
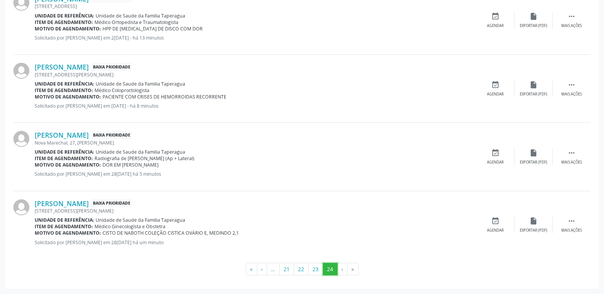
drag, startPoint x: 331, startPoint y: 270, endPoint x: 393, endPoint y: 112, distance: 169.6
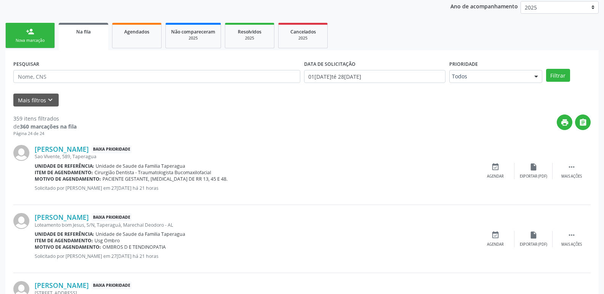
scroll to position [0, 0]
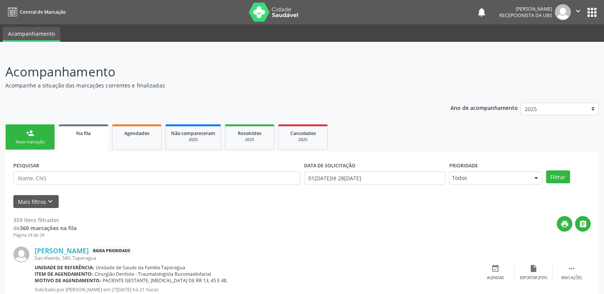
click at [19, 140] on div "Nova marcação" at bounding box center [30, 142] width 38 height 6
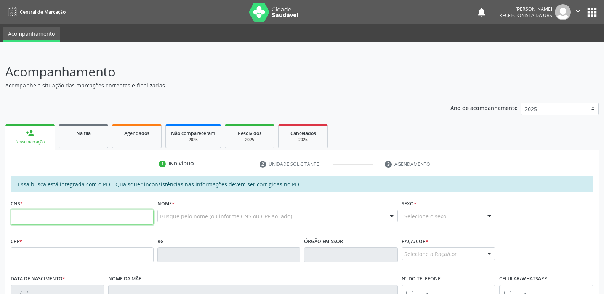
click at [112, 212] on input "text" at bounding box center [82, 217] width 143 height 15
paste input "702 8056 2481 8460"
type input "702 8056 2481 8460"
type input "024.442.374-12"
type input "22/08/1973"
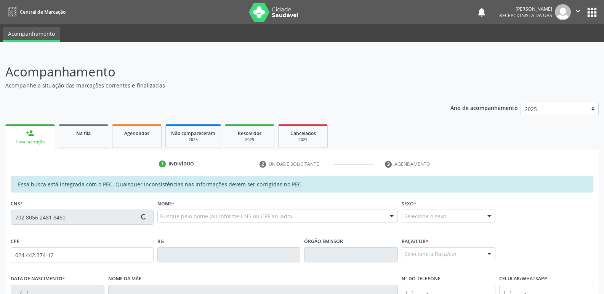
type input "Maria Celeste dos Santos"
type input "(82) 99153-8663"
type input "41"
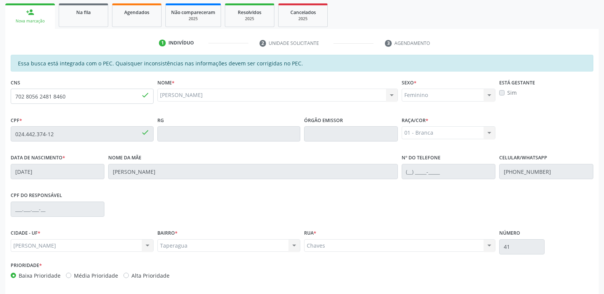
scroll to position [151, 0]
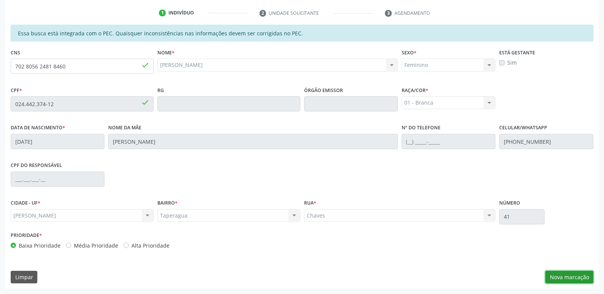
click at [581, 279] on button "Nova marcação" at bounding box center [569, 277] width 48 height 13
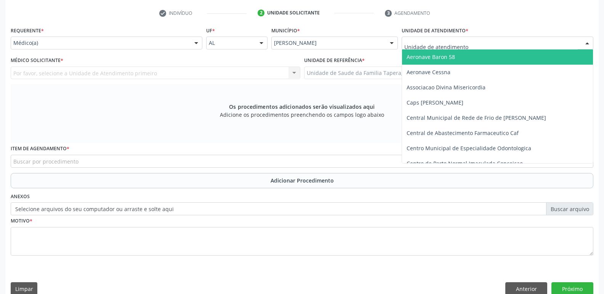
click at [484, 43] on div at bounding box center [497, 43] width 192 height 13
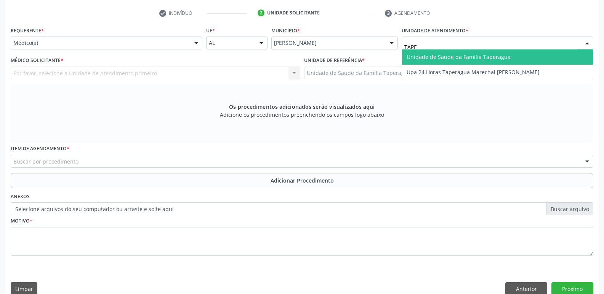
type input "TAPER"
click at [485, 54] on span "Unidade de Saude da Familia Taperagua" at bounding box center [458, 56] width 104 height 7
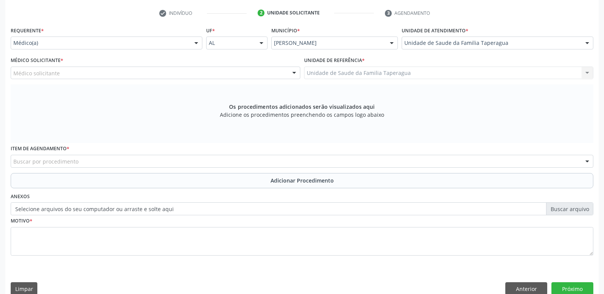
click at [216, 72] on div "Médico solicitante" at bounding box center [155, 73] width 289 height 13
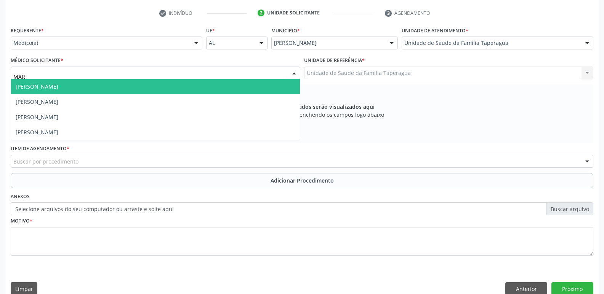
type input "MART"
click at [216, 84] on span "[PERSON_NAME]" at bounding box center [155, 86] width 289 height 15
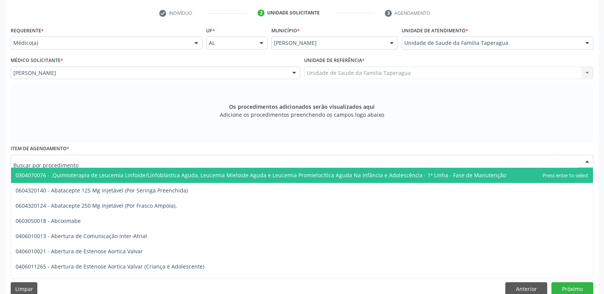
click at [210, 161] on div at bounding box center [302, 161] width 582 height 13
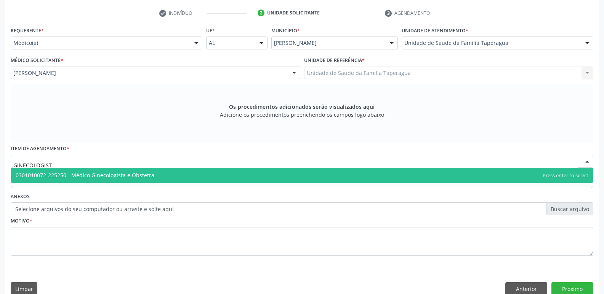
type input "GINECOLOGISTA"
click at [210, 173] on span "0301010072-225250 - Médico Ginecologista e Obstetra" at bounding box center [301, 175] width 581 height 15
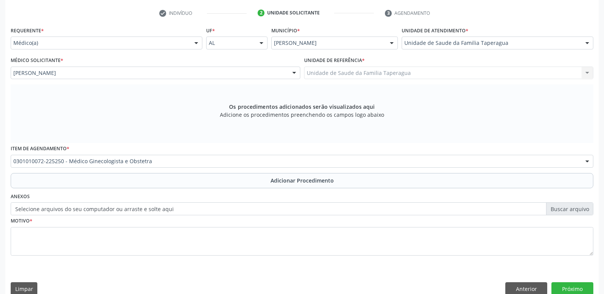
click at [209, 195] on div "Anexos Selecione arquivos do seu computador ou arraste e solte aqui" at bounding box center [302, 203] width 586 height 24
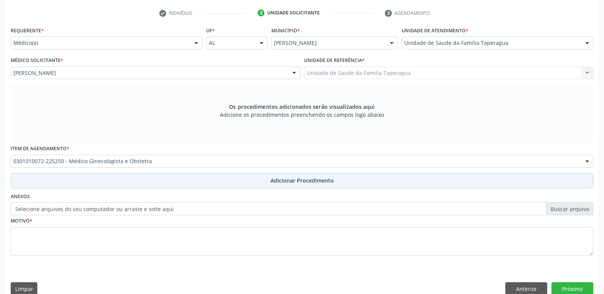
click at [212, 184] on button "Adicionar Procedimento" at bounding box center [302, 180] width 582 height 15
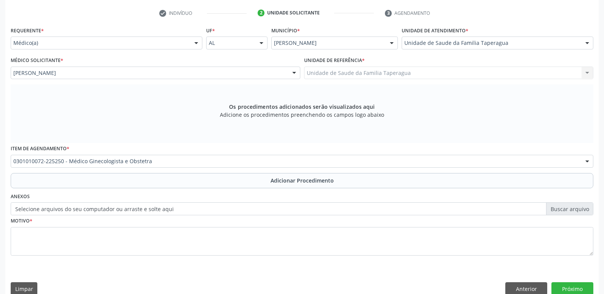
scroll to position [134, 0]
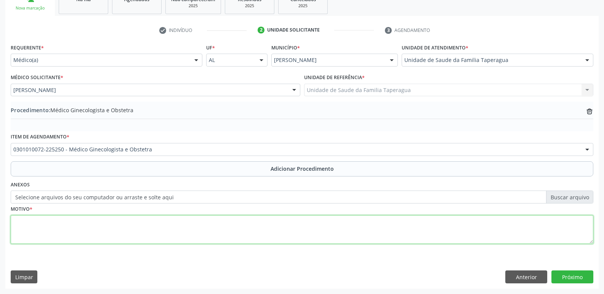
click at [216, 223] on textarea at bounding box center [302, 230] width 582 height 29
type textarea "RETORNO"
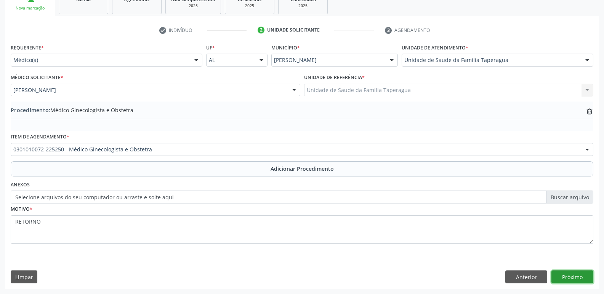
click at [573, 272] on button "Próximo" at bounding box center [572, 277] width 42 height 13
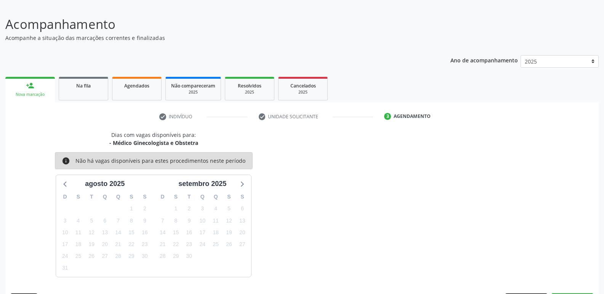
scroll to position [70, 0]
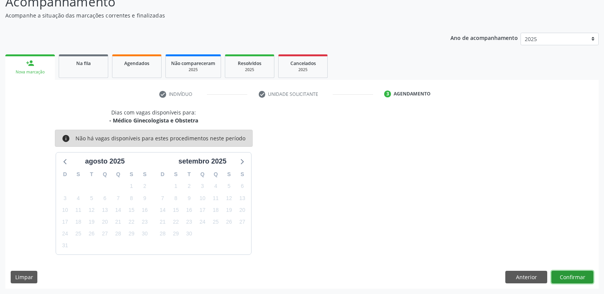
click at [581, 274] on button "Confirmar" at bounding box center [572, 277] width 42 height 13
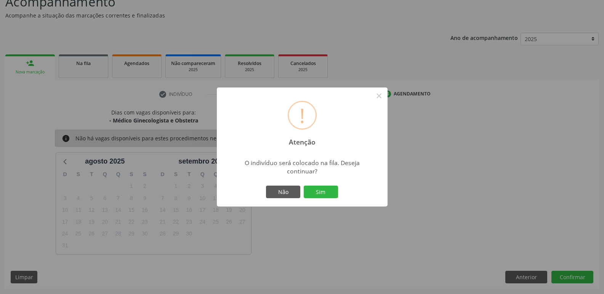
click at [303, 186] on button "Sim" at bounding box center [320, 192] width 34 height 13
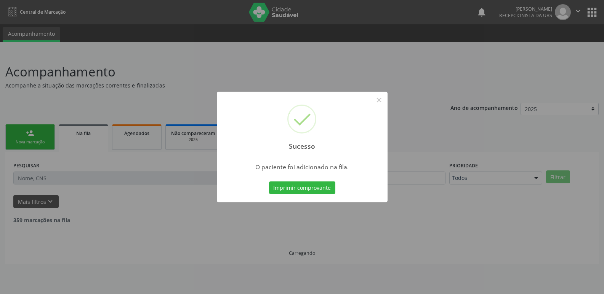
scroll to position [0, 0]
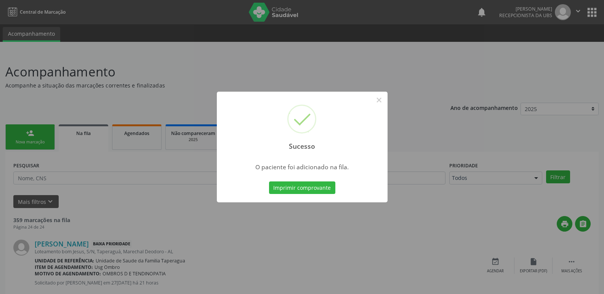
click at [449, 173] on div "Sucesso × O paciente foi adicionado na fila. Imprimir comprovante Cancel" at bounding box center [302, 147] width 604 height 294
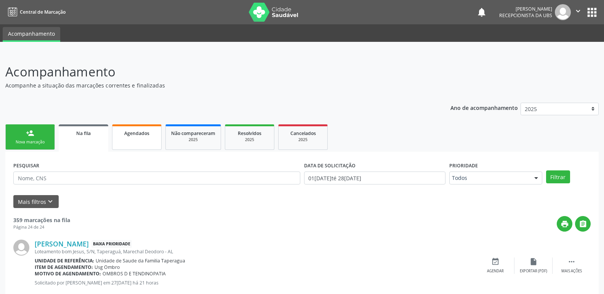
click at [135, 145] on link "Agendados" at bounding box center [137, 138] width 50 height 26
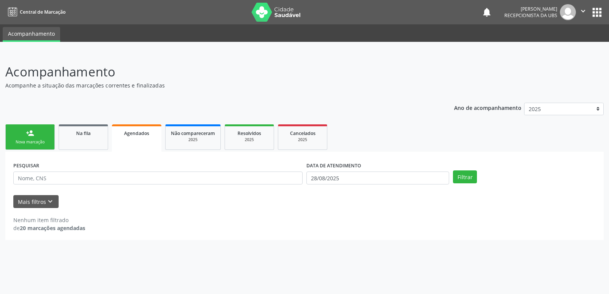
click at [24, 138] on link "person_add Nova marcação" at bounding box center [30, 138] width 50 height 26
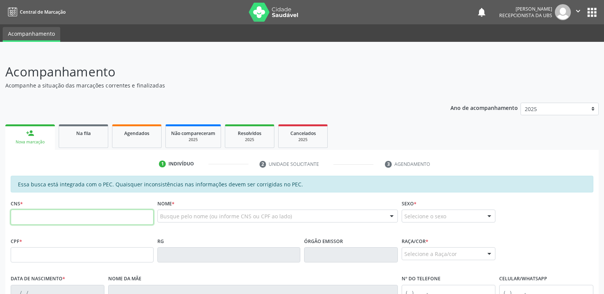
click at [72, 219] on input "text" at bounding box center [82, 217] width 143 height 15
paste input "702 9025 5094 6270"
type input "702 9025 5094 6270"
type input "719.429.514-85"
type input "04/12/1984"
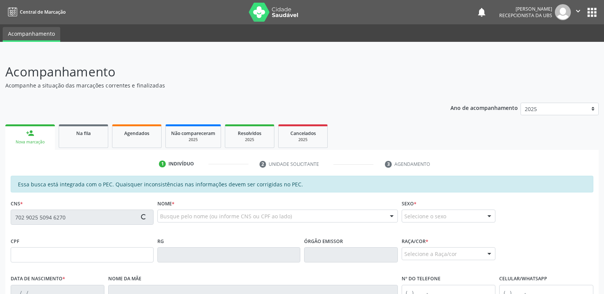
type input "Maria Cicera Cupertino dos Santos"
type input "(82) 99367-8520"
type input "S/N"
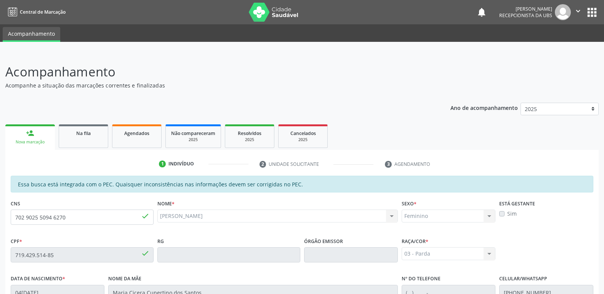
scroll to position [151, 0]
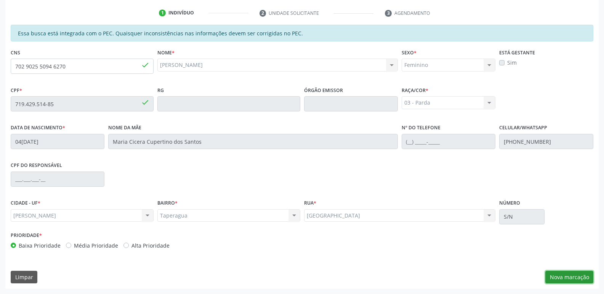
click at [557, 280] on button "Nova marcação" at bounding box center [569, 277] width 48 height 13
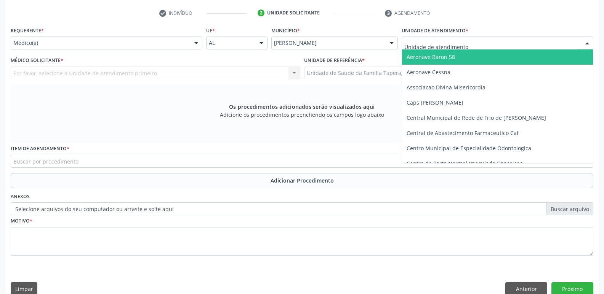
click at [500, 44] on div at bounding box center [497, 43] width 192 height 13
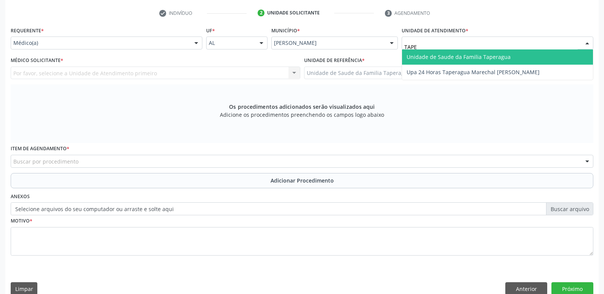
type input "TAPER"
click at [500, 54] on span "Unidade de Saude da Familia Taperagua" at bounding box center [458, 56] width 104 height 7
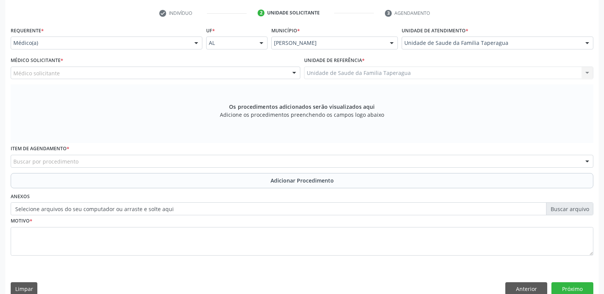
click at [191, 73] on div "Médico solicitante" at bounding box center [155, 73] width 289 height 13
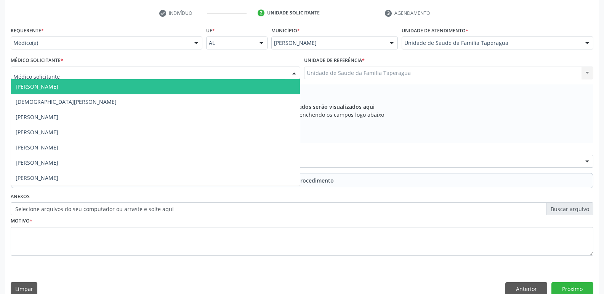
click at [191, 73] on input "text" at bounding box center [148, 76] width 271 height 15
type input "MART"
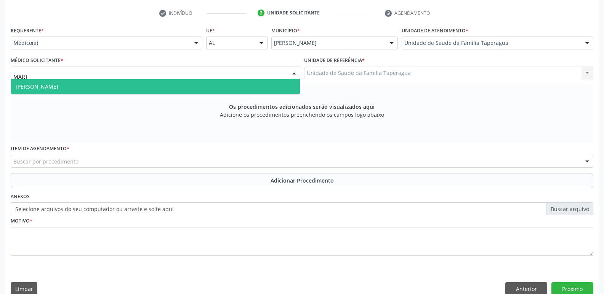
click at [187, 86] on span "[PERSON_NAME]" at bounding box center [155, 86] width 289 height 15
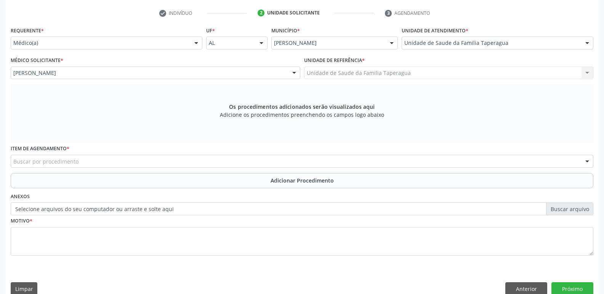
click at [184, 158] on div "Buscar por procedimento" at bounding box center [302, 161] width 582 height 13
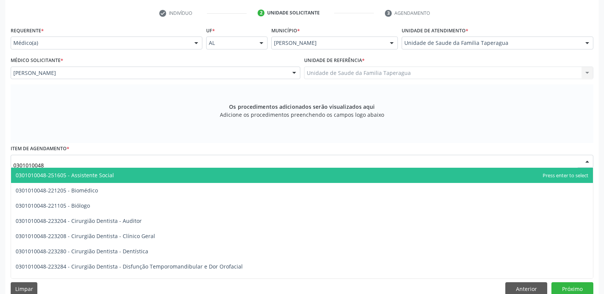
click at [543, 160] on input "0301010048" at bounding box center [295, 165] width 564 height 15
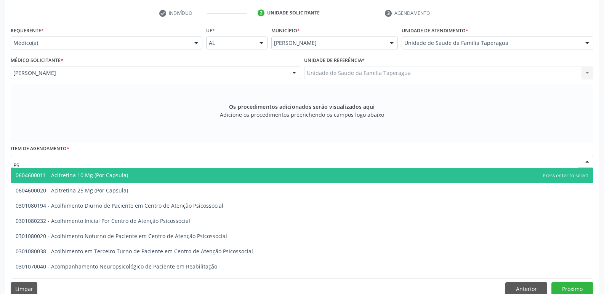
type input "P"
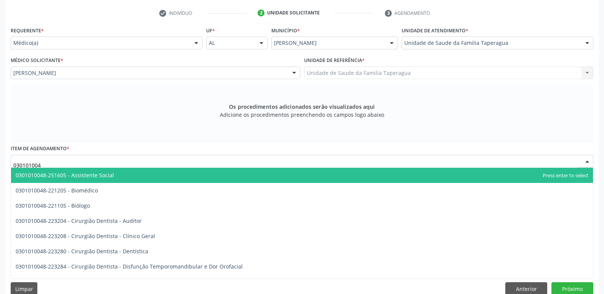
type input "0301010048"
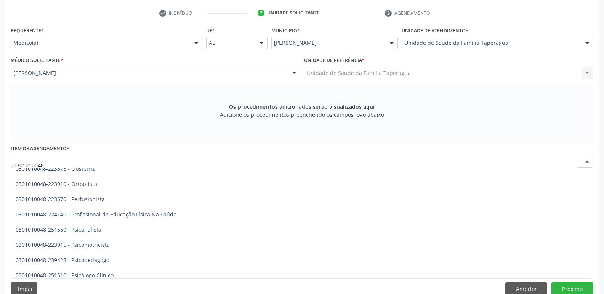
scroll to position [1186, 0]
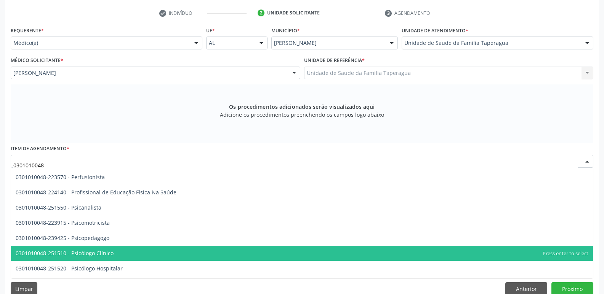
click at [260, 253] on span "0301010048-251510 - Psicólogo Clínico" at bounding box center [301, 253] width 581 height 15
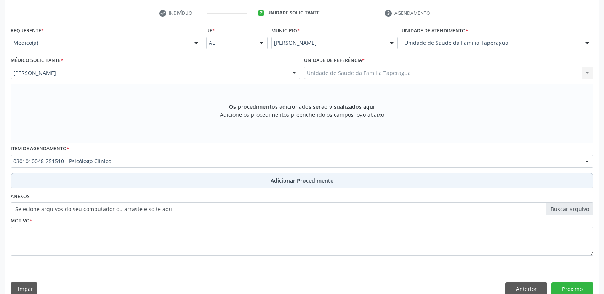
click at [285, 179] on span "Adicionar Procedimento" at bounding box center [301, 181] width 63 height 8
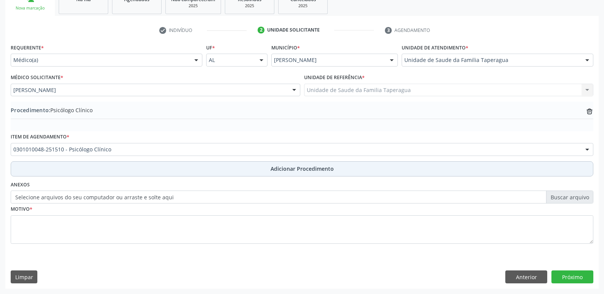
scroll to position [134, 0]
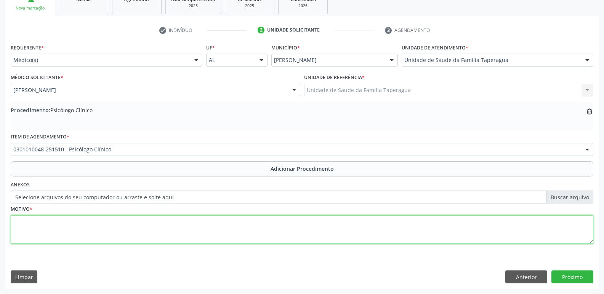
click at [281, 223] on textarea at bounding box center [302, 230] width 582 height 29
type textarea "ANSIEDADE"
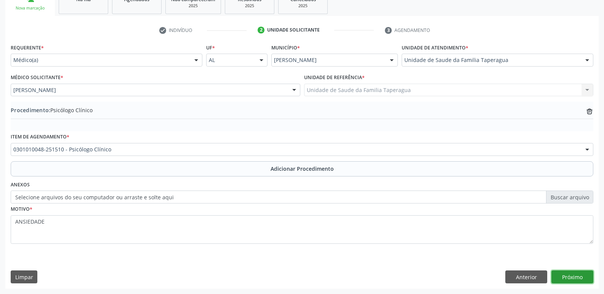
click at [573, 277] on button "Próximo" at bounding box center [572, 277] width 42 height 13
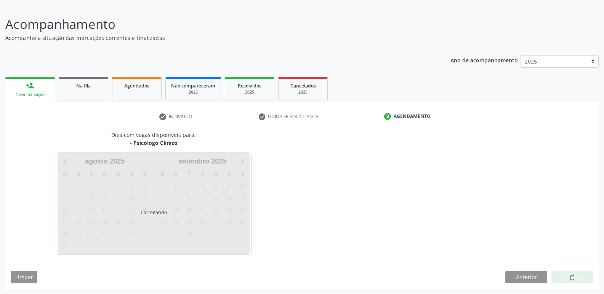
scroll to position [70, 0]
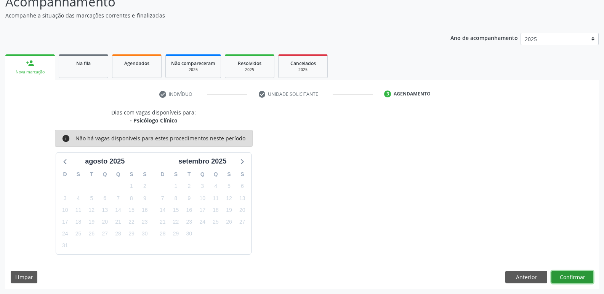
click at [565, 276] on button "Confirmar" at bounding box center [572, 277] width 42 height 13
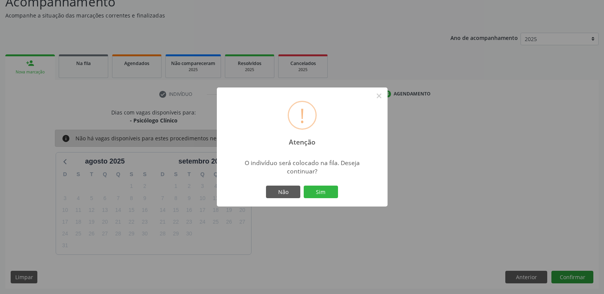
click at [303, 186] on button "Sim" at bounding box center [320, 192] width 34 height 13
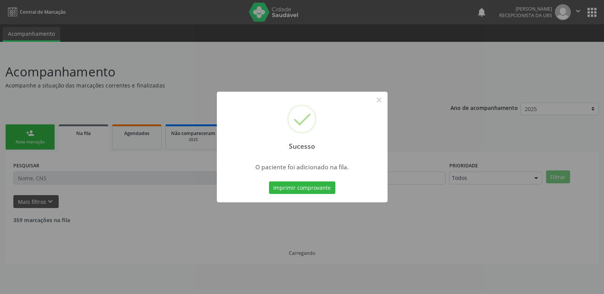
scroll to position [0, 0]
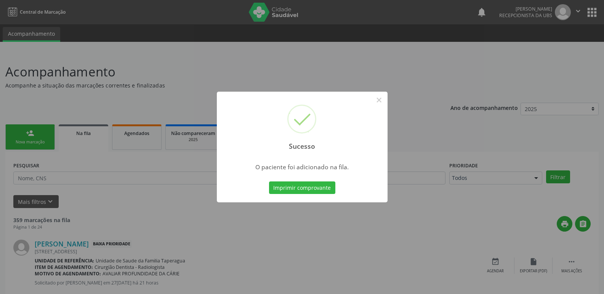
click at [132, 137] on div "Sucesso × O paciente foi adicionado na fila. Imprimir comprovante Cancel" at bounding box center [302, 147] width 604 height 294
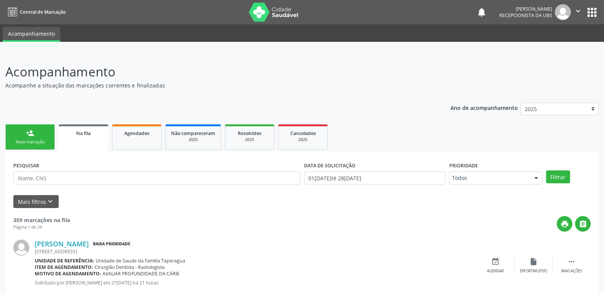
click at [26, 130] on div "person_add" at bounding box center [30, 133] width 8 height 8
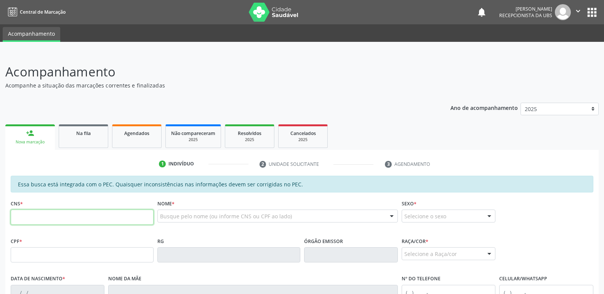
click at [65, 213] on input "text" at bounding box center [82, 217] width 143 height 15
paste input "702 9025 5094 6270"
type input "702 9025 5094 6270"
type input "719.429.514-85"
type input "04/12/1984"
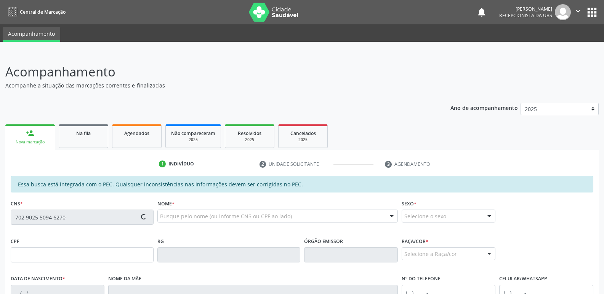
type input "Maria Cicera Cupertino dos Santos"
type input "(82) 99367-8520"
type input "S/N"
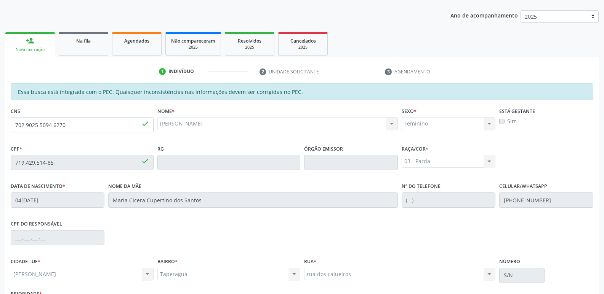
scroll to position [151, 0]
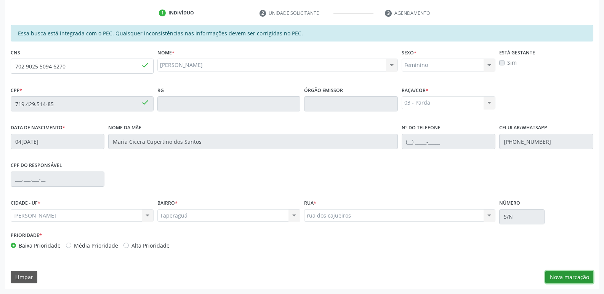
click at [575, 275] on button "Nova marcação" at bounding box center [569, 277] width 48 height 13
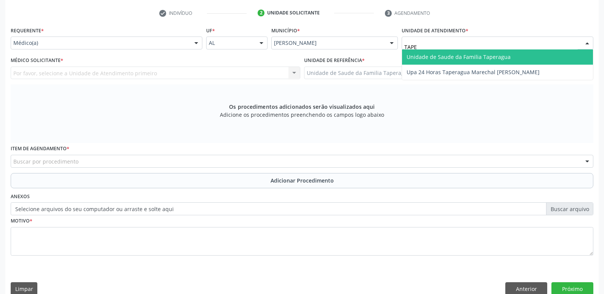
type input "TAPER"
click at [449, 57] on span "Unidade de Saude da Familia Taperagua" at bounding box center [458, 56] width 104 height 7
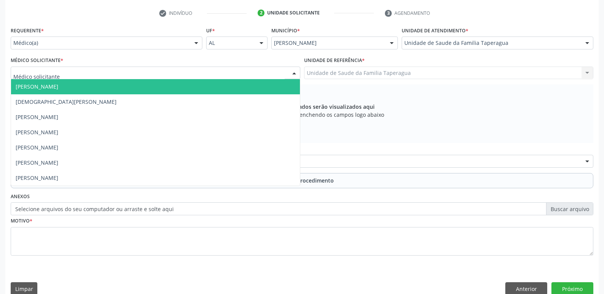
click at [195, 74] on div at bounding box center [155, 73] width 289 height 13
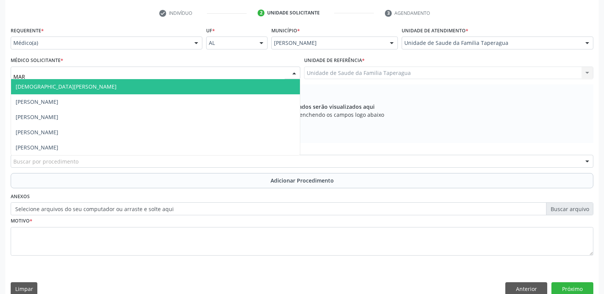
type input "MART"
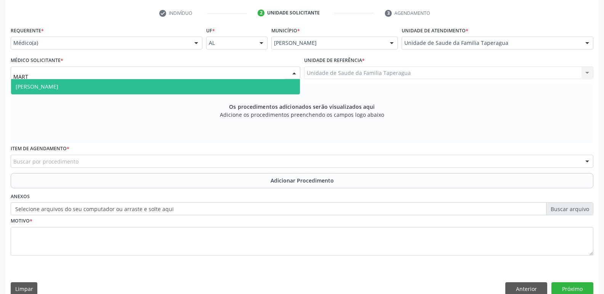
click at [195, 85] on span "[PERSON_NAME]" at bounding box center [155, 86] width 289 height 15
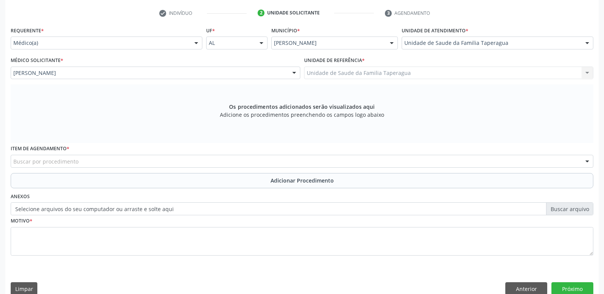
click at [185, 166] on div "Buscar por procedimento" at bounding box center [302, 161] width 582 height 13
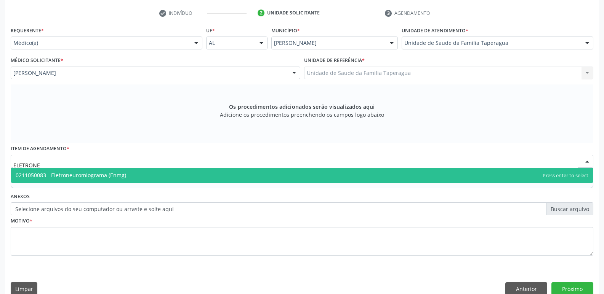
type input "ELETRONEU"
click at [185, 179] on span "0211050083 - Eletroneuromiograma (Enmg)" at bounding box center [301, 175] width 581 height 15
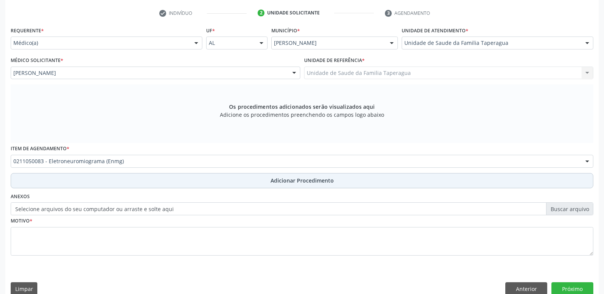
click at [187, 182] on button "Adicionar Procedimento" at bounding box center [302, 180] width 582 height 15
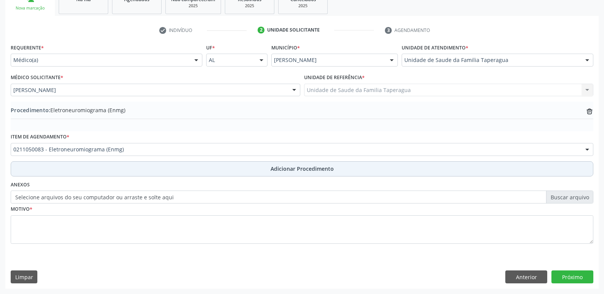
scroll to position [134, 0]
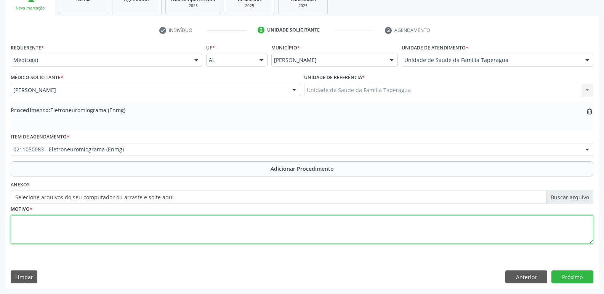
click at [188, 225] on textarea at bounding box center [302, 230] width 582 height 29
type textarea "SD DO TÚNEL DO CARPO?"
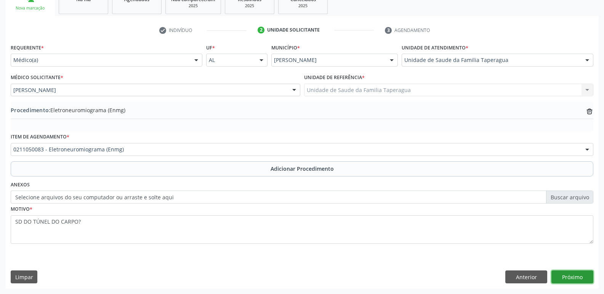
click at [563, 278] on button "Próximo" at bounding box center [572, 277] width 42 height 13
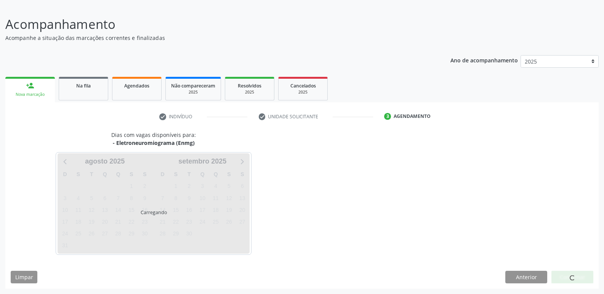
scroll to position [70, 0]
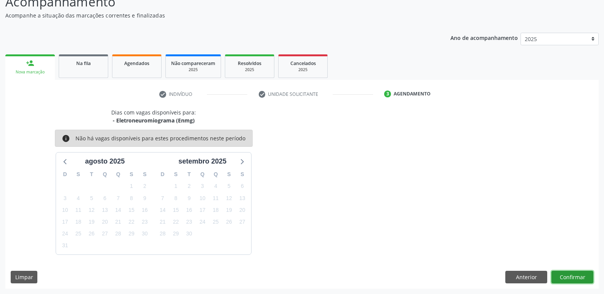
click at [583, 279] on button "Confirmar" at bounding box center [572, 277] width 42 height 13
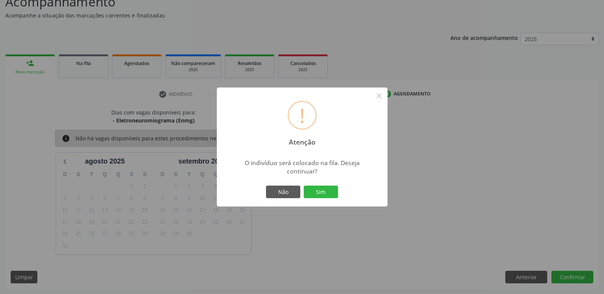
click at [303, 186] on button "Sim" at bounding box center [320, 192] width 34 height 13
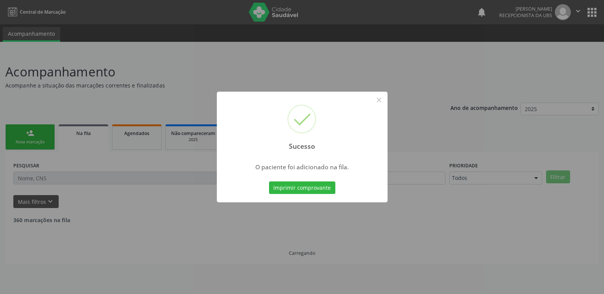
scroll to position [0, 0]
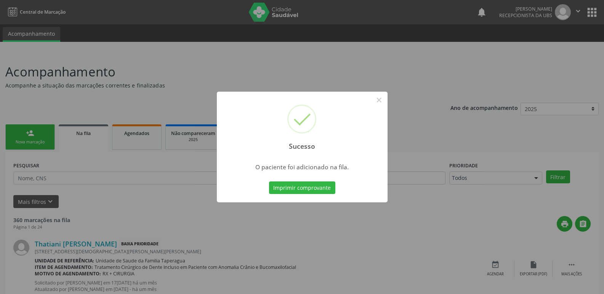
click at [500, 109] on div "Sucesso × O paciente foi adicionado na fila. Imprimir comprovante Cancel" at bounding box center [302, 147] width 604 height 294
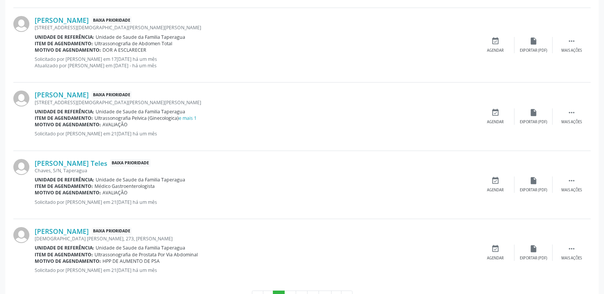
scroll to position [1074, 0]
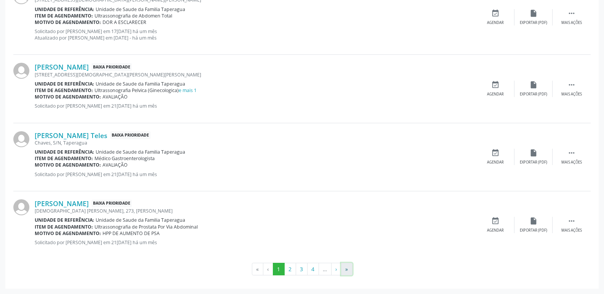
click at [350, 271] on button "»" at bounding box center [346, 269] width 11 height 13
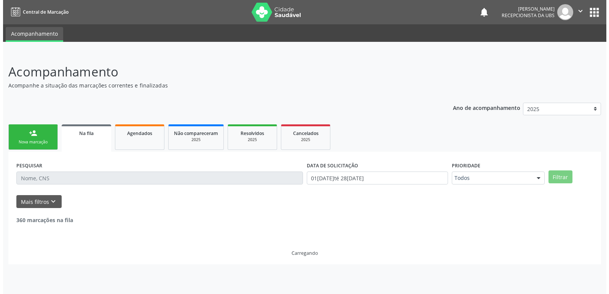
scroll to position [0, 0]
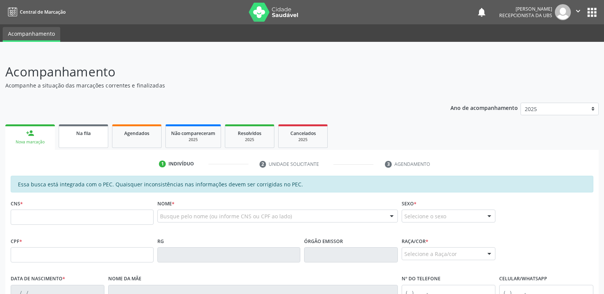
click at [85, 133] on span "Na fila" at bounding box center [83, 133] width 14 height 6
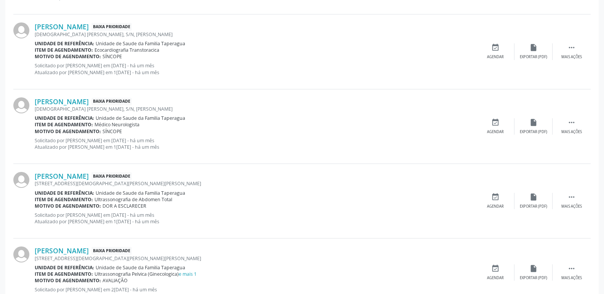
scroll to position [1074, 0]
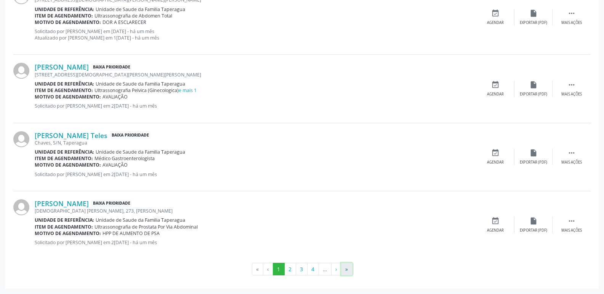
click at [343, 268] on button "»" at bounding box center [346, 269] width 11 height 13
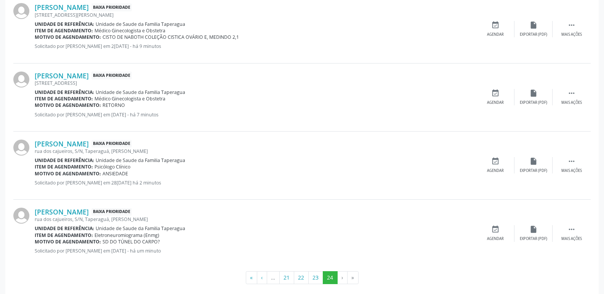
scroll to position [996, 0]
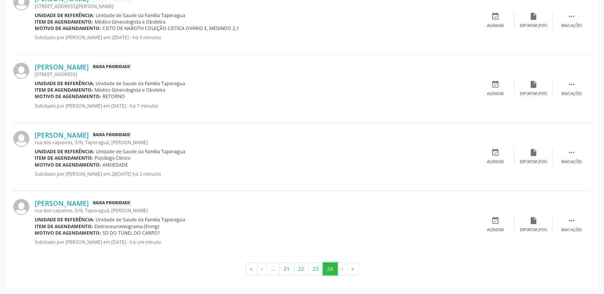
click at [327, 270] on button "24" at bounding box center [330, 269] width 15 height 13
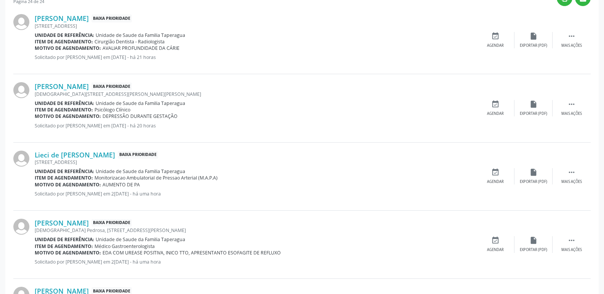
scroll to position [0, 0]
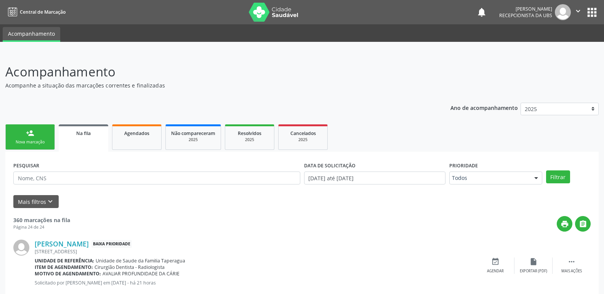
click at [29, 142] on div "Nova marcação" at bounding box center [30, 142] width 38 height 6
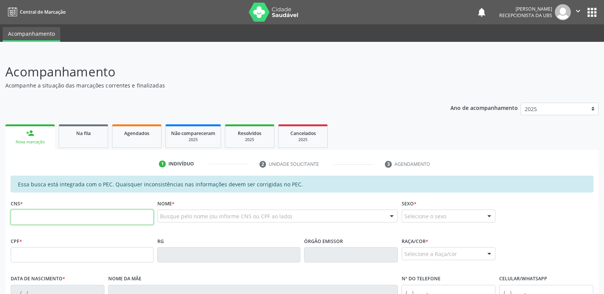
click at [117, 217] on input "text" at bounding box center [82, 217] width 143 height 15
paste input "702 1097 4791 7793"
type input "702 1097 4791 7793"
type input "777.214.624-87"
type input "[DATE]"
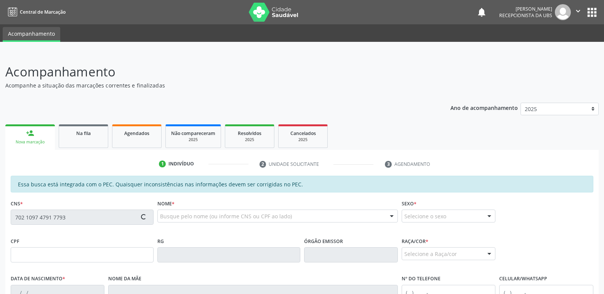
type input "[PERSON_NAME]"
type input "[PHONE_NUMBER]"
type input "152"
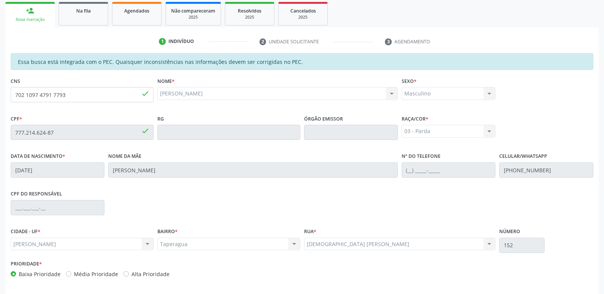
scroll to position [151, 0]
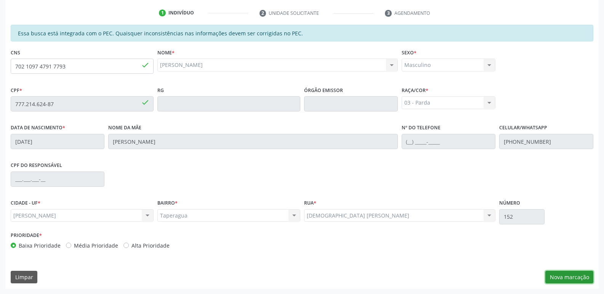
click at [577, 275] on button "Nova marcação" at bounding box center [569, 277] width 48 height 13
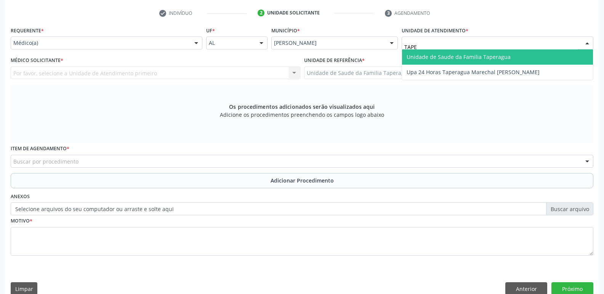
type input "TAPER"
click at [437, 57] on span "Unidade de Saude da Familia Taperagua" at bounding box center [458, 56] width 104 height 7
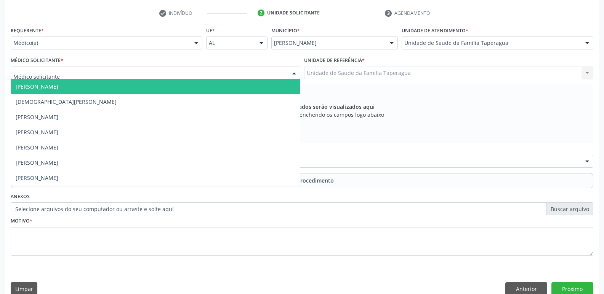
click at [203, 74] on div at bounding box center [155, 73] width 289 height 13
type input "MART"
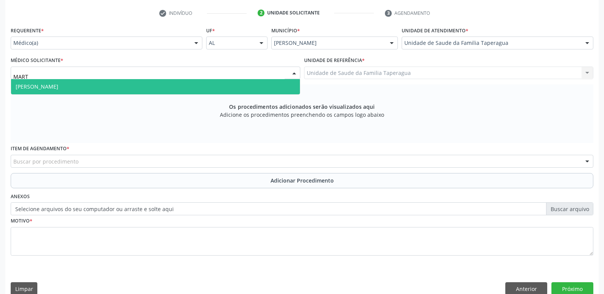
click at [203, 84] on span "[PERSON_NAME]" at bounding box center [155, 86] width 289 height 15
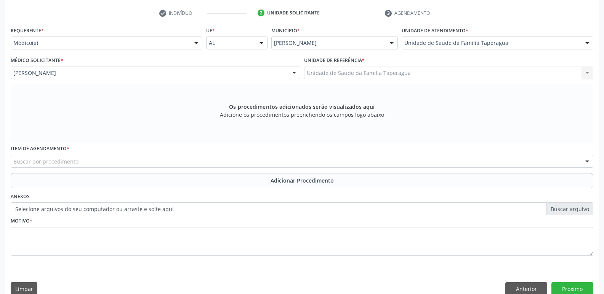
click at [189, 161] on div "Buscar por procedimento" at bounding box center [302, 161] width 582 height 13
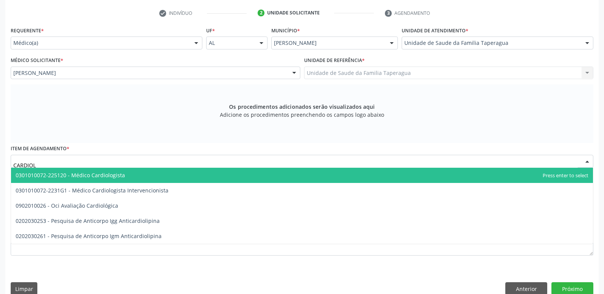
type input "CARDIOLO"
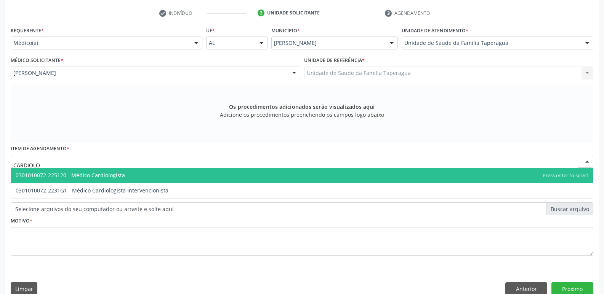
click at [188, 175] on span "0301010072-225120 - Médico Cardiologista" at bounding box center [301, 175] width 581 height 15
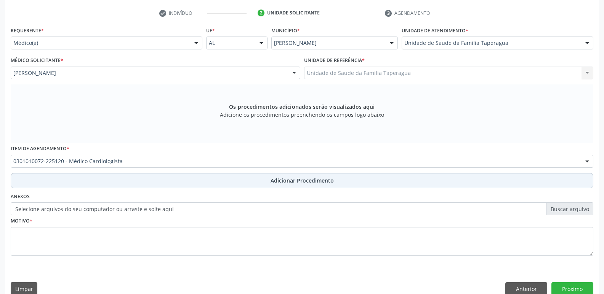
click at [187, 185] on button "Adicionar Procedimento" at bounding box center [302, 180] width 582 height 15
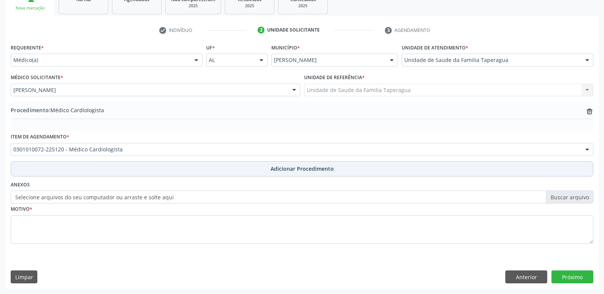
scroll to position [134, 0]
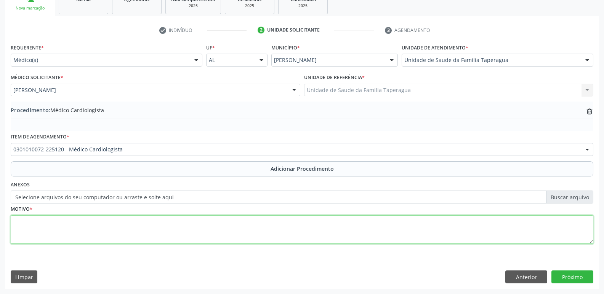
click at [186, 225] on textarea at bounding box center [302, 230] width 582 height 29
type textarea "RETORNO"
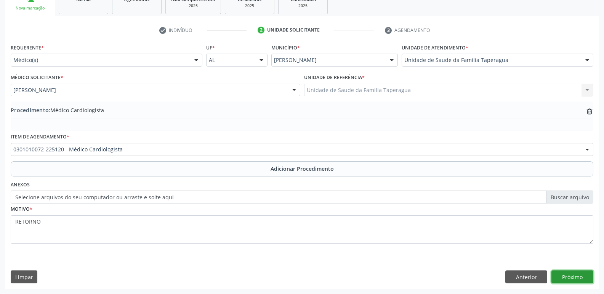
click at [565, 273] on button "Próximo" at bounding box center [572, 277] width 42 height 13
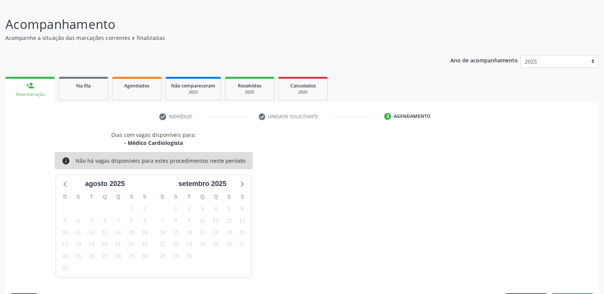
scroll to position [70, 0]
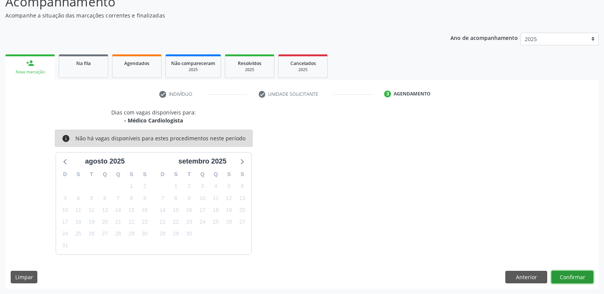
click at [565, 275] on button "Confirmar" at bounding box center [572, 277] width 42 height 13
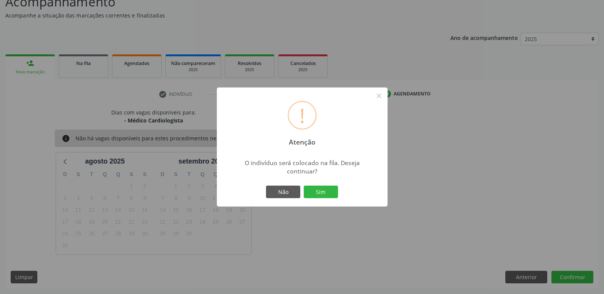
click at [303, 186] on button "Sim" at bounding box center [320, 192] width 34 height 13
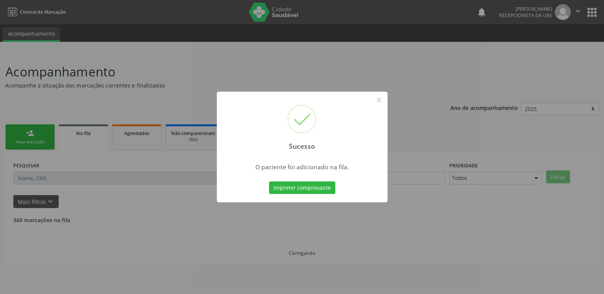
scroll to position [0, 0]
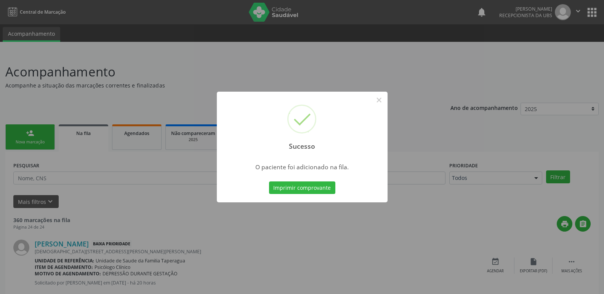
click at [508, 137] on div "Sucesso × O paciente foi adicionado na fila. Imprimir comprovante Cancel" at bounding box center [302, 147] width 604 height 294
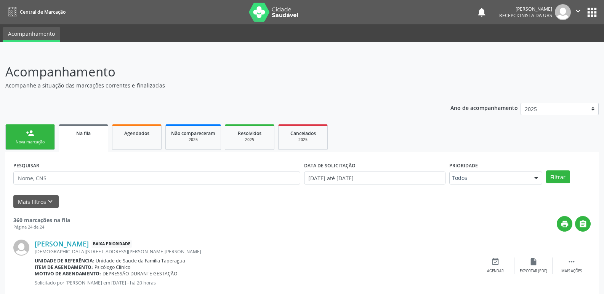
click at [52, 139] on link "person_add Nova marcação" at bounding box center [30, 138] width 50 height 26
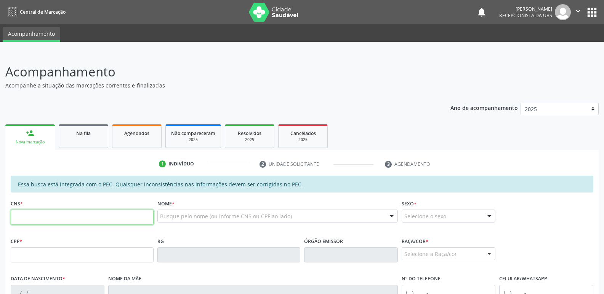
click at [91, 220] on input "text" at bounding box center [82, 217] width 143 height 15
paste input "700 0083 6832 5506"
type input "700 0083 6832 5506"
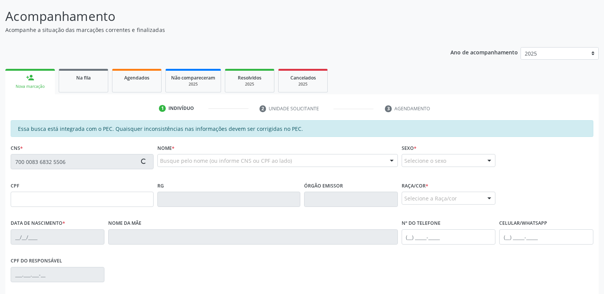
type input "029.993.764-05"
type input "25[DATE]"
type input "Ismenia [PERSON_NAME]"
type input "[PHONE_NUMBER]"
type input "276"
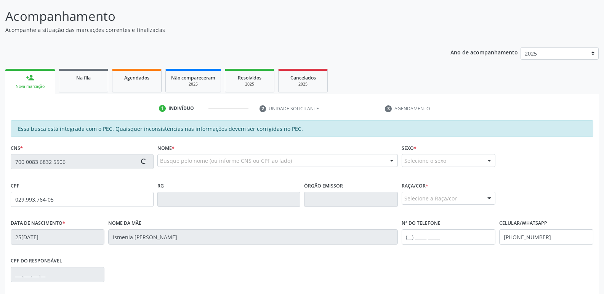
scroll to position [151, 0]
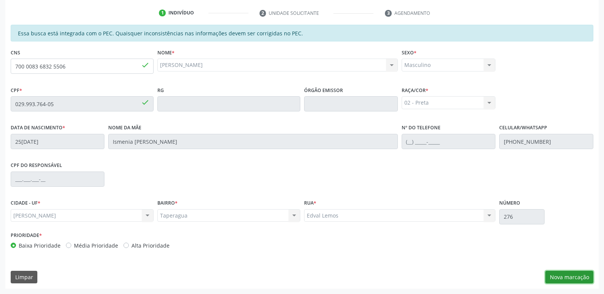
click at [576, 272] on button "Nova marcação" at bounding box center [569, 277] width 48 height 13
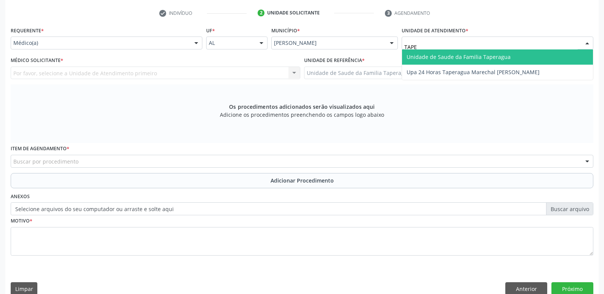
type input "TAPER"
click at [456, 55] on span "Unidade de Saude da Familia Taperagua" at bounding box center [458, 56] width 104 height 7
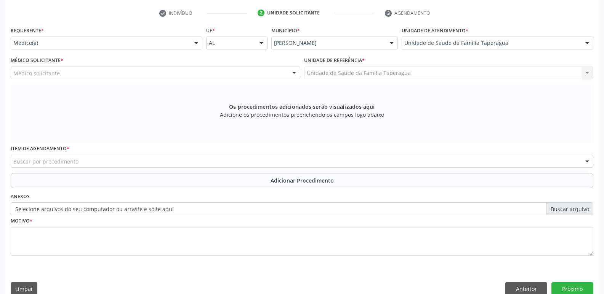
click at [205, 70] on div "Médico solicitante" at bounding box center [155, 73] width 289 height 13
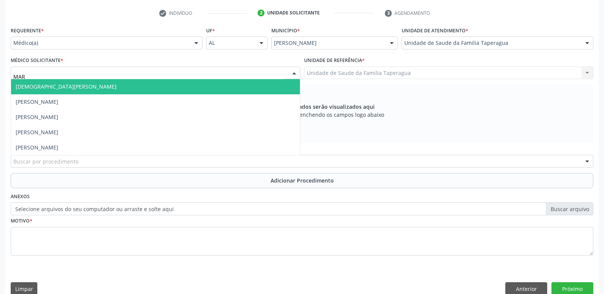
type input "MART"
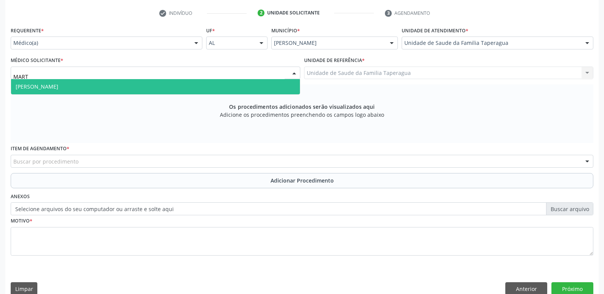
click at [205, 84] on span "[PERSON_NAME]" at bounding box center [155, 86] width 289 height 15
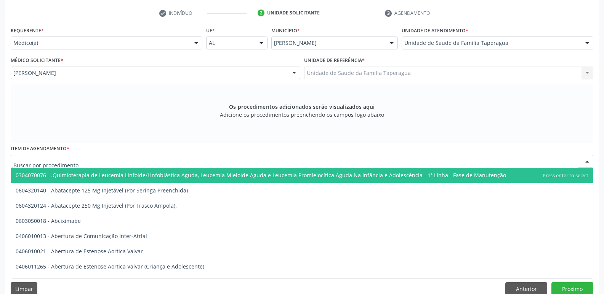
click at [193, 162] on div at bounding box center [302, 161] width 582 height 13
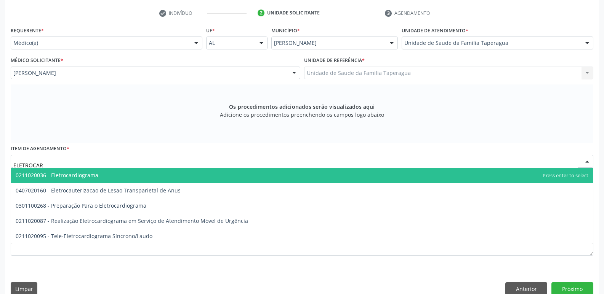
type input "ELETROCARD"
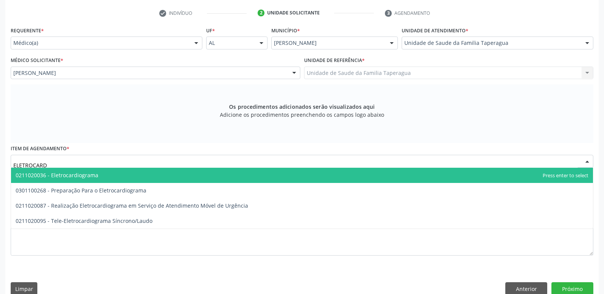
click at [195, 171] on span "0211020036 - Eletrocardiograma" at bounding box center [301, 175] width 581 height 15
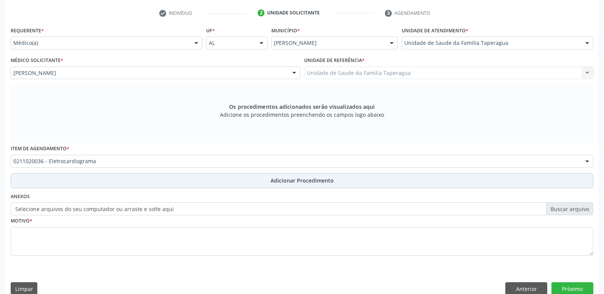
click at [192, 184] on button "Adicionar Procedimento" at bounding box center [302, 180] width 582 height 15
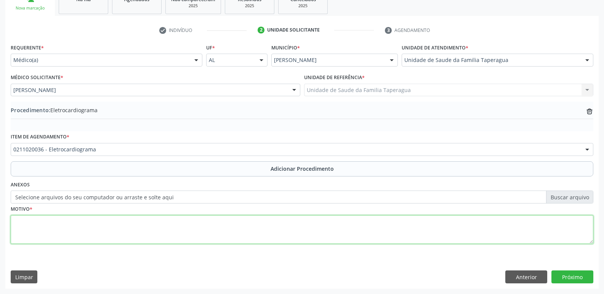
click at [188, 230] on textarea at bounding box center [302, 230] width 582 height 29
type textarea "ALTERAÇÃO EM [MEDICAL_DATA] ANTERIOR"
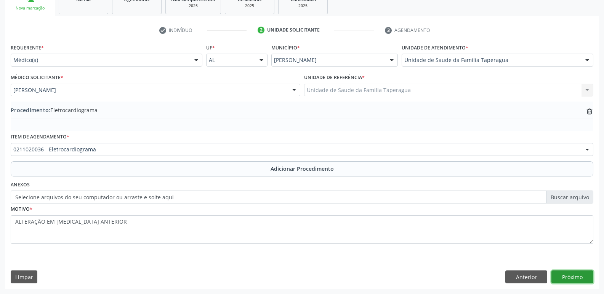
click at [575, 274] on button "Próximo" at bounding box center [572, 277] width 42 height 13
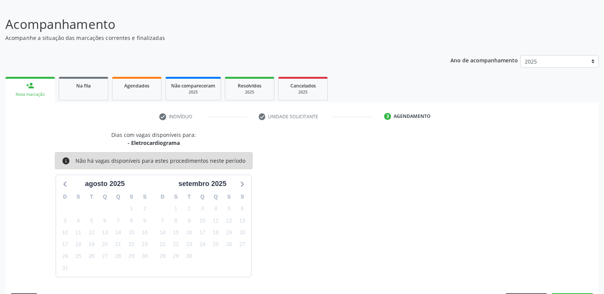
scroll to position [70, 0]
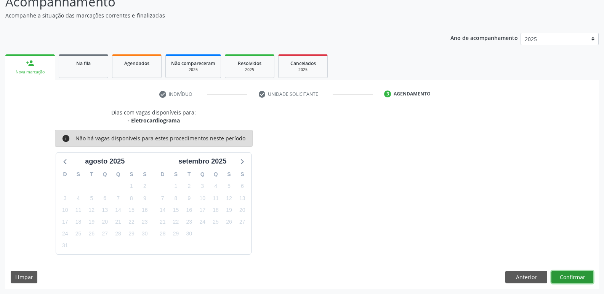
click at [577, 278] on button "Confirmar" at bounding box center [572, 277] width 42 height 13
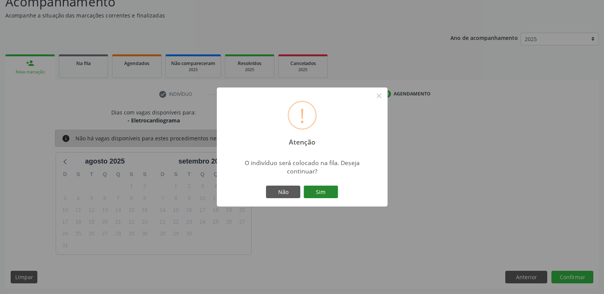
click at [315, 195] on button "Sim" at bounding box center [320, 192] width 34 height 13
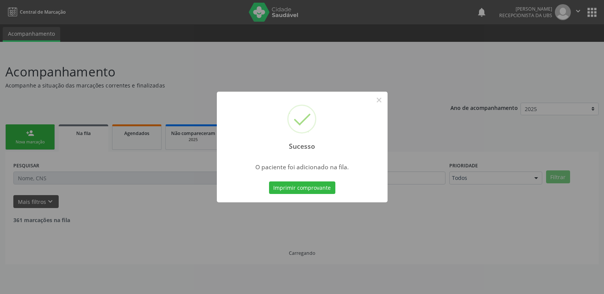
scroll to position [0, 0]
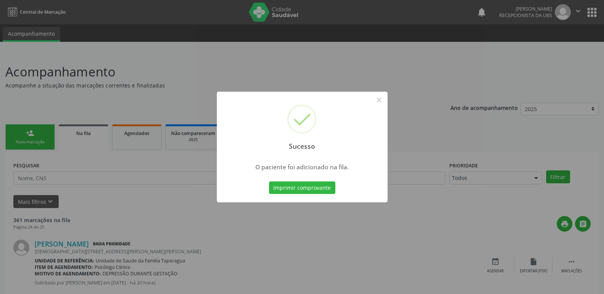
click at [466, 160] on div "Sucesso × O paciente foi adicionado na fila. Imprimir comprovante Cancel" at bounding box center [302, 147] width 604 height 294
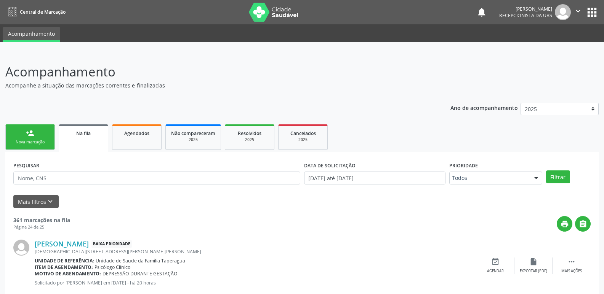
scroll to position [996, 0]
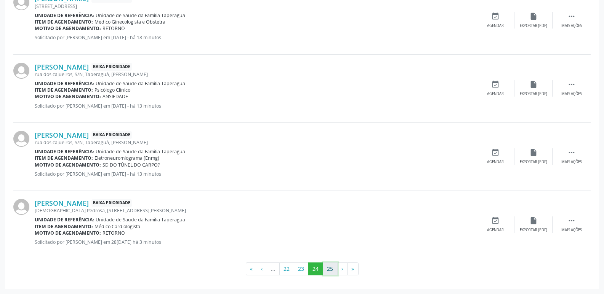
click at [333, 265] on button "25" at bounding box center [330, 269] width 15 height 13
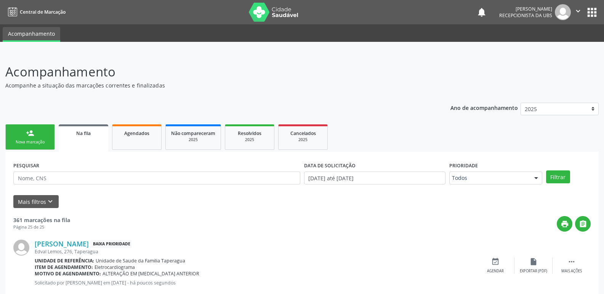
scroll to position [41, 0]
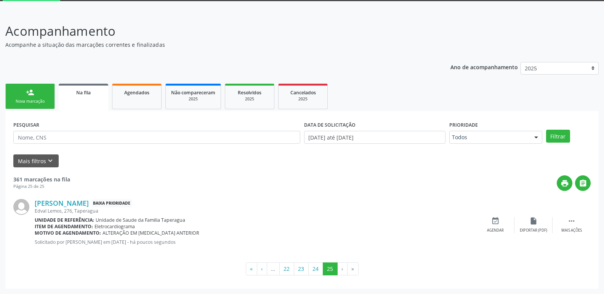
click at [43, 98] on link "person_add Nova marcação" at bounding box center [30, 97] width 50 height 26
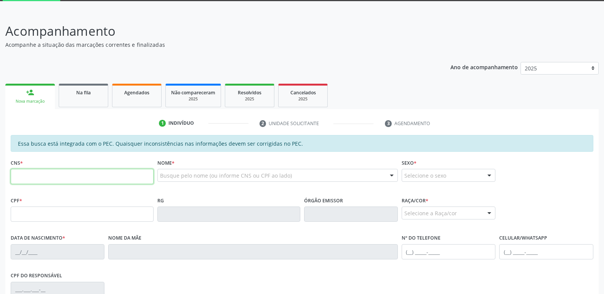
click at [99, 175] on input "text" at bounding box center [82, 176] width 143 height 15
paste input "705 0010 9707 3853"
type input "705 0010 9707 3853"
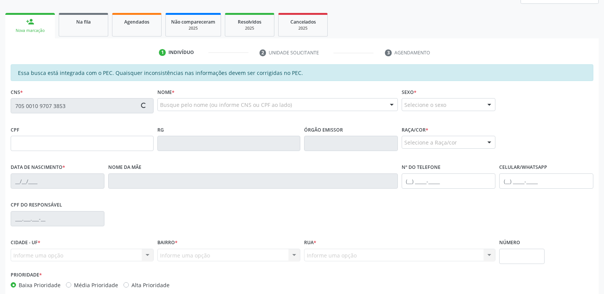
type input "842.755.964-04"
type input "0[DATE]"
type input "[PERSON_NAME]"
type input "[PHONE_NUMBER]"
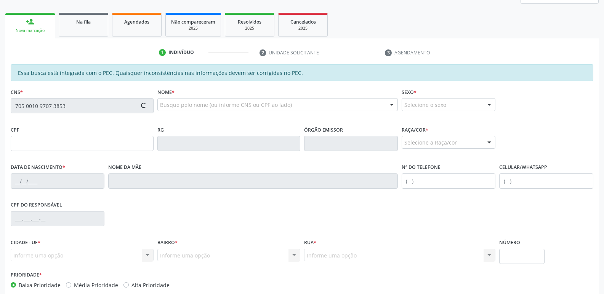
type input "553"
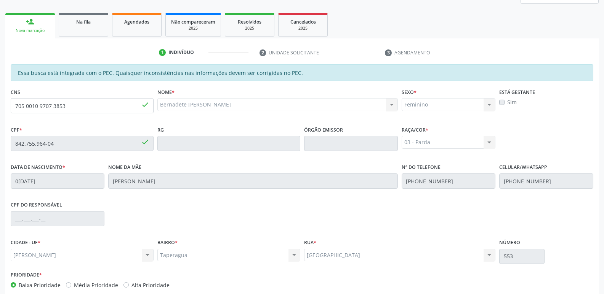
scroll to position [151, 0]
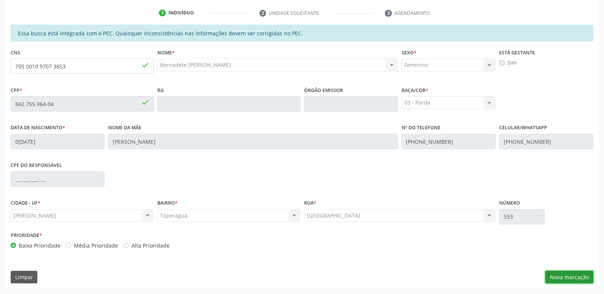
click at [572, 276] on button "Nova marcação" at bounding box center [569, 277] width 48 height 13
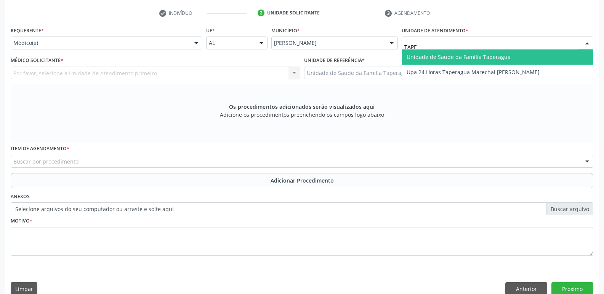
type input "TAPER"
click at [460, 54] on span "Unidade de Saude da Familia Taperagua" at bounding box center [458, 56] width 104 height 7
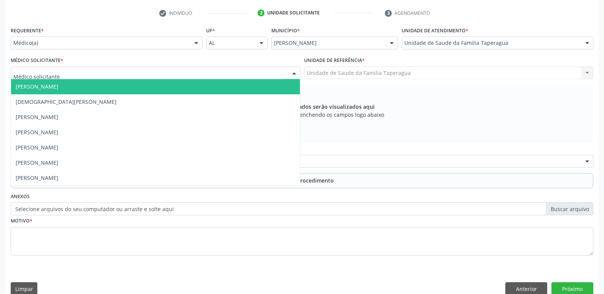
click at [202, 69] on div at bounding box center [155, 73] width 289 height 13
type input "MART"
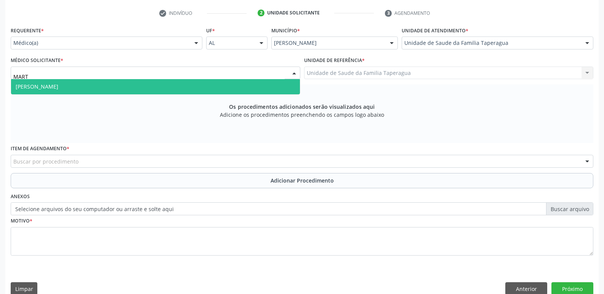
click at [202, 83] on span "[PERSON_NAME]" at bounding box center [155, 86] width 289 height 15
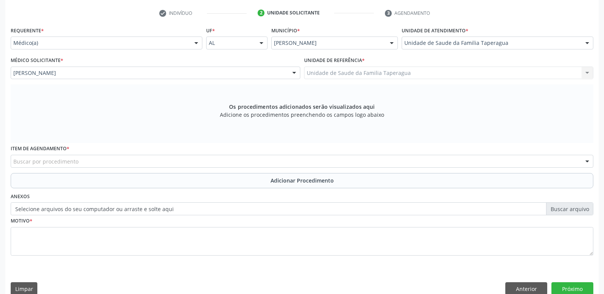
click at [191, 161] on div "Buscar por procedimento" at bounding box center [302, 161] width 582 height 13
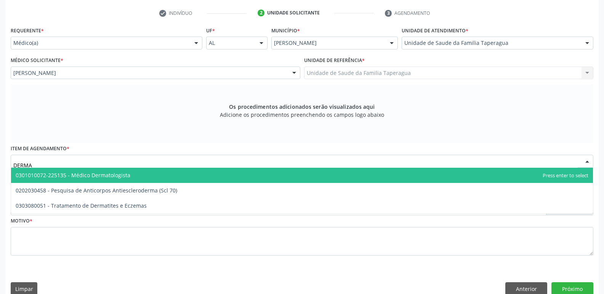
type input "DERMAT"
click at [191, 174] on span "0301010072-225135 - Médico Dermatologista" at bounding box center [301, 175] width 581 height 15
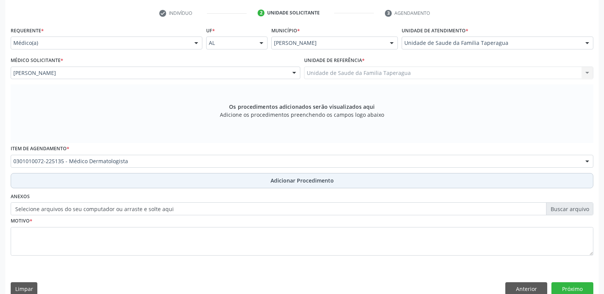
click at [189, 180] on button "Adicionar Procedimento" at bounding box center [302, 180] width 582 height 15
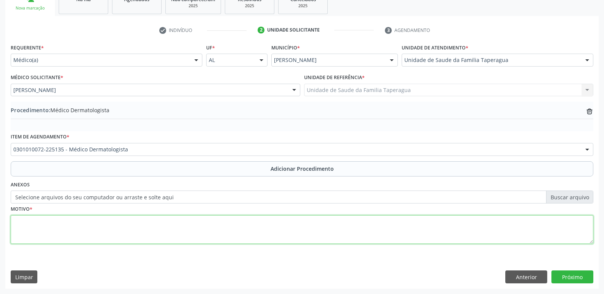
click at [185, 234] on textarea at bounding box center [302, 230] width 582 height 29
type textarea "NEVU EM MÃO DIREITA"
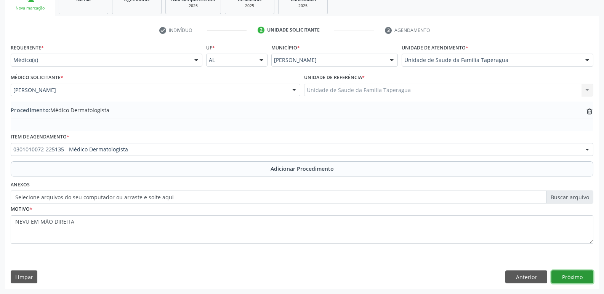
click at [580, 275] on button "Próximo" at bounding box center [572, 277] width 42 height 13
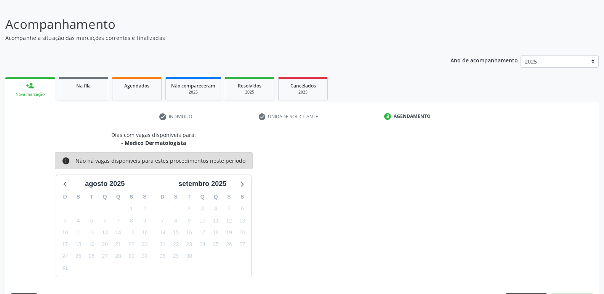
scroll to position [70, 0]
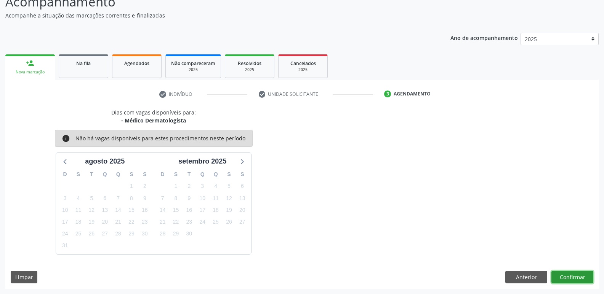
click at [569, 275] on button "Confirmar" at bounding box center [572, 277] width 42 height 13
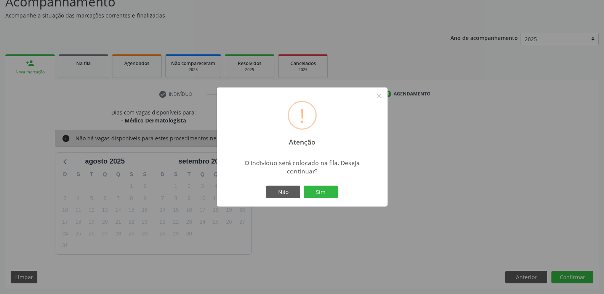
click at [303, 186] on button "Sim" at bounding box center [320, 192] width 34 height 13
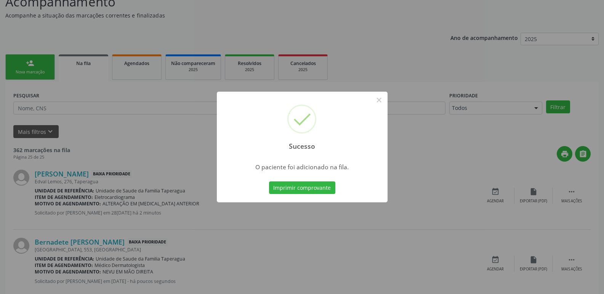
scroll to position [0, 0]
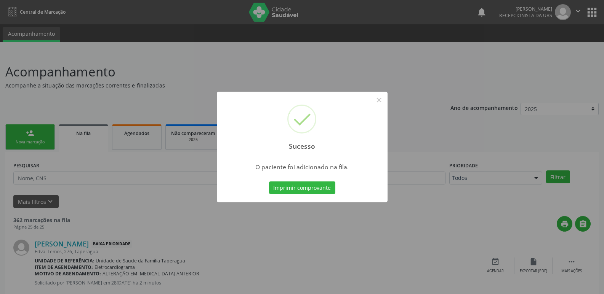
click at [142, 154] on div "Sucesso × O paciente foi adicionado na fila. Imprimir comprovante Cancel" at bounding box center [302, 147] width 604 height 294
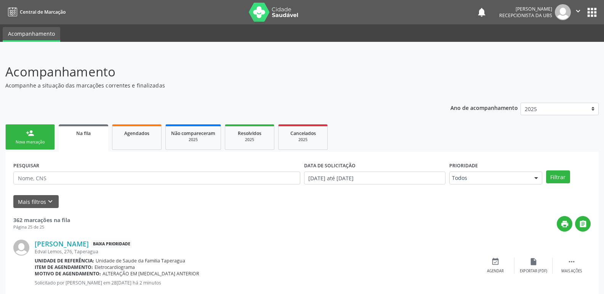
click at [32, 132] on div "person_add" at bounding box center [30, 133] width 8 height 8
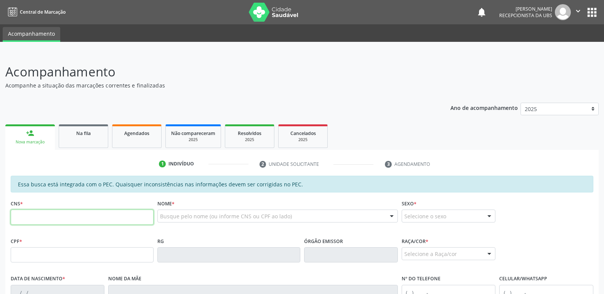
click at [90, 217] on input "text" at bounding box center [82, 217] width 143 height 15
paste input "705 0010 9707 3853"
type input "705 0010 9707 3853"
type input "842.755.964-04"
type input "0[DATE]"
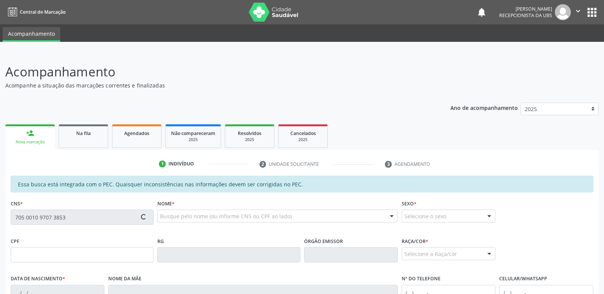
type input "[PERSON_NAME]"
type input "[PHONE_NUMBER]"
type input "553"
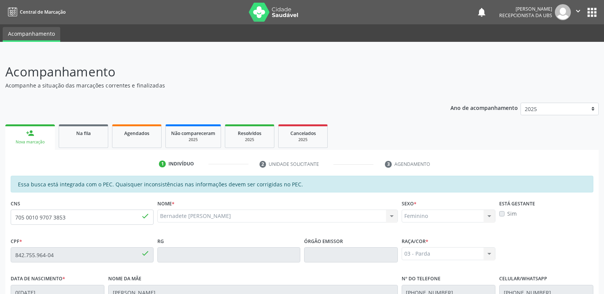
scroll to position [151, 0]
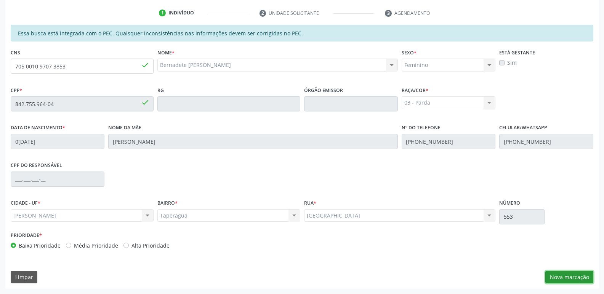
click at [565, 276] on button "Nova marcação" at bounding box center [569, 277] width 48 height 13
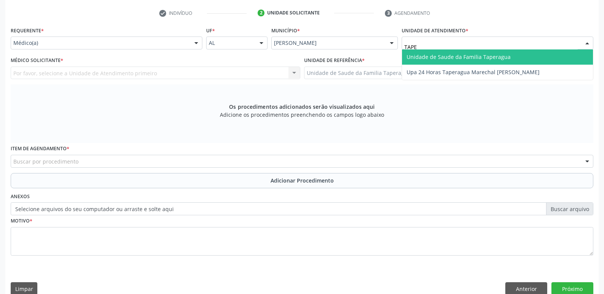
type input "TAPER"
click at [426, 57] on span "Unidade de Saude da Familia Taperagua" at bounding box center [458, 56] width 104 height 7
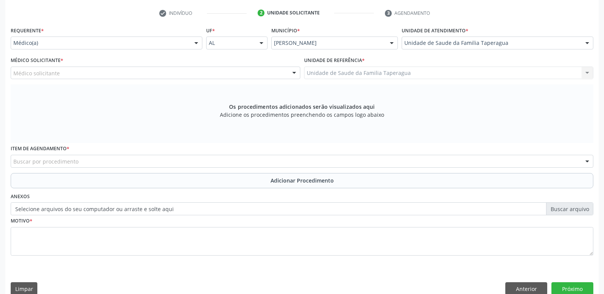
click at [215, 78] on div "Médico solicitante" at bounding box center [155, 73] width 289 height 13
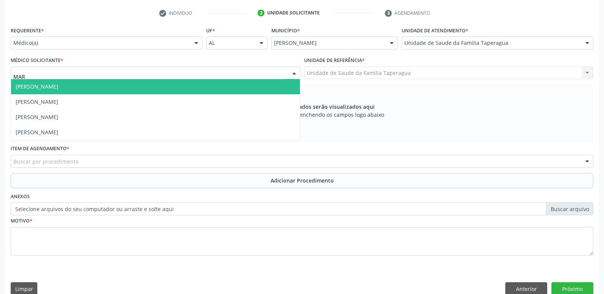
type input "MART"
click at [215, 79] on input "MART" at bounding box center [148, 76] width 271 height 15
click at [213, 81] on span "[PERSON_NAME]" at bounding box center [155, 86] width 289 height 15
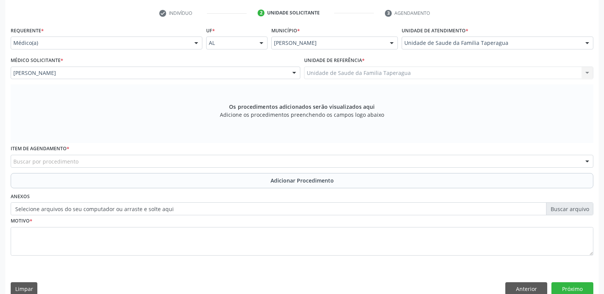
click at [186, 161] on div "Buscar por procedimento" at bounding box center [302, 161] width 582 height 13
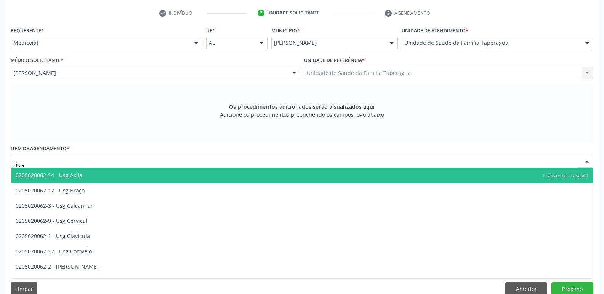
type input "USG P"
click at [188, 175] on span "0205020062-19 - Usg Partes Moles" at bounding box center [301, 175] width 581 height 15
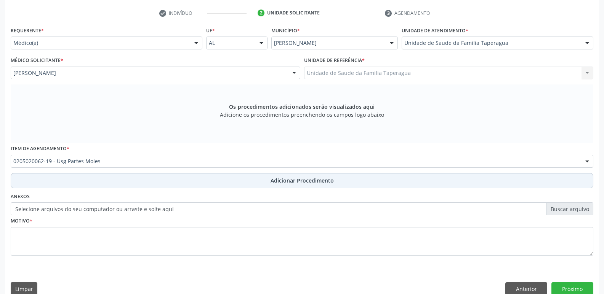
click at [220, 183] on button "Adicionar Procedimento" at bounding box center [302, 180] width 582 height 15
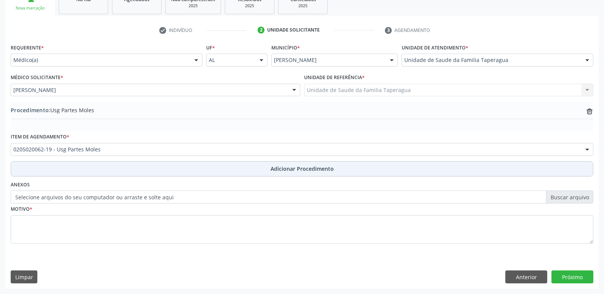
scroll to position [134, 0]
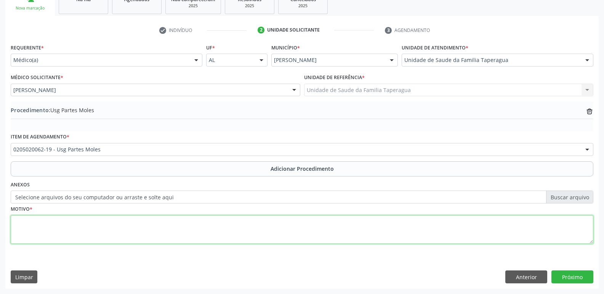
click at [201, 236] on textarea at bounding box center [302, 230] width 582 height 29
type textarea "REG PROXIMAL COXA D IND: CISTO EPIDÉRMICO? [MEDICAL_DATA]??"
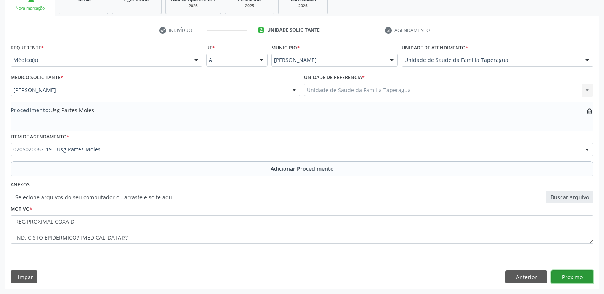
click at [568, 275] on button "Próximo" at bounding box center [572, 277] width 42 height 13
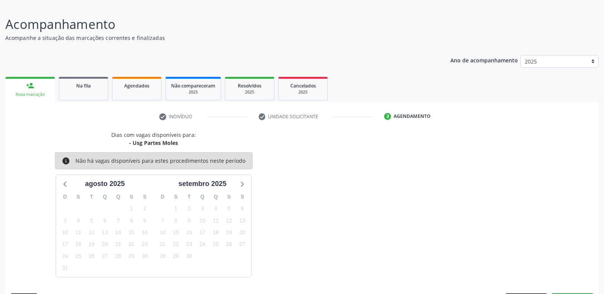
scroll to position [70, 0]
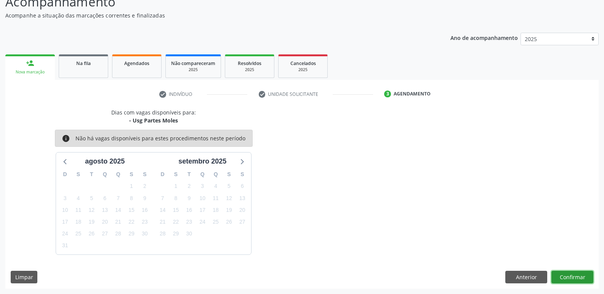
click at [564, 276] on button "Confirmar" at bounding box center [572, 277] width 42 height 13
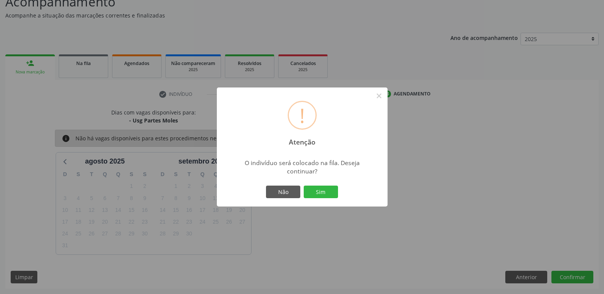
click at [303, 186] on button "Sim" at bounding box center [320, 192] width 34 height 13
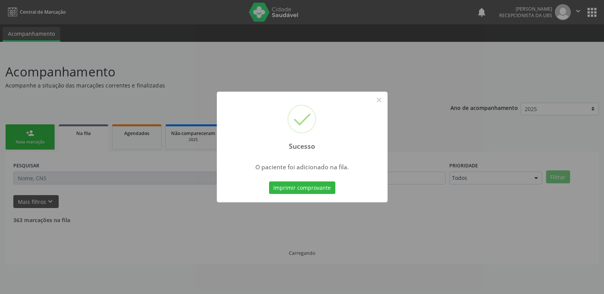
scroll to position [0, 0]
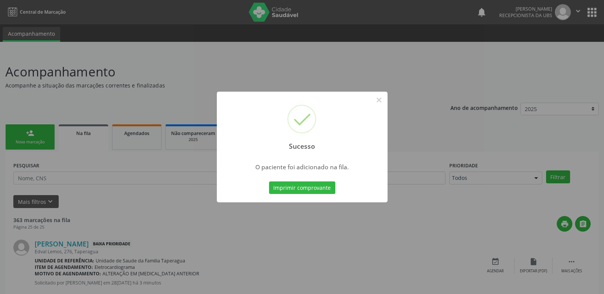
click at [452, 169] on div "Sucesso × O paciente foi adicionado na fila. Imprimir comprovante Cancel" at bounding box center [302, 147] width 604 height 294
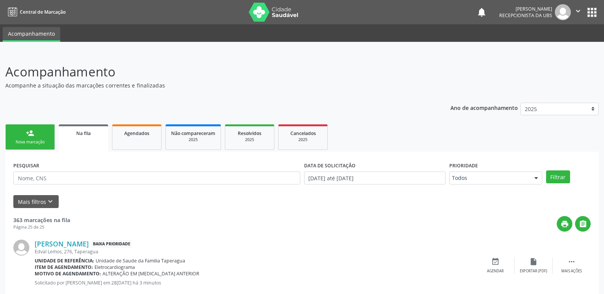
click at [20, 131] on link "person_add Nova marcação" at bounding box center [30, 138] width 50 height 26
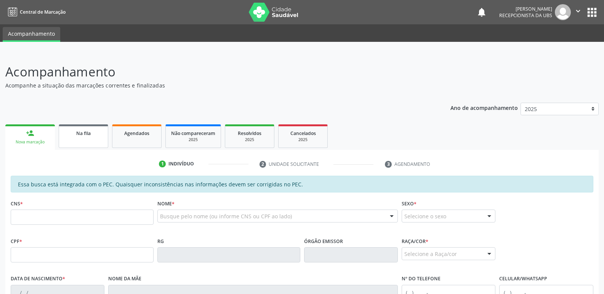
click at [90, 143] on link "Na fila" at bounding box center [84, 137] width 50 height 24
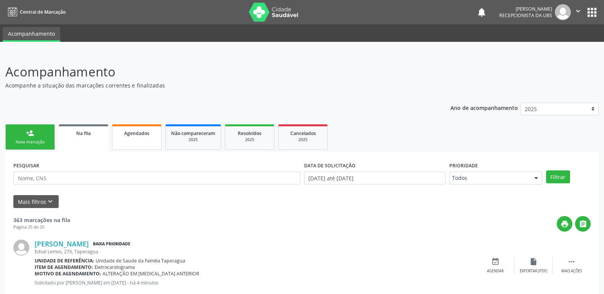
click at [155, 141] on link "Agendados" at bounding box center [137, 138] width 50 height 26
